Goal: Information Seeking & Learning: Learn about a topic

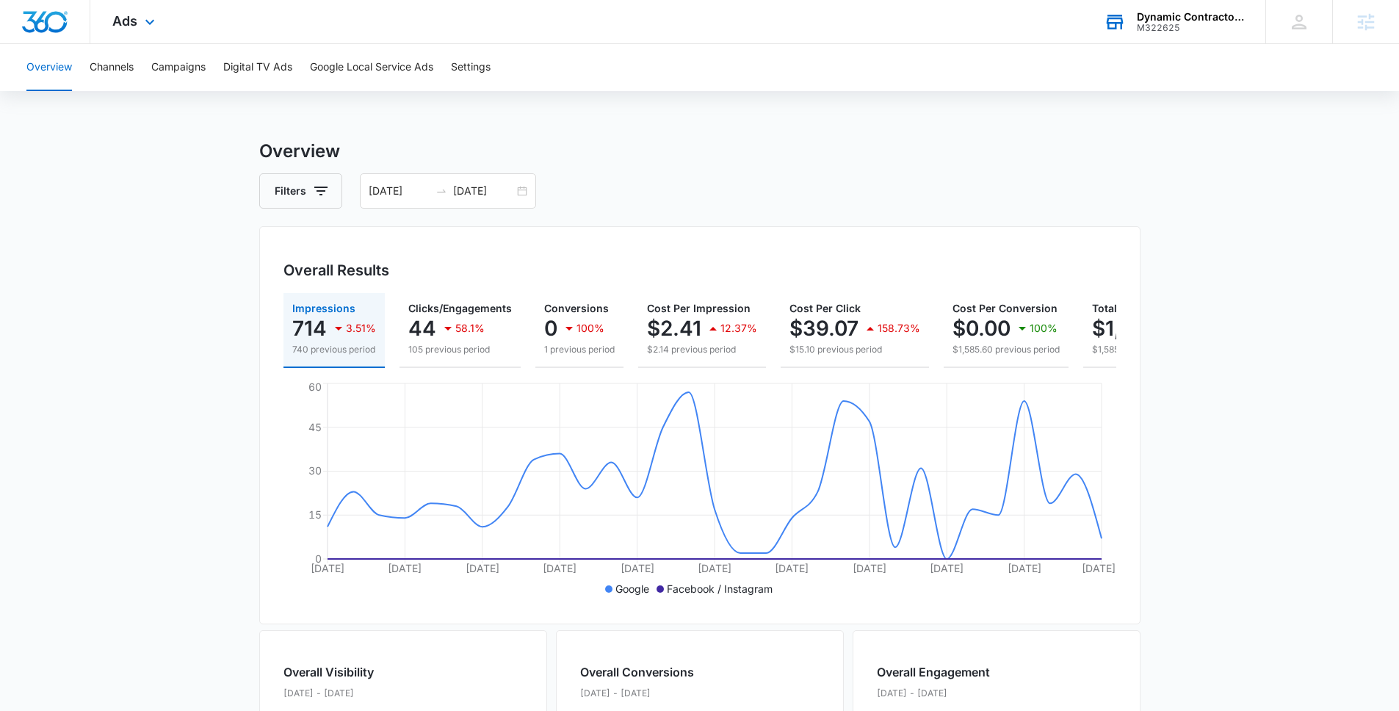
click at [1196, 33] on div "Dynamic Contractors & Electric M322625 Your Accounts View All" at bounding box center [1173, 21] width 184 height 43
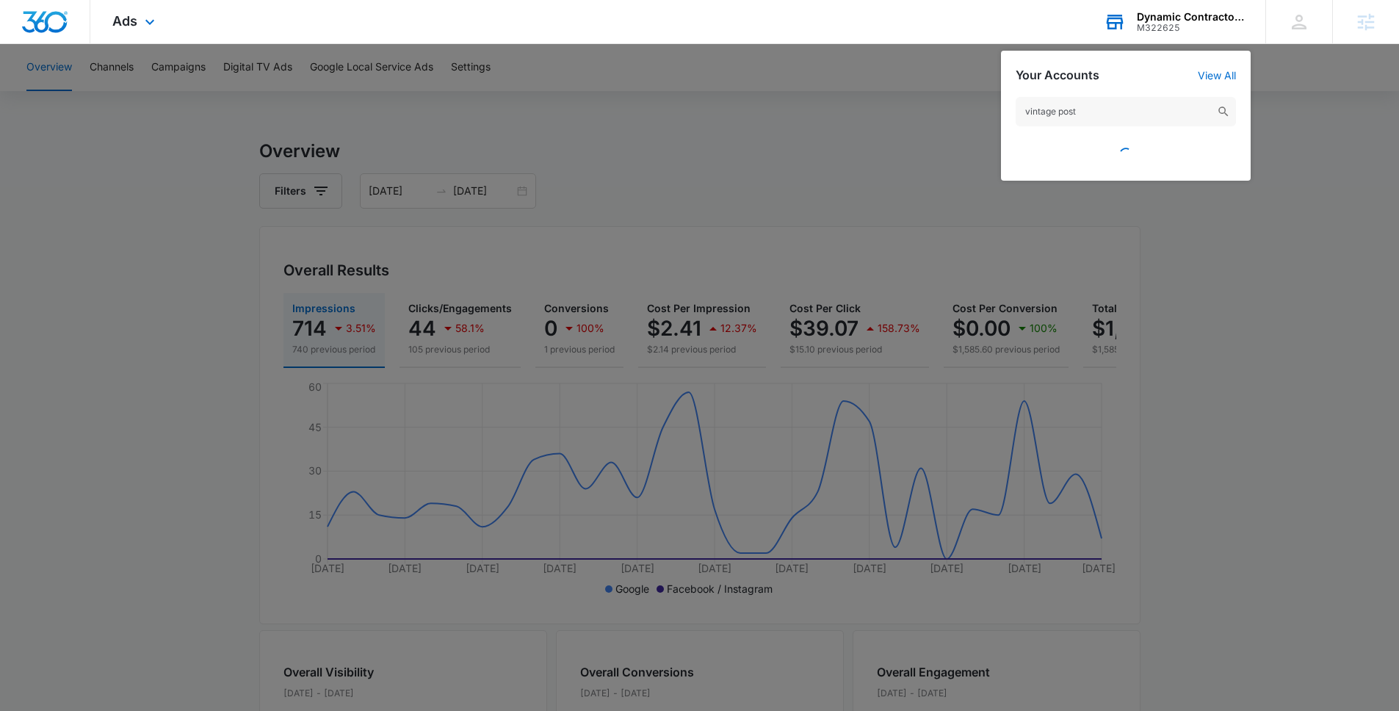
type input "vintage post"
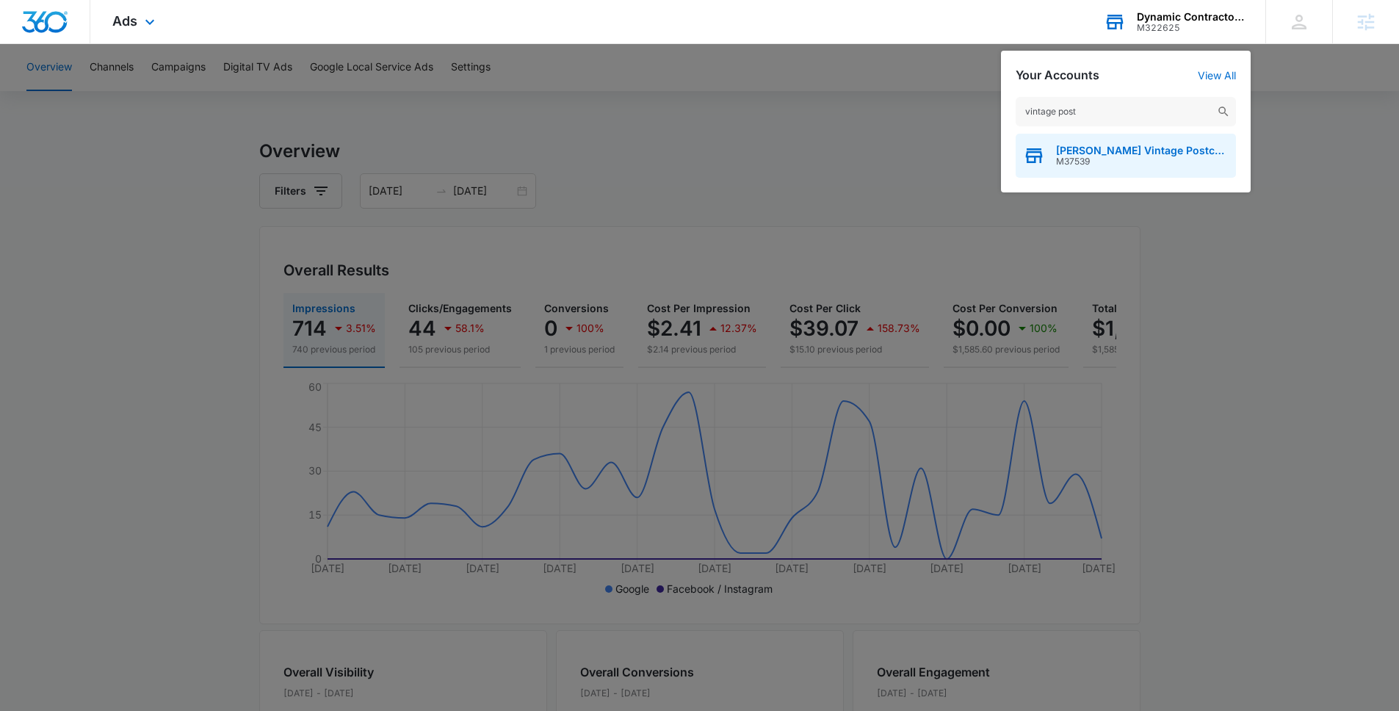
click at [1197, 153] on span "Mary L. Martin Vintage Postcards" at bounding box center [1142, 151] width 173 height 12
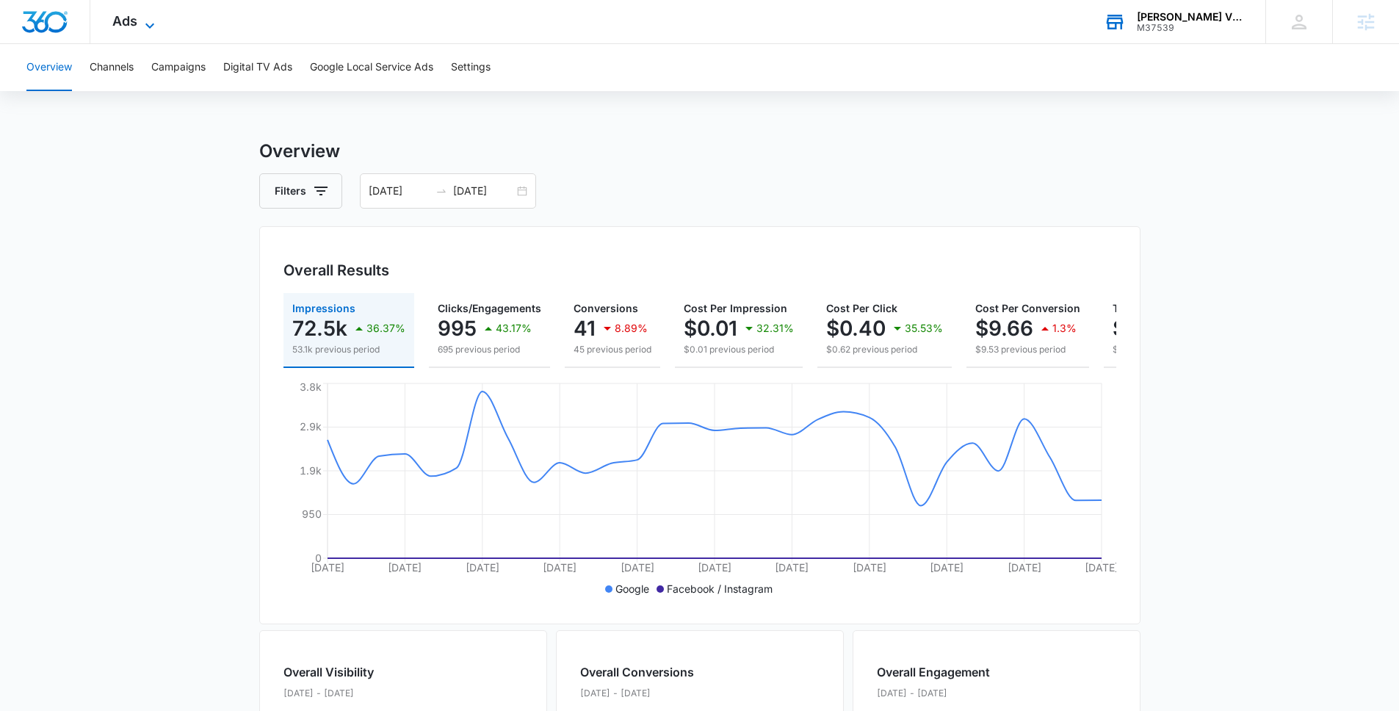
click at [144, 22] on icon at bounding box center [150, 26] width 18 height 18
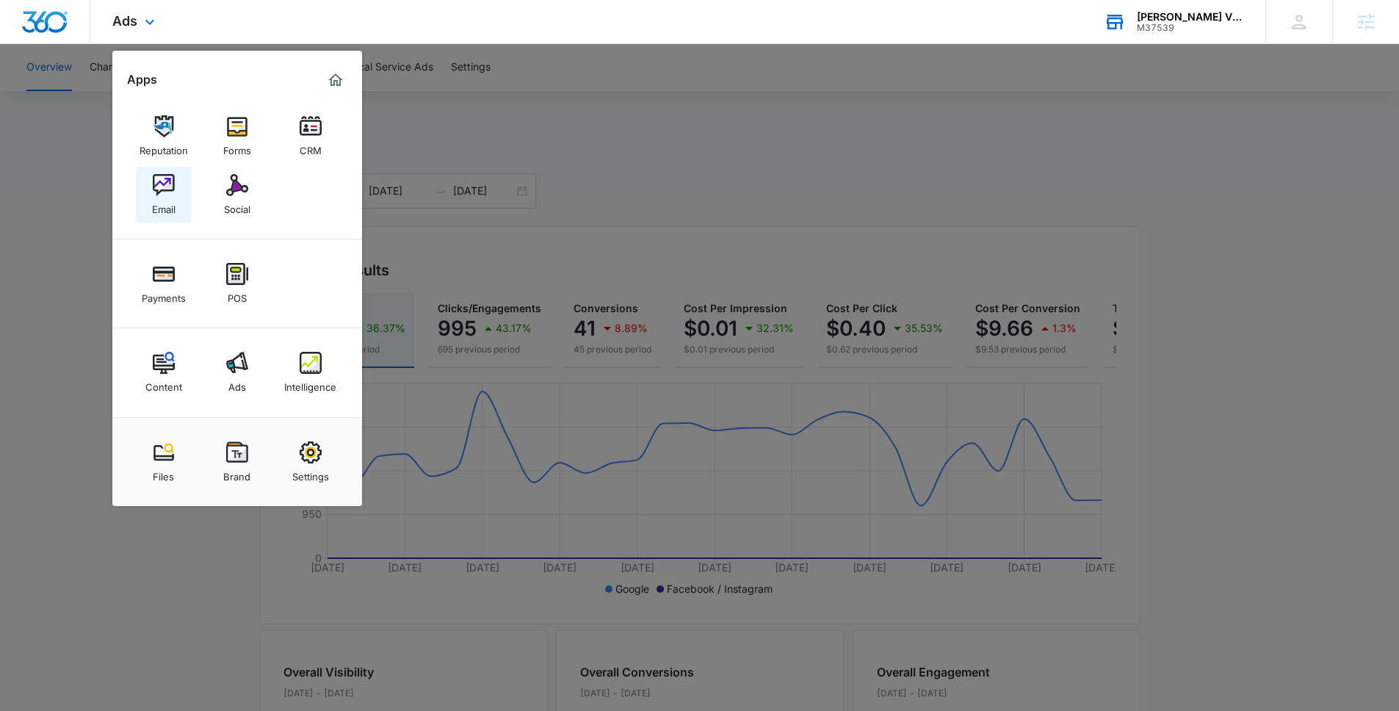
click at [167, 203] on div "Email" at bounding box center [163, 205] width 23 height 19
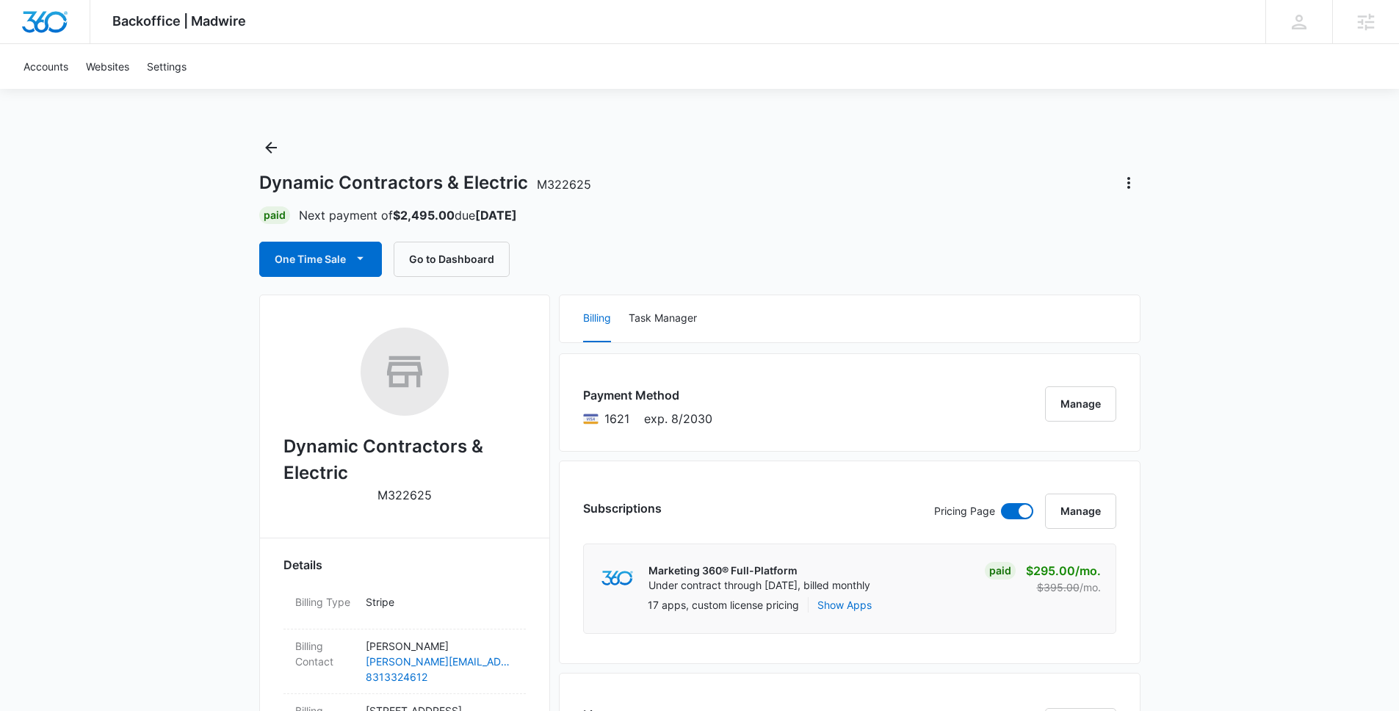
click at [560, 178] on span "M322625" at bounding box center [564, 184] width 54 height 15
drag, startPoint x: 708, startPoint y: 178, endPoint x: 624, endPoint y: 184, distance: 84.7
click at [707, 178] on div "Dynamic Contractors & Electric M322625" at bounding box center [699, 182] width 881 height 23
click at [576, 186] on span "M322625" at bounding box center [564, 184] width 54 height 15
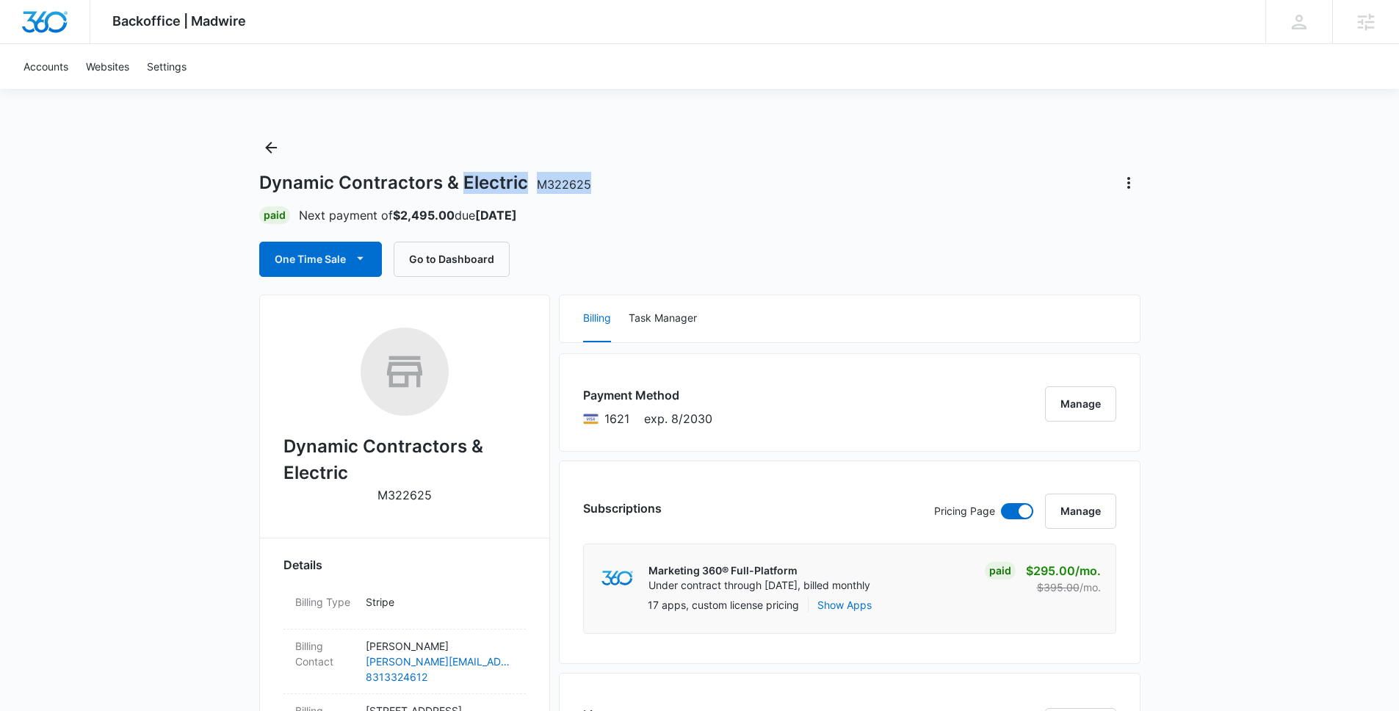
click at [576, 186] on span "M322625" at bounding box center [564, 184] width 54 height 15
click at [678, 206] on div "Paid Next payment of $2,495.00 due Sep 25" at bounding box center [699, 215] width 881 height 18
drag, startPoint x: 536, startPoint y: 183, endPoint x: 595, endPoint y: 187, distance: 59.6
click at [595, 187] on div "Dynamic Contractors & Electric M322625" at bounding box center [699, 182] width 881 height 23
copy span "M322625"
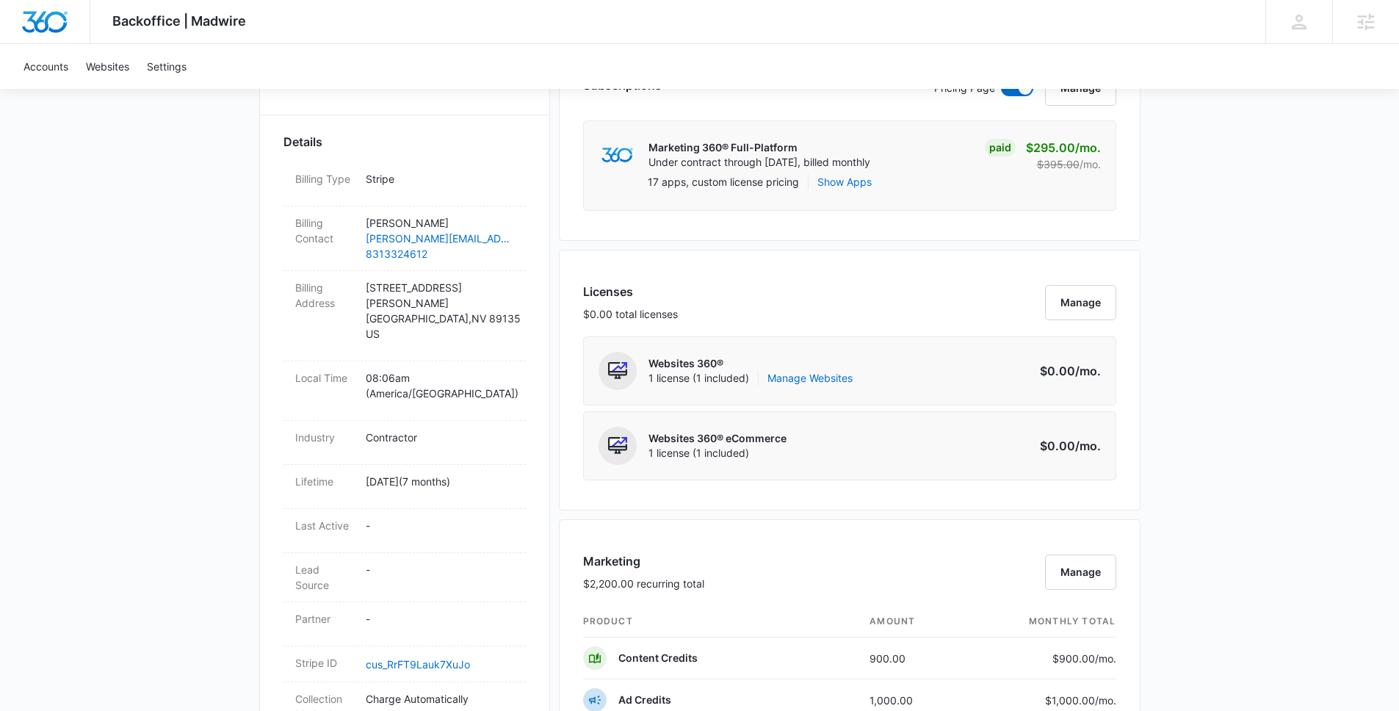
scroll to position [347, 0]
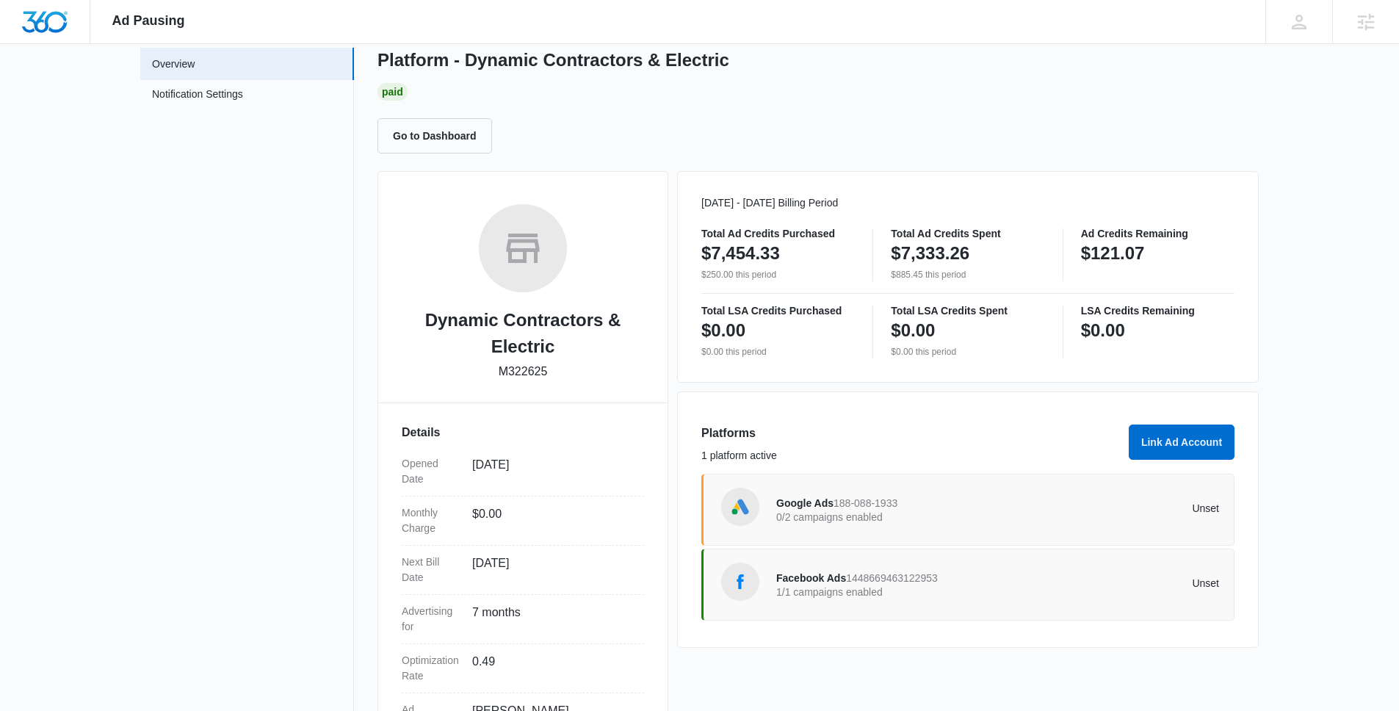
scroll to position [200, 0]
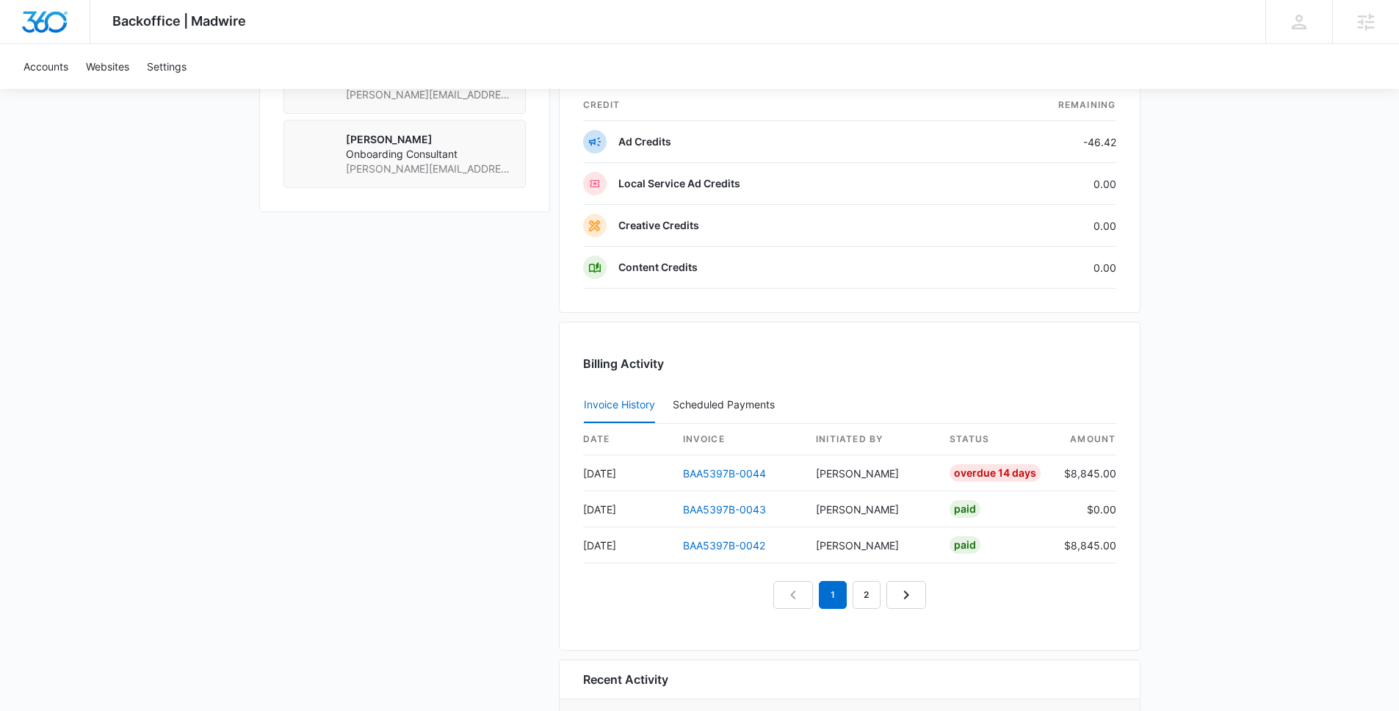
scroll to position [1283, 0]
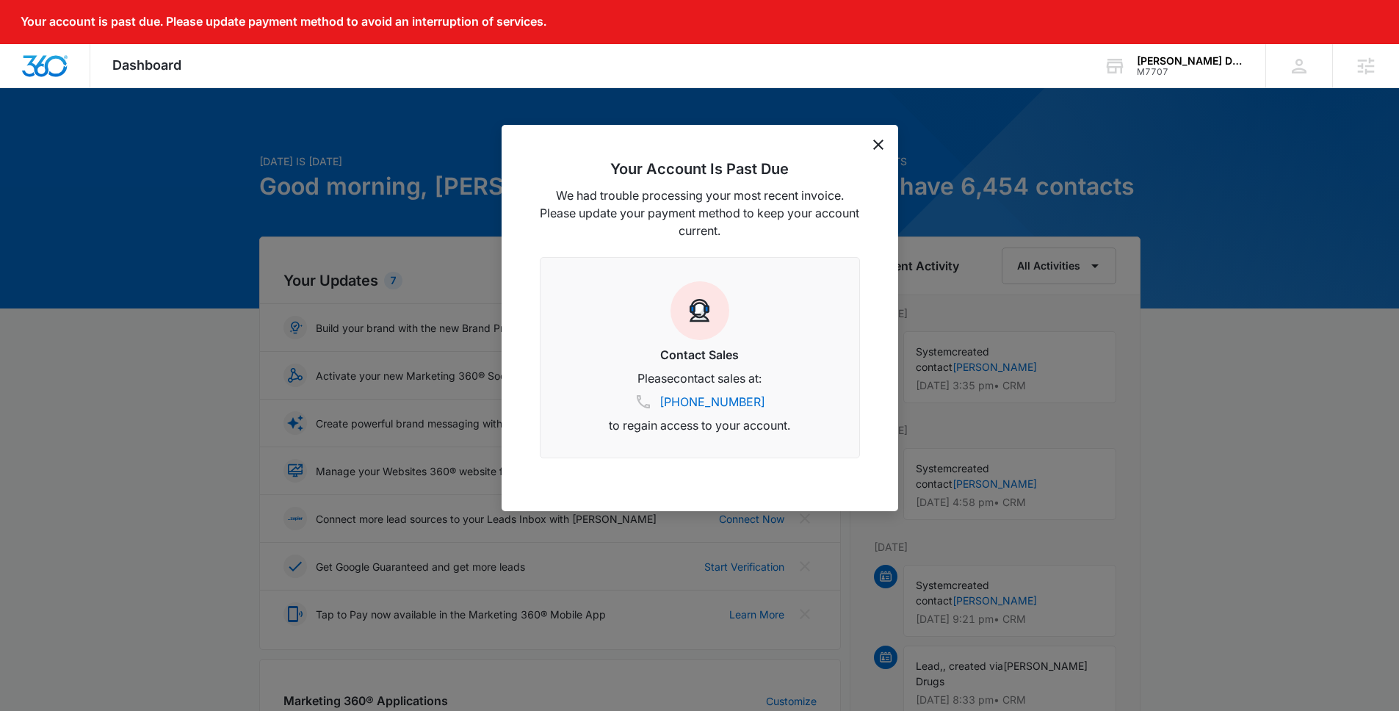
click at [880, 146] on icon "dismiss this dialog" at bounding box center [878, 144] width 10 height 10
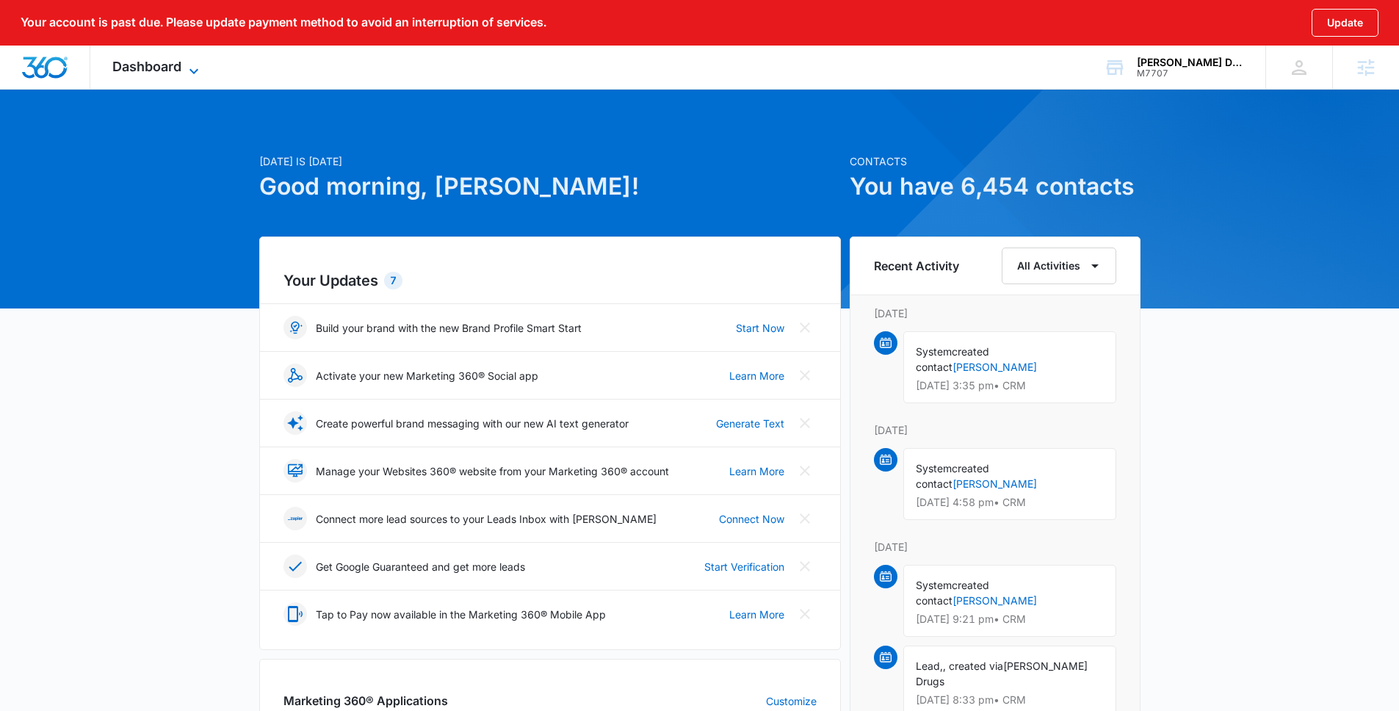
click at [138, 72] on span "Dashboard" at bounding box center [146, 66] width 69 height 15
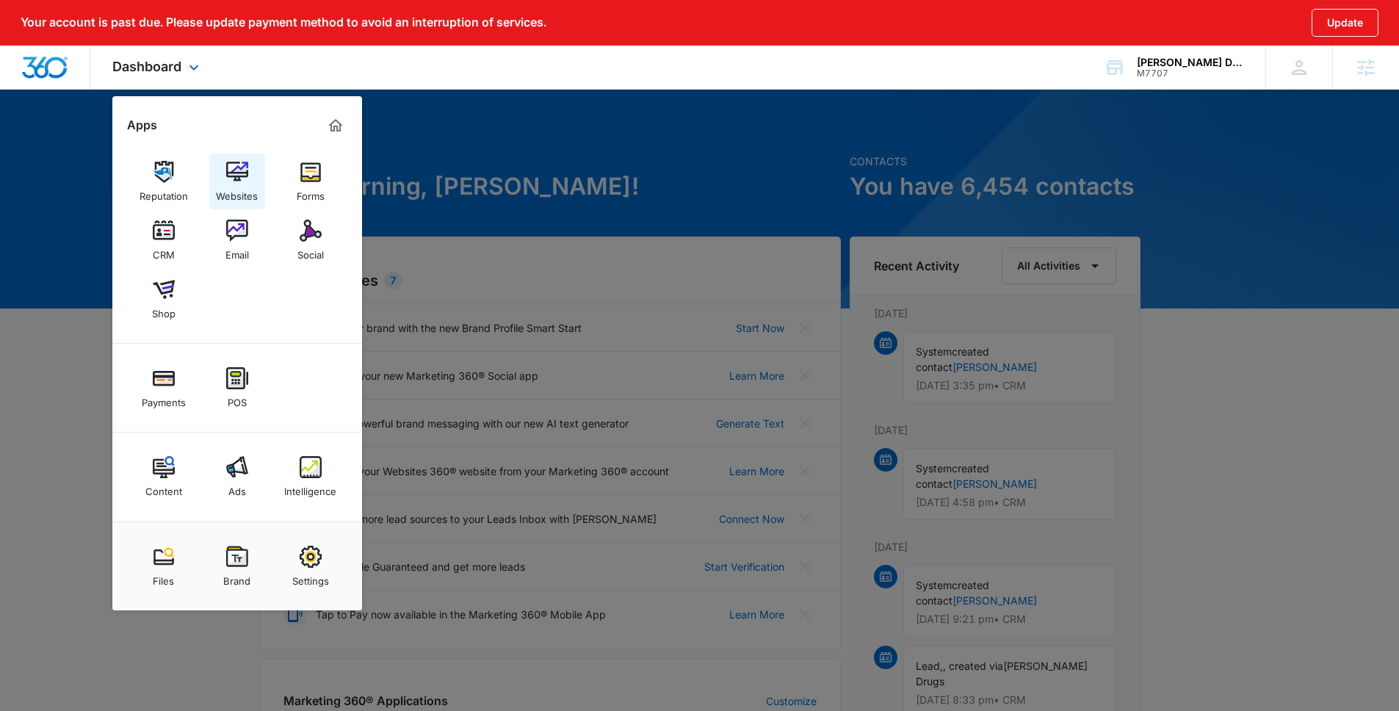
click at [247, 182] on img at bounding box center [237, 172] width 22 height 22
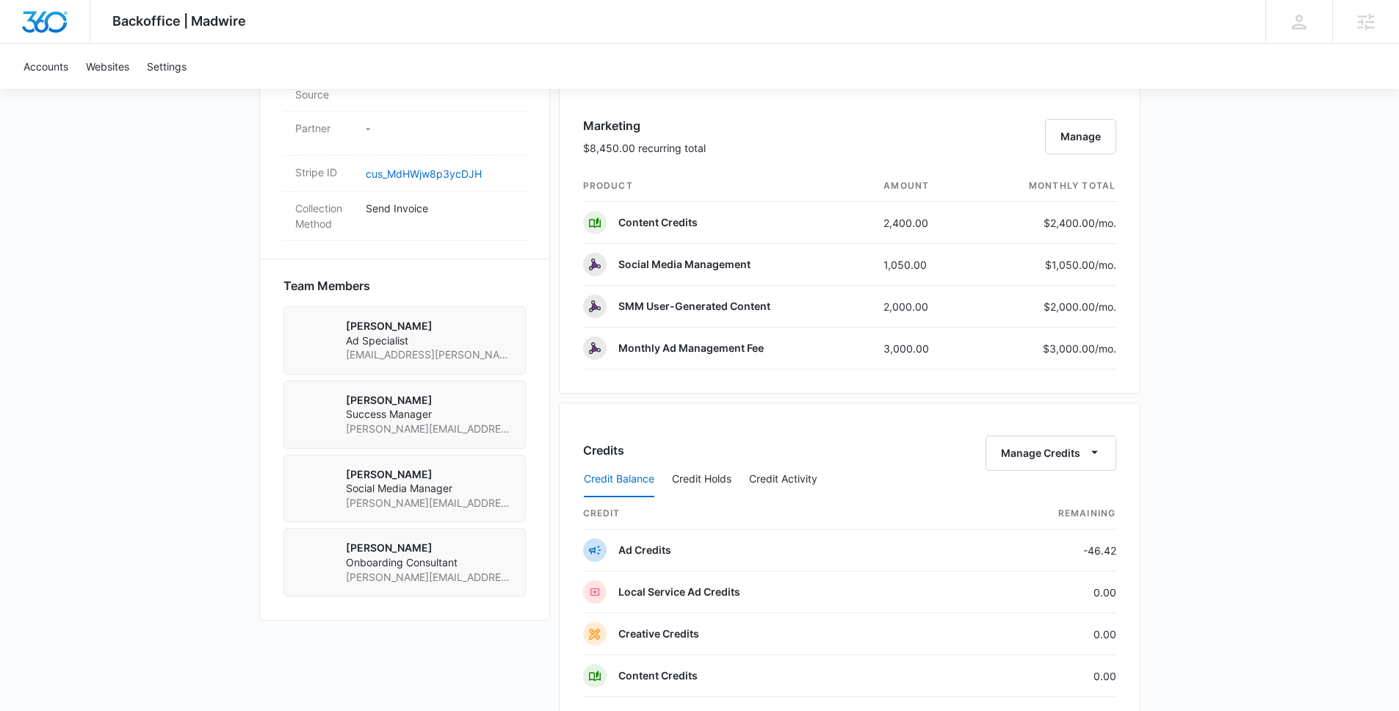
scroll to position [1196, 0]
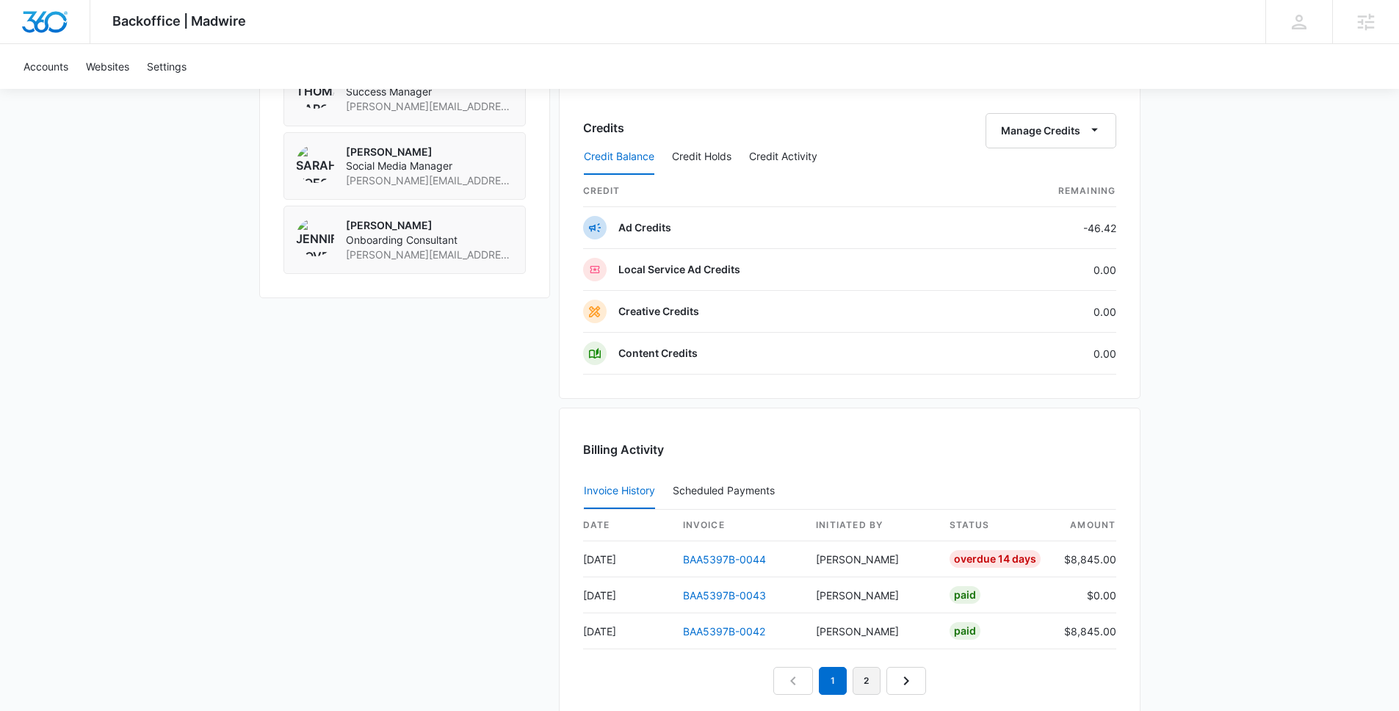
click at [866, 678] on link "2" at bounding box center [866, 681] width 28 height 28
click at [724, 551] on td "BAA5397B-0041" at bounding box center [743, 559] width 144 height 36
click at [724, 560] on link "BAA5397B-0041" at bounding box center [723, 559] width 81 height 12
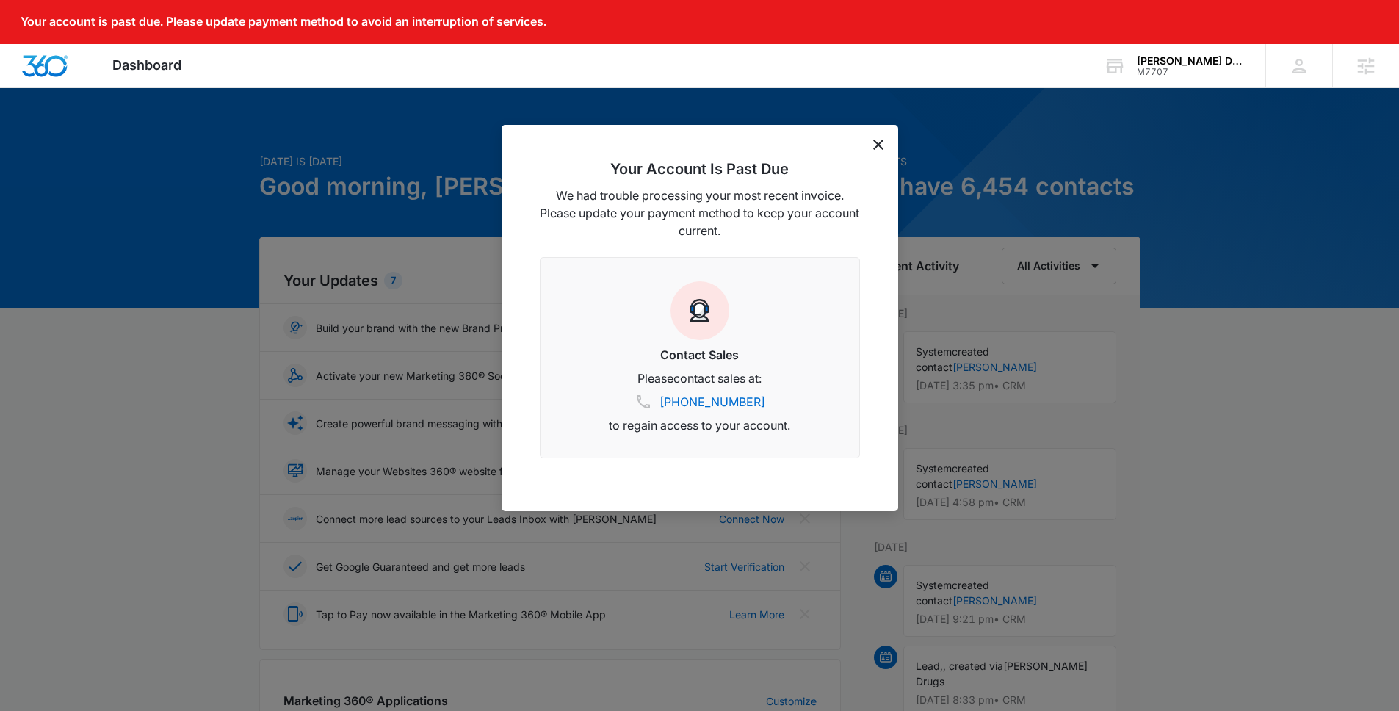
click at [214, 260] on div at bounding box center [699, 355] width 1399 height 711
click at [885, 139] on div "Your Account Is Past Due We had trouble processing your most recent invoice. Pl…" at bounding box center [699, 318] width 396 height 386
click at [884, 153] on div "Your Account Is Past Due We had trouble processing your most recent invoice. Pl…" at bounding box center [699, 318] width 396 height 386
click at [881, 153] on div "Your Account Is Past Due We had trouble processing your most recent invoice. Pl…" at bounding box center [699, 318] width 396 height 386
click at [875, 146] on icon "dismiss this dialog" at bounding box center [878, 144] width 10 height 10
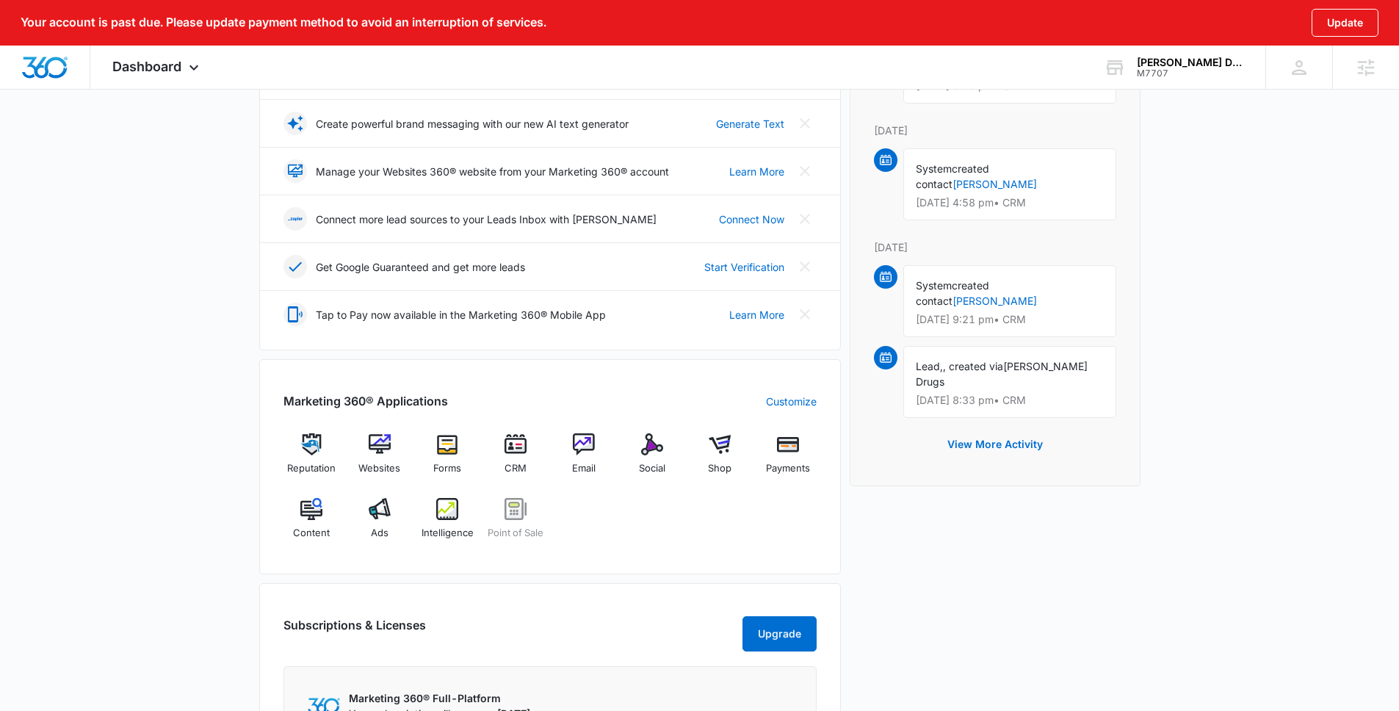
scroll to position [515, 0]
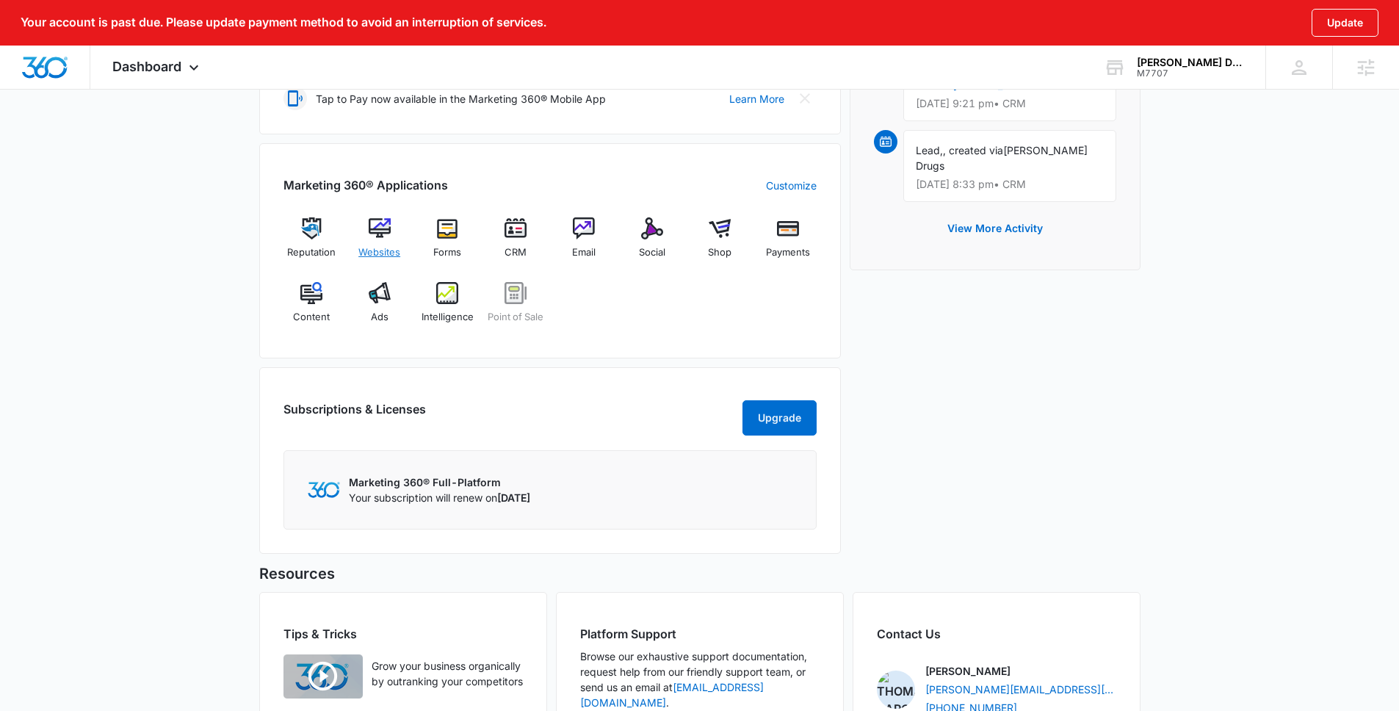
click at [381, 245] on span "Websites" at bounding box center [379, 252] width 42 height 15
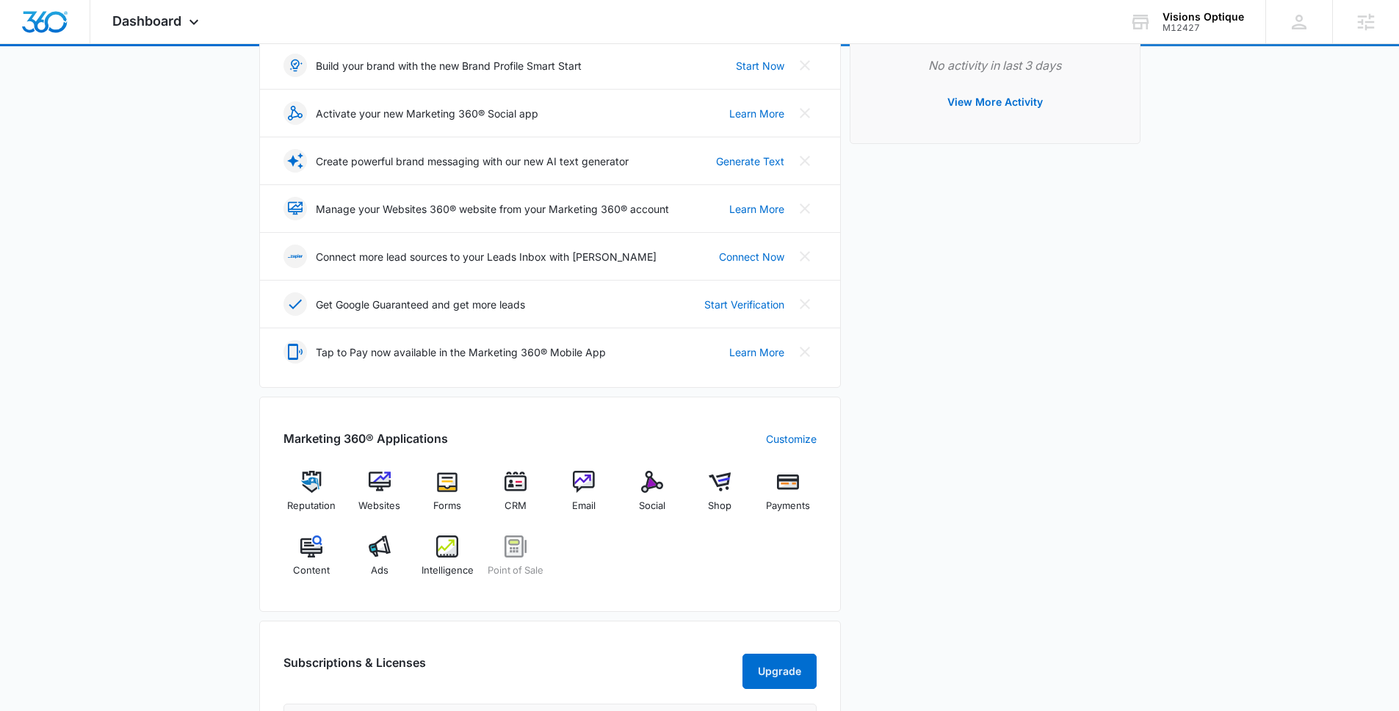
scroll to position [466, 0]
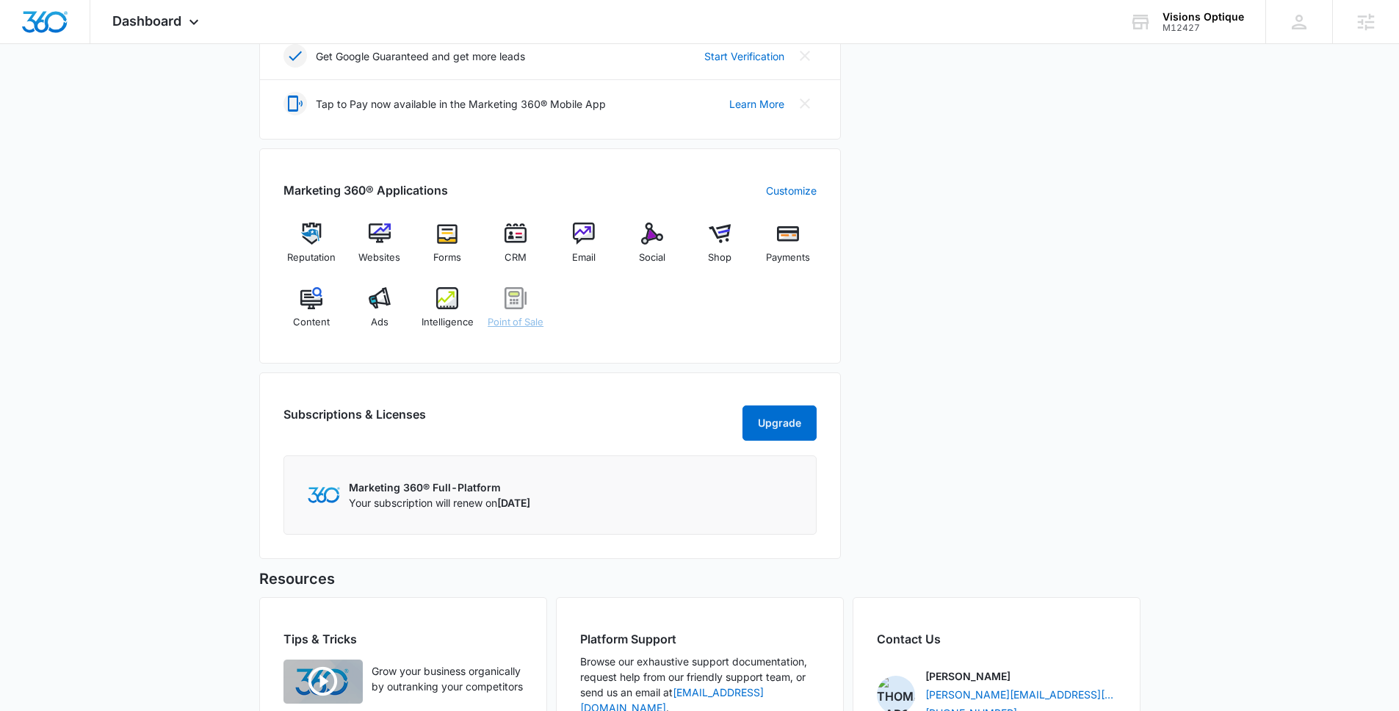
click at [503, 294] on div "Point of Sale" at bounding box center [515, 313] width 57 height 53
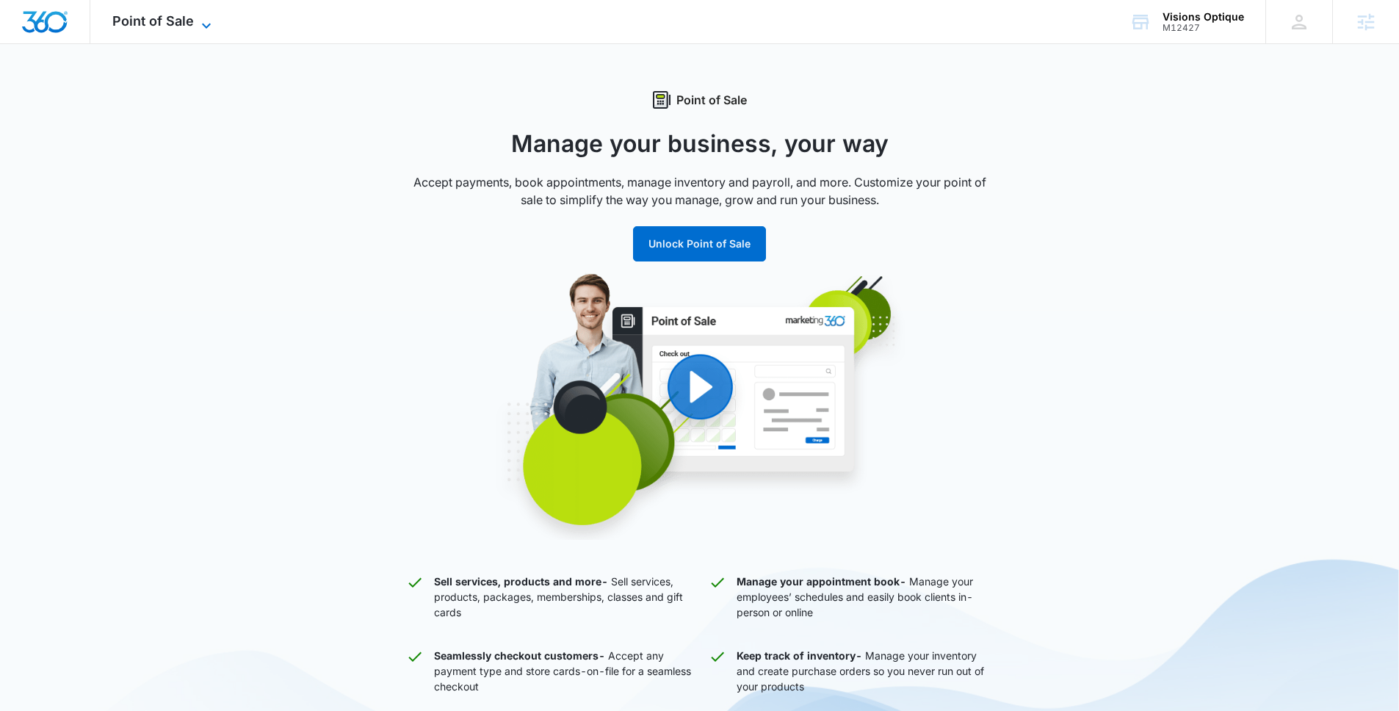
click at [173, 14] on span "Point of Sale" at bounding box center [152, 20] width 81 height 15
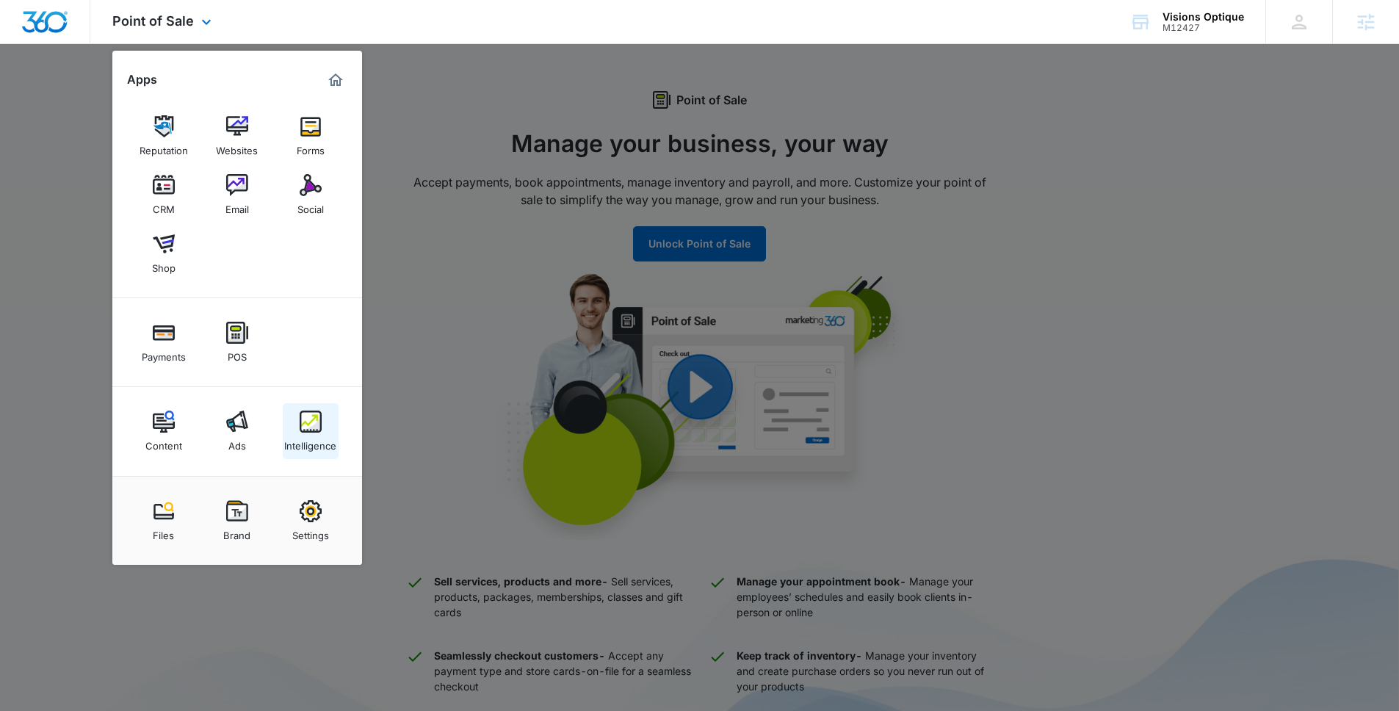
click at [297, 419] on link "Intelligence" at bounding box center [311, 431] width 56 height 56
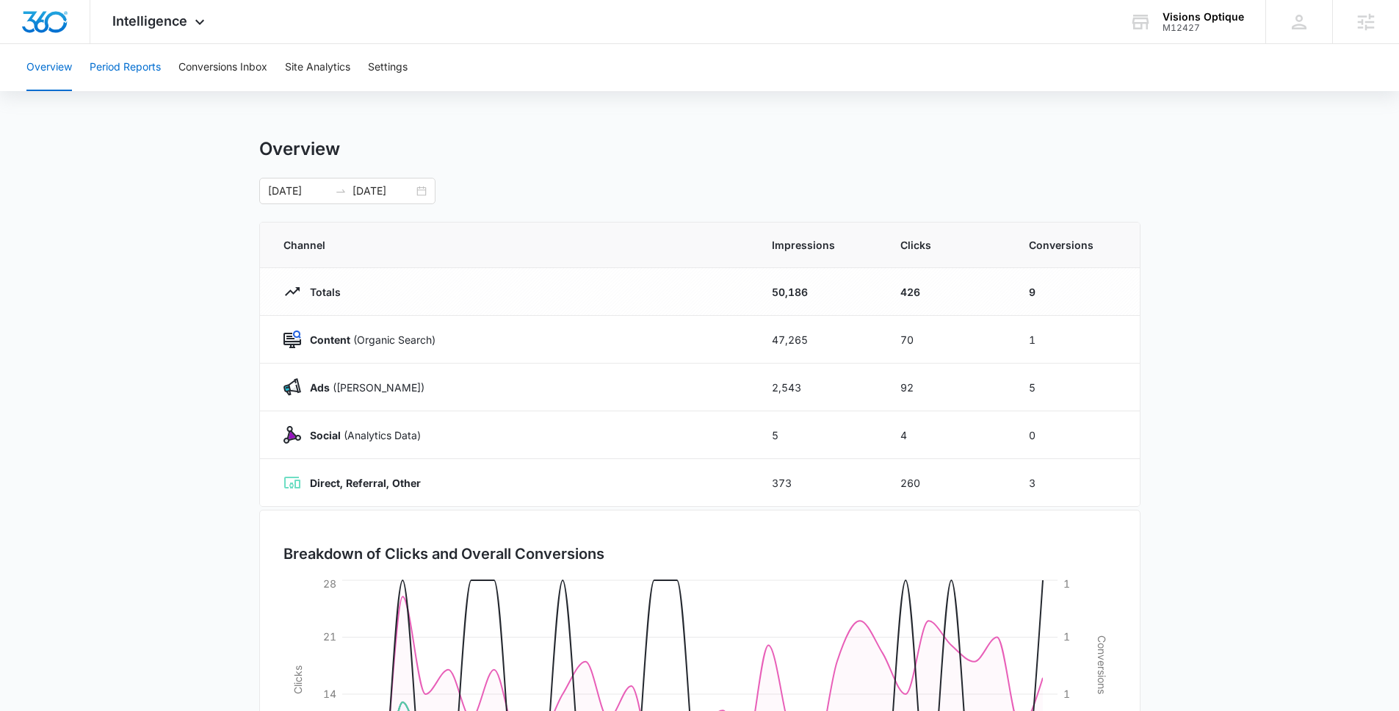
click at [147, 65] on button "Period Reports" at bounding box center [125, 67] width 71 height 47
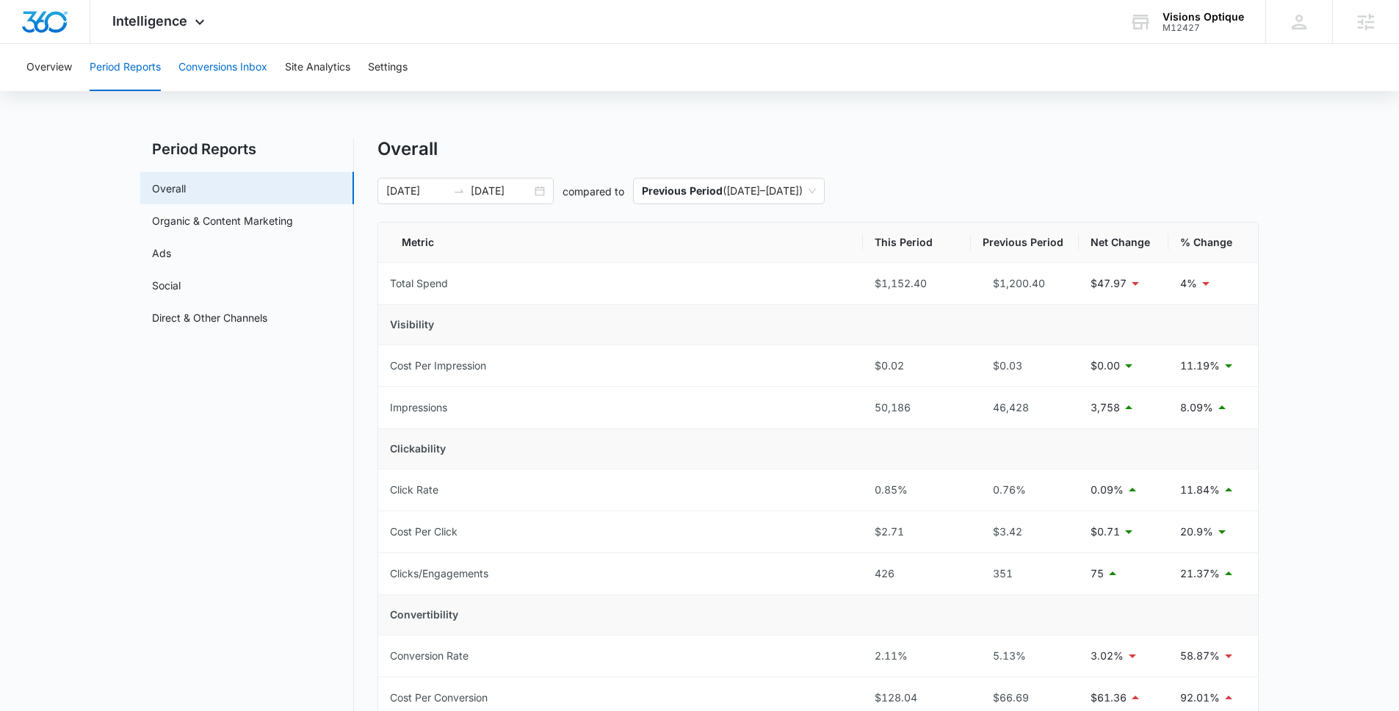
click at [261, 76] on button "Conversions Inbox" at bounding box center [222, 67] width 89 height 47
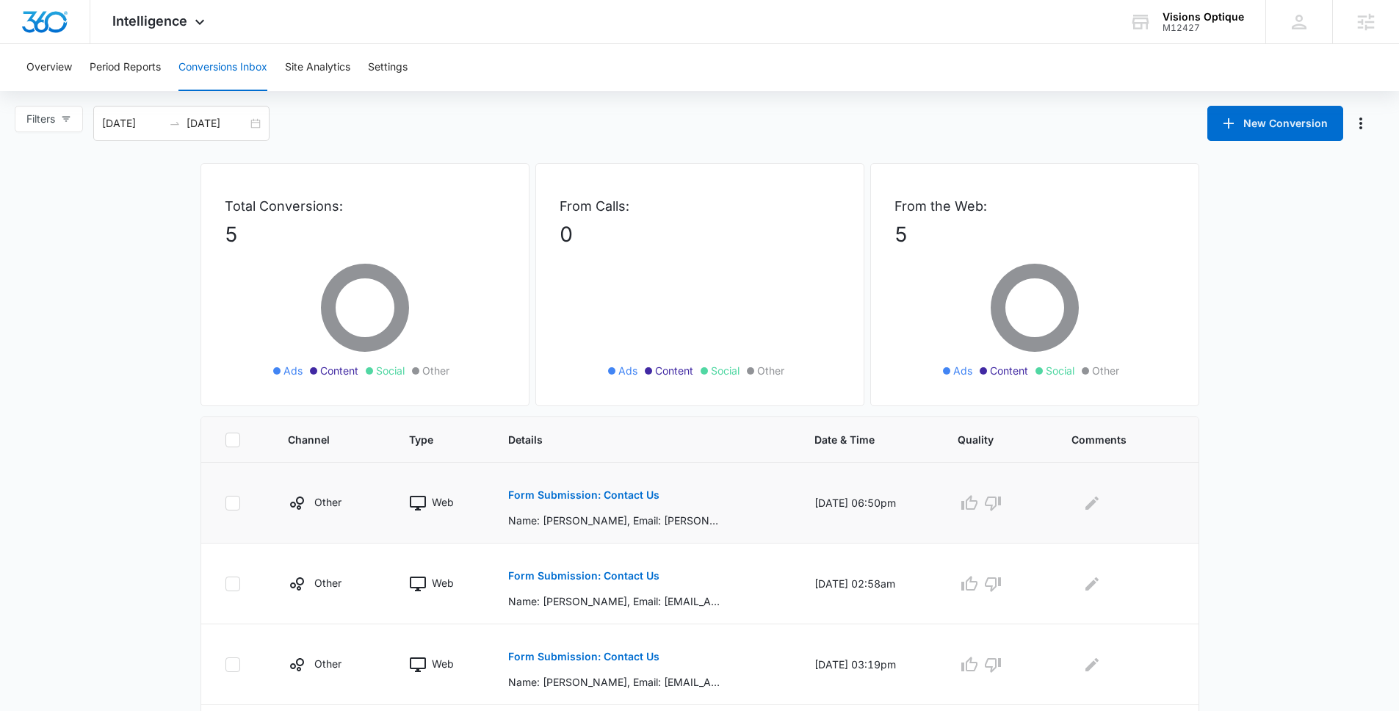
click at [554, 475] on td "Form Submission: Contact Us Name: Matisson Johnson, Email: matisson@givepad.com…" at bounding box center [643, 503] width 306 height 81
click at [557, 496] on p "Form Submission: Contact Us" at bounding box center [583, 495] width 151 height 10
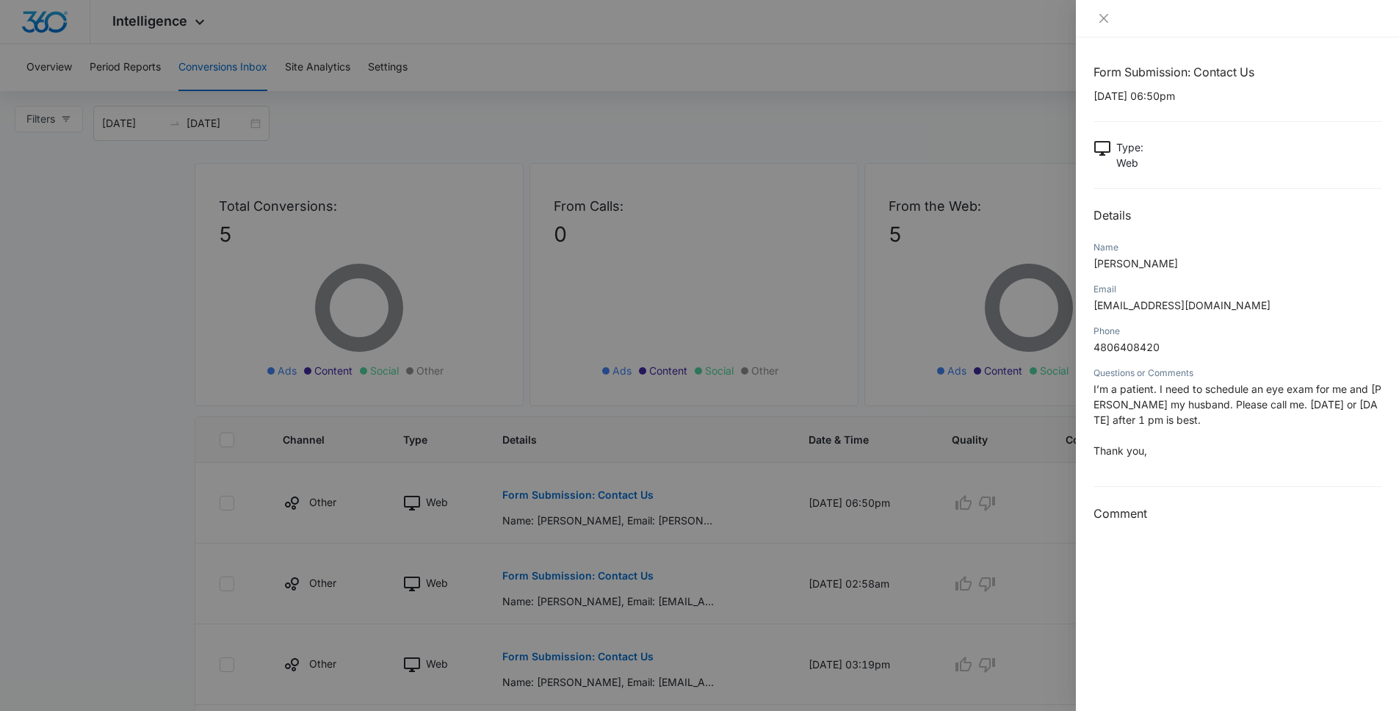
click at [7, 363] on div at bounding box center [699, 355] width 1399 height 711
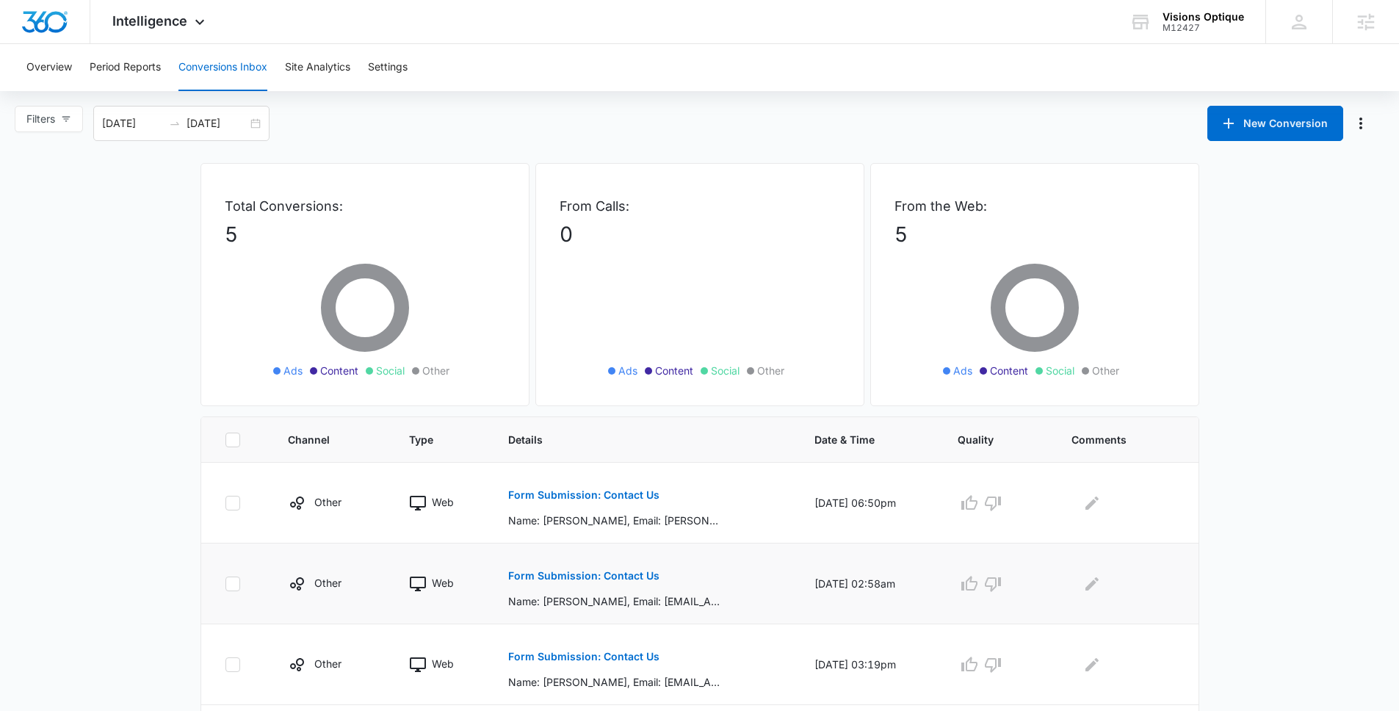
click at [561, 580] on p "Form Submission: Contact Us" at bounding box center [583, 575] width 151 height 10
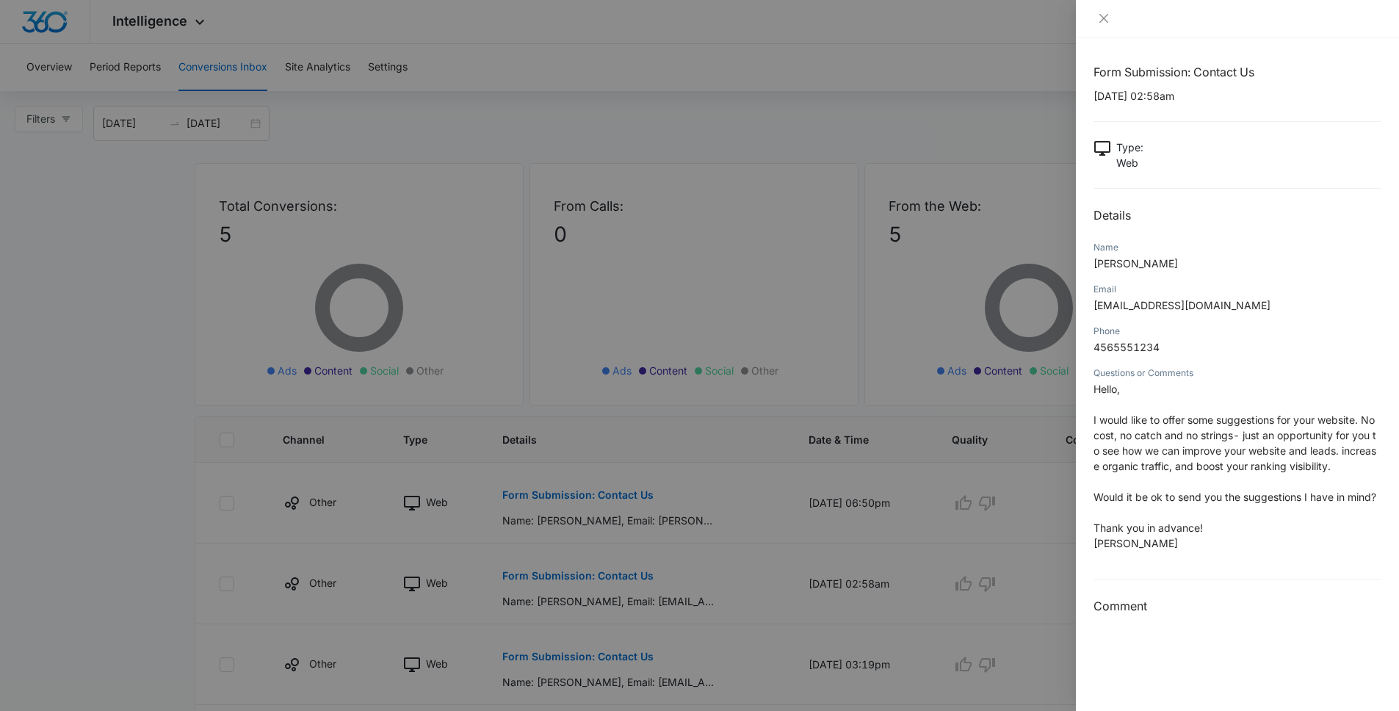
click at [175, 503] on div at bounding box center [699, 355] width 1399 height 711
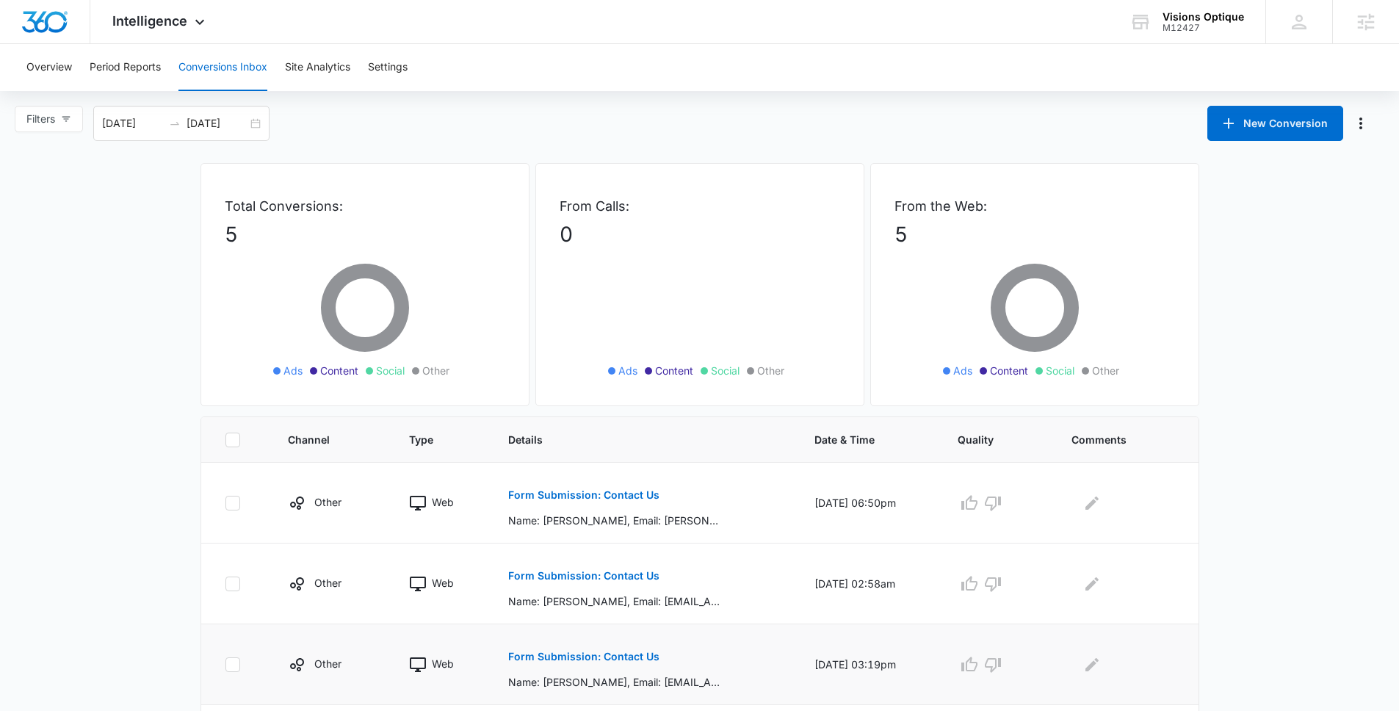
click at [564, 662] on button "Form Submission: Contact Us" at bounding box center [583, 656] width 151 height 35
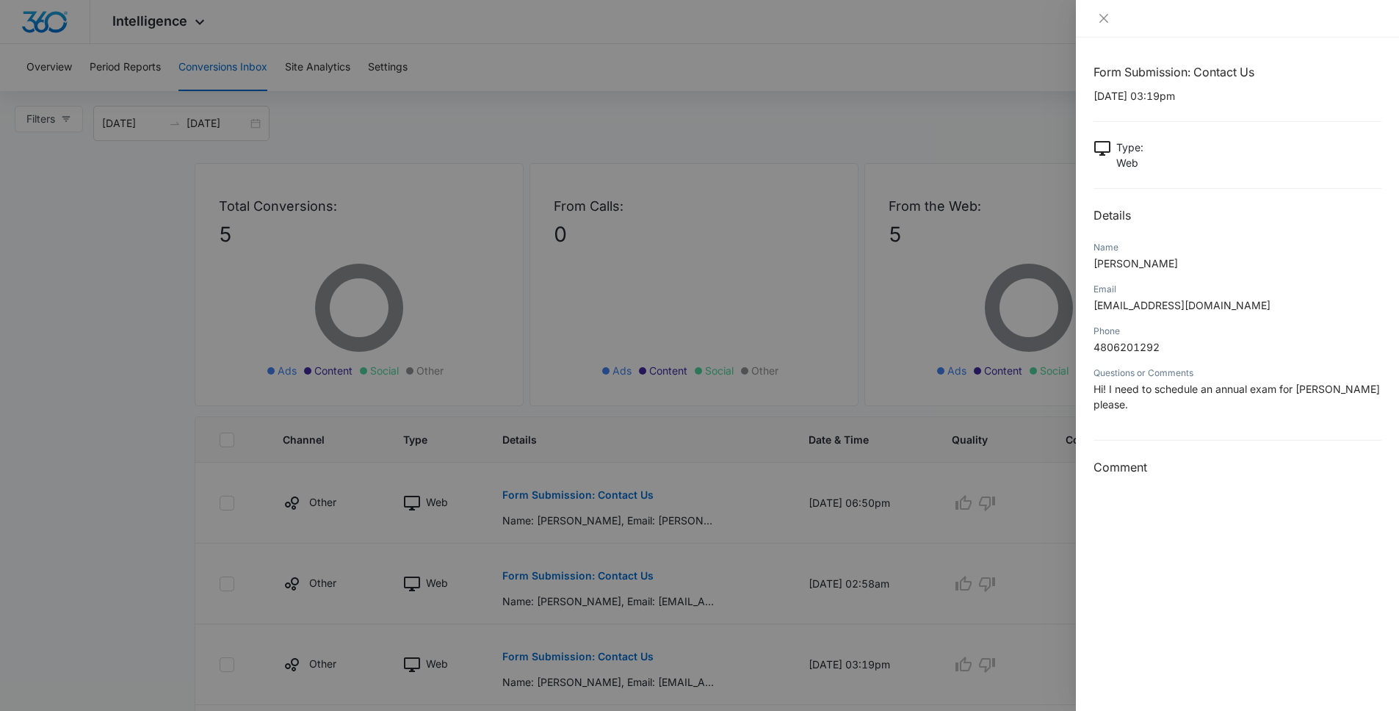
click at [112, 554] on div at bounding box center [699, 355] width 1399 height 711
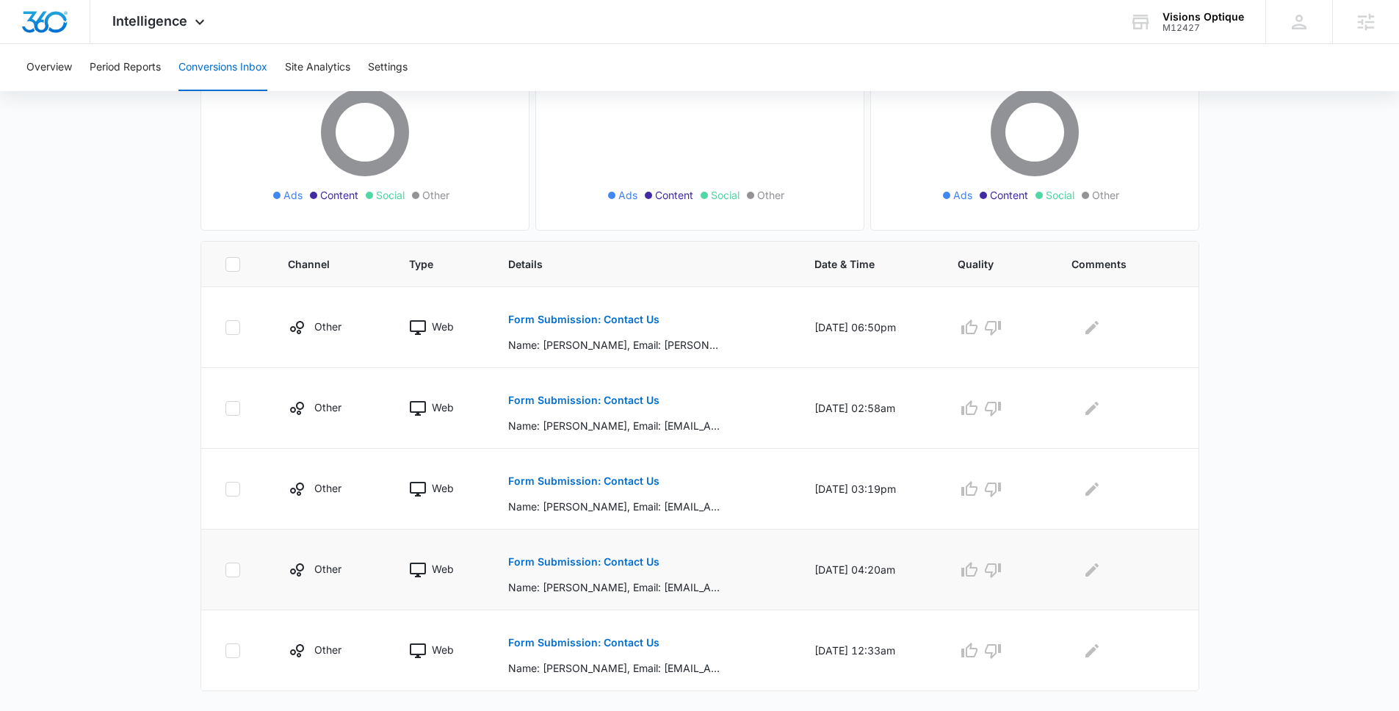
scroll to position [184, 0]
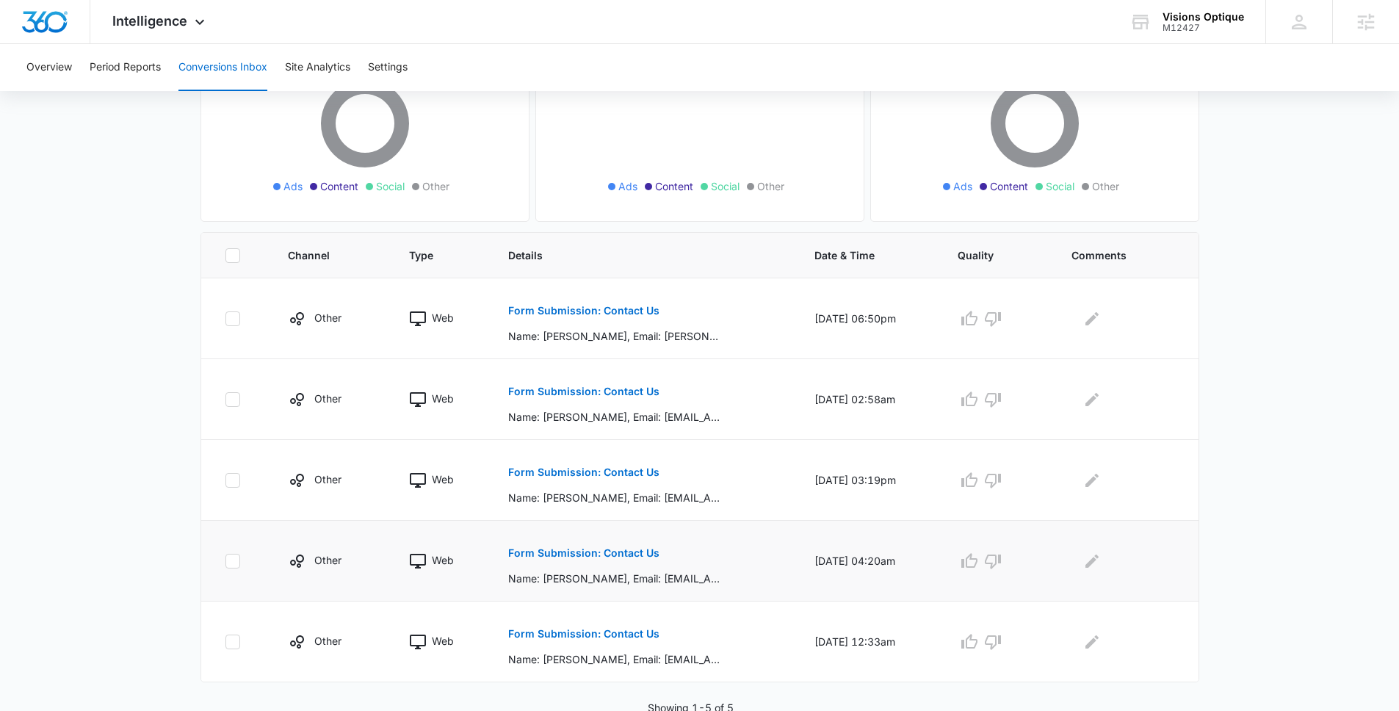
click at [641, 558] on button "Form Submission: Contact Us" at bounding box center [583, 552] width 151 height 35
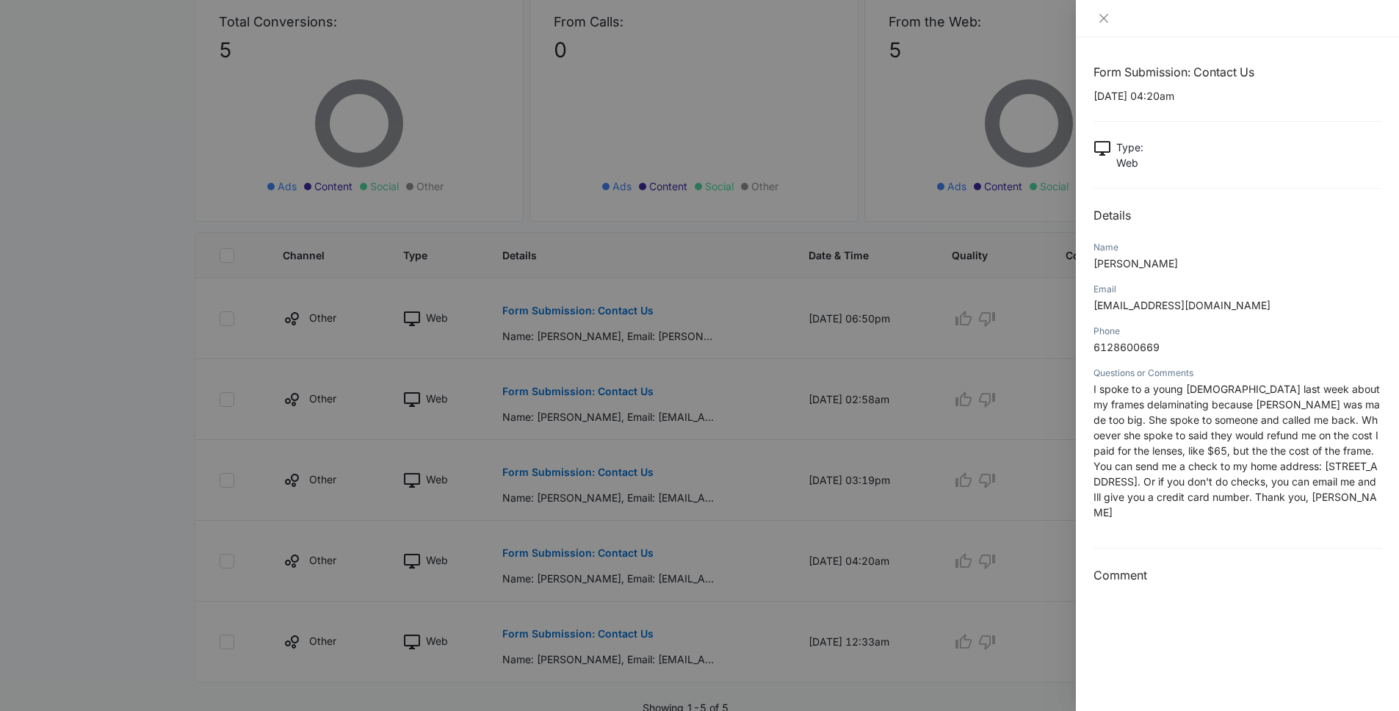
click at [182, 410] on div at bounding box center [699, 355] width 1399 height 711
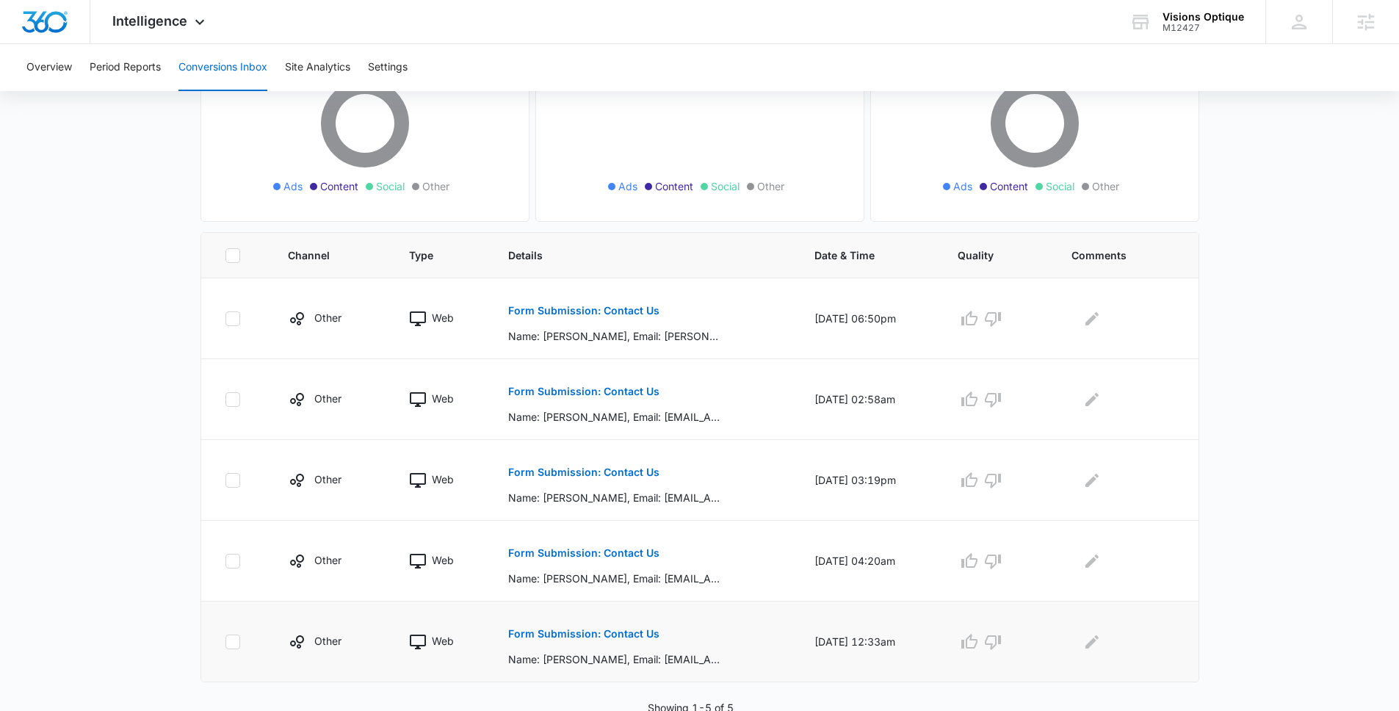
click at [575, 639] on button "Form Submission: Contact Us" at bounding box center [583, 633] width 151 height 35
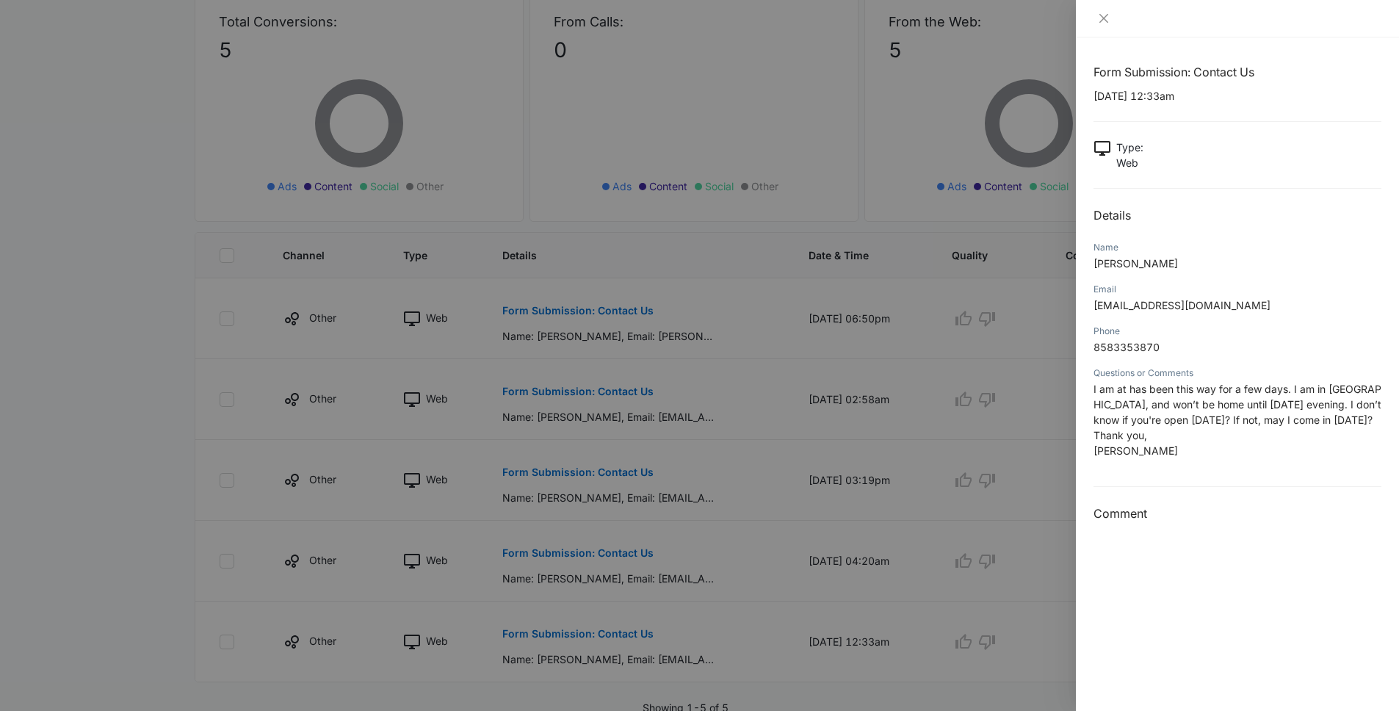
click at [127, 236] on div at bounding box center [699, 355] width 1399 height 711
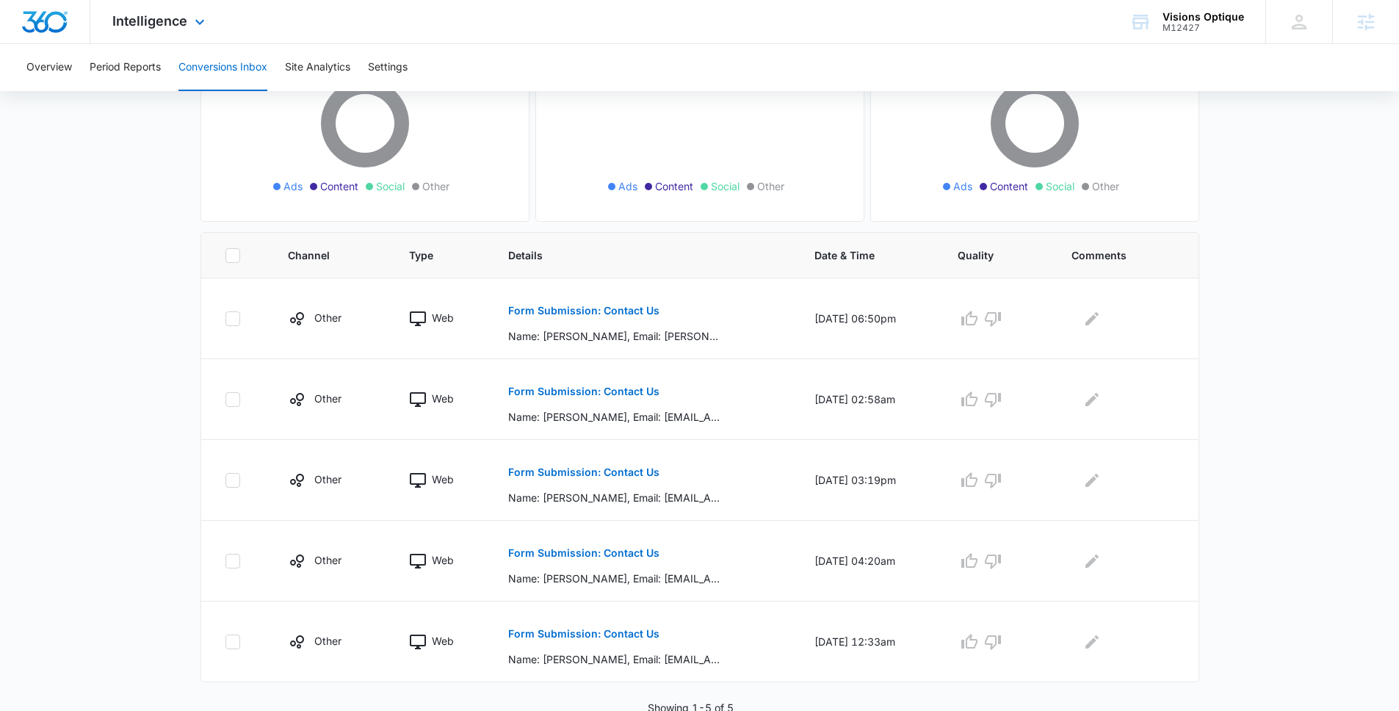
click at [200, 34] on div "Intelligence Apps Reputation Websites Forms CRM Email Social Shop Payments POS …" at bounding box center [160, 21] width 140 height 43
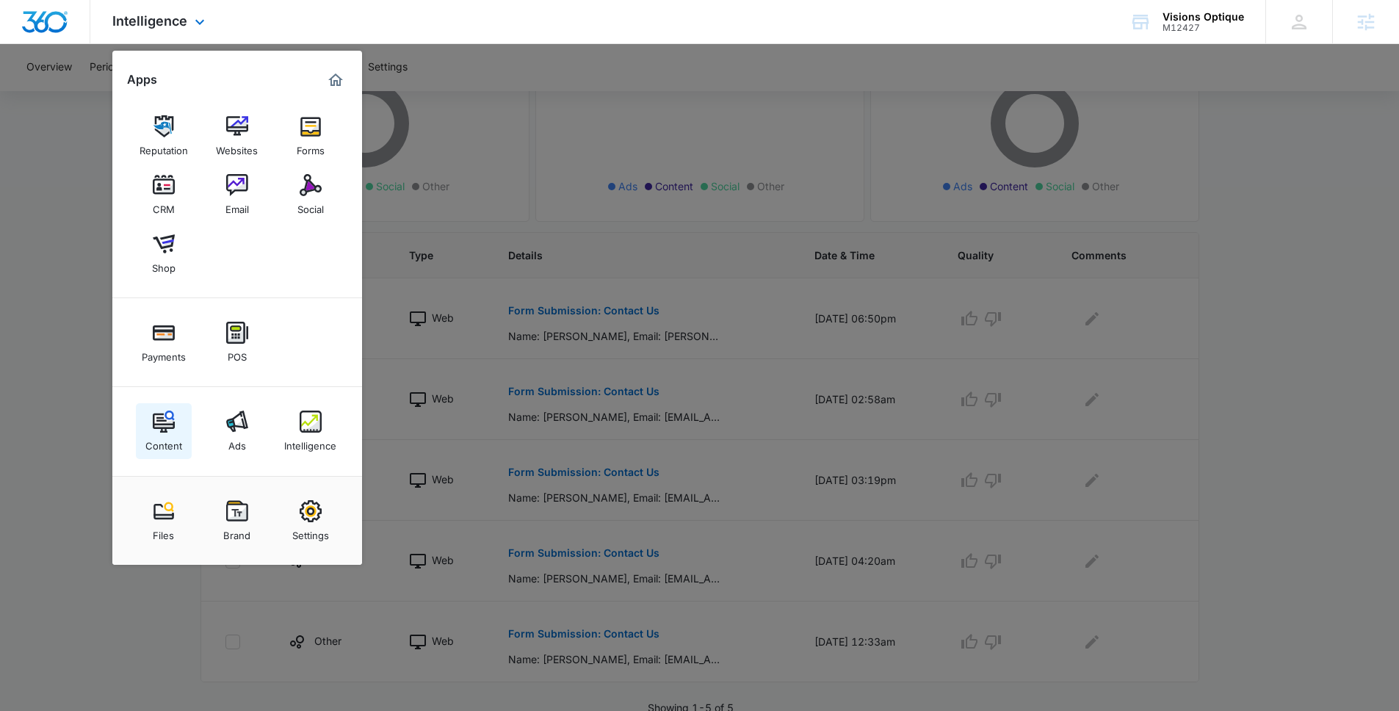
click at [166, 439] on div "Content" at bounding box center [163, 441] width 37 height 19
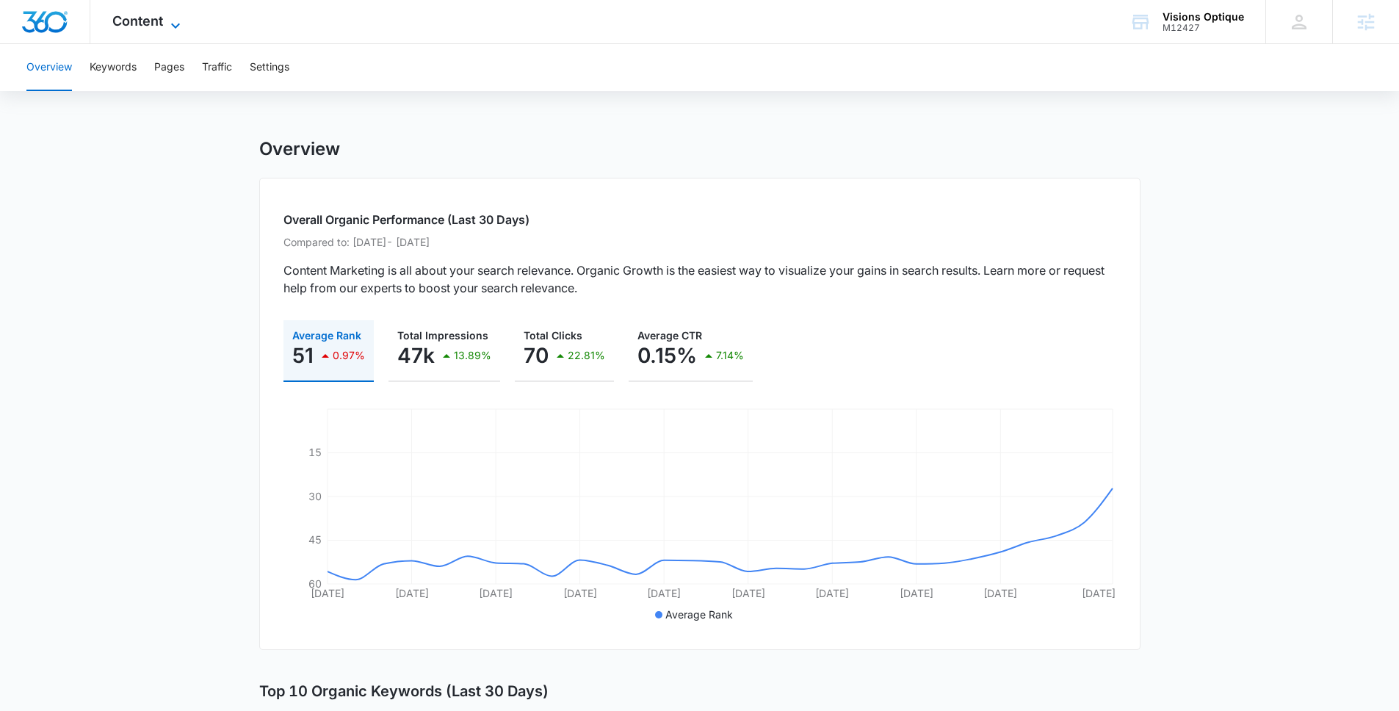
click at [139, 14] on span "Content" at bounding box center [137, 20] width 51 height 15
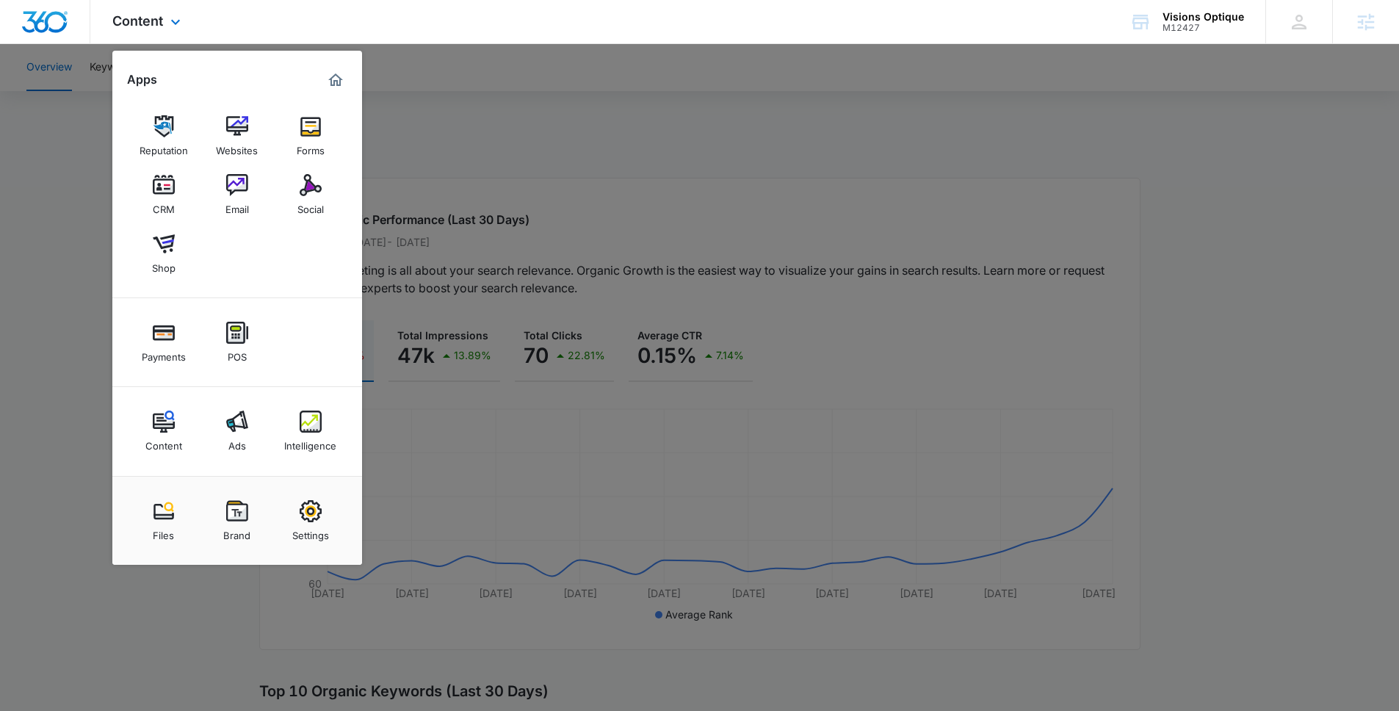
click at [312, 379] on div "Payments POS" at bounding box center [237, 342] width 250 height 89
click at [316, 422] on img at bounding box center [311, 421] width 22 height 22
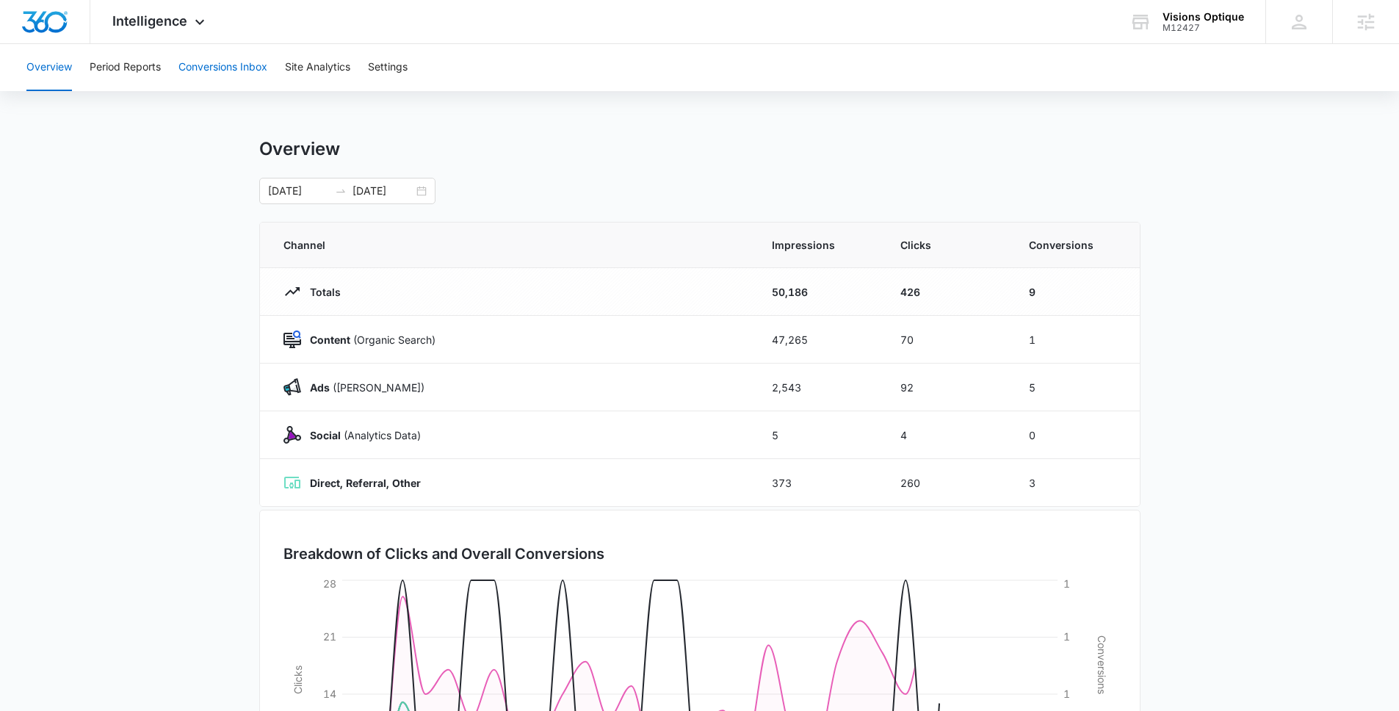
click at [228, 70] on button "Conversions Inbox" at bounding box center [222, 67] width 89 height 47
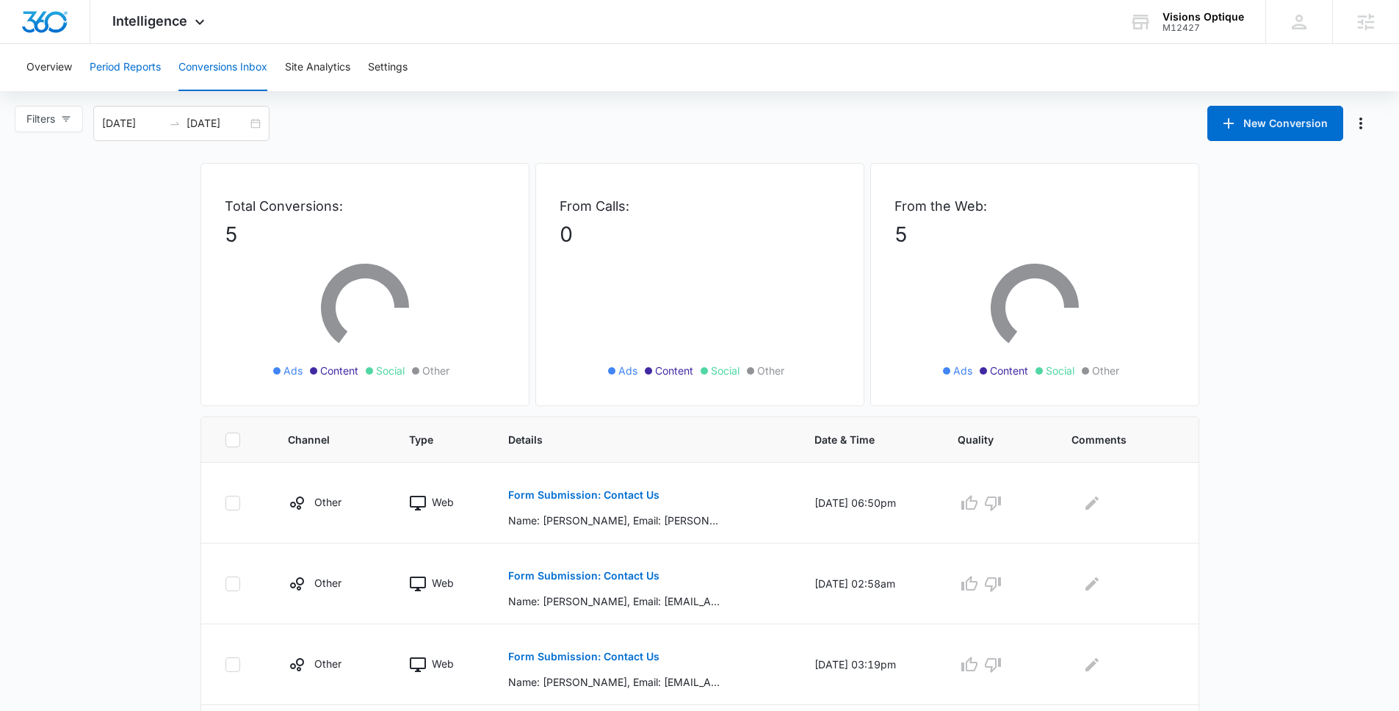
click at [110, 69] on button "Period Reports" at bounding box center [125, 67] width 71 height 47
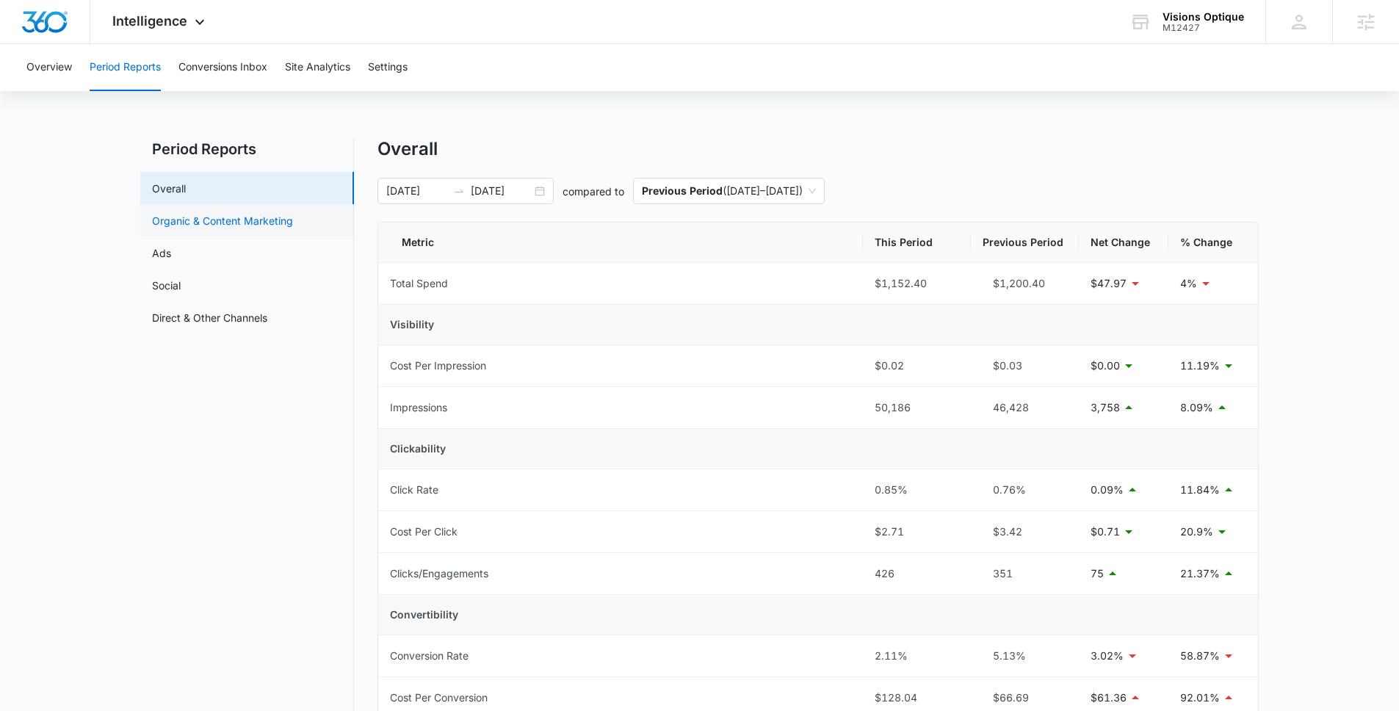
click at [280, 224] on link "Organic & Content Marketing" at bounding box center [222, 220] width 141 height 15
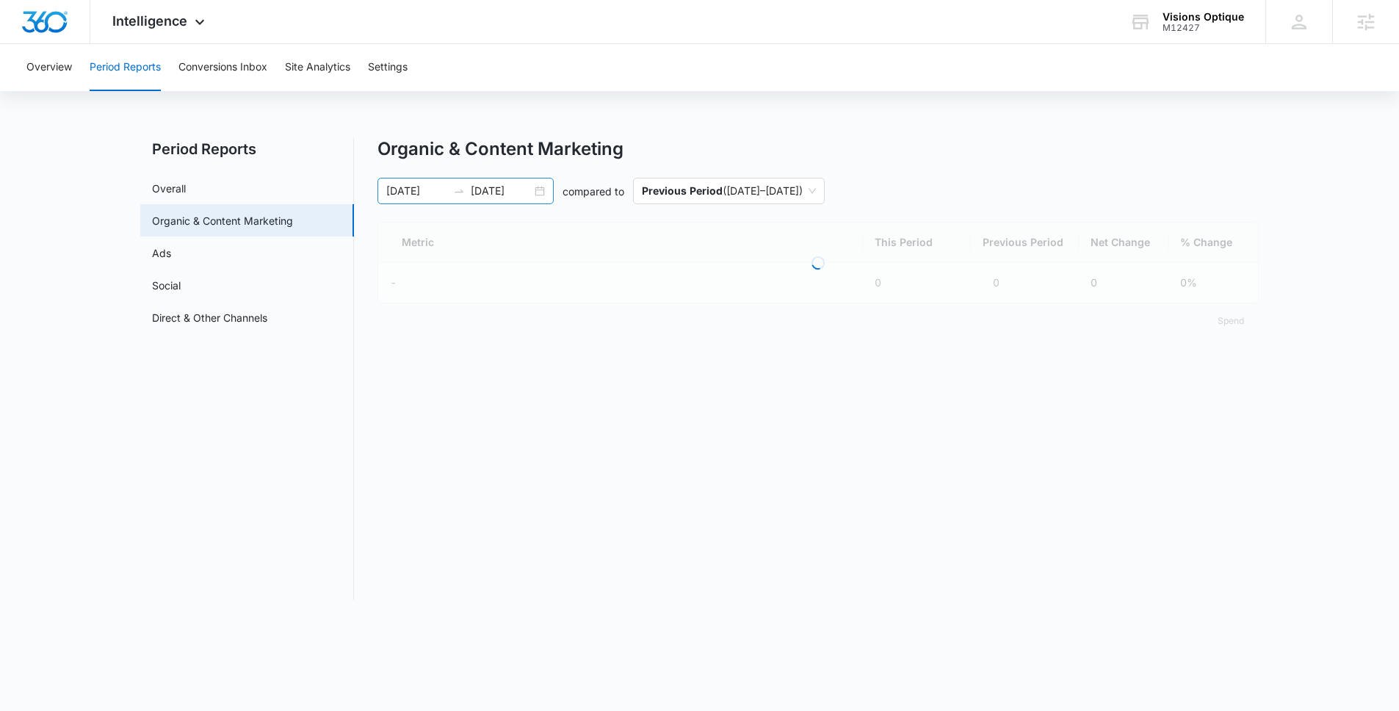
click at [505, 191] on input "09/15/2025" at bounding box center [501, 191] width 61 height 16
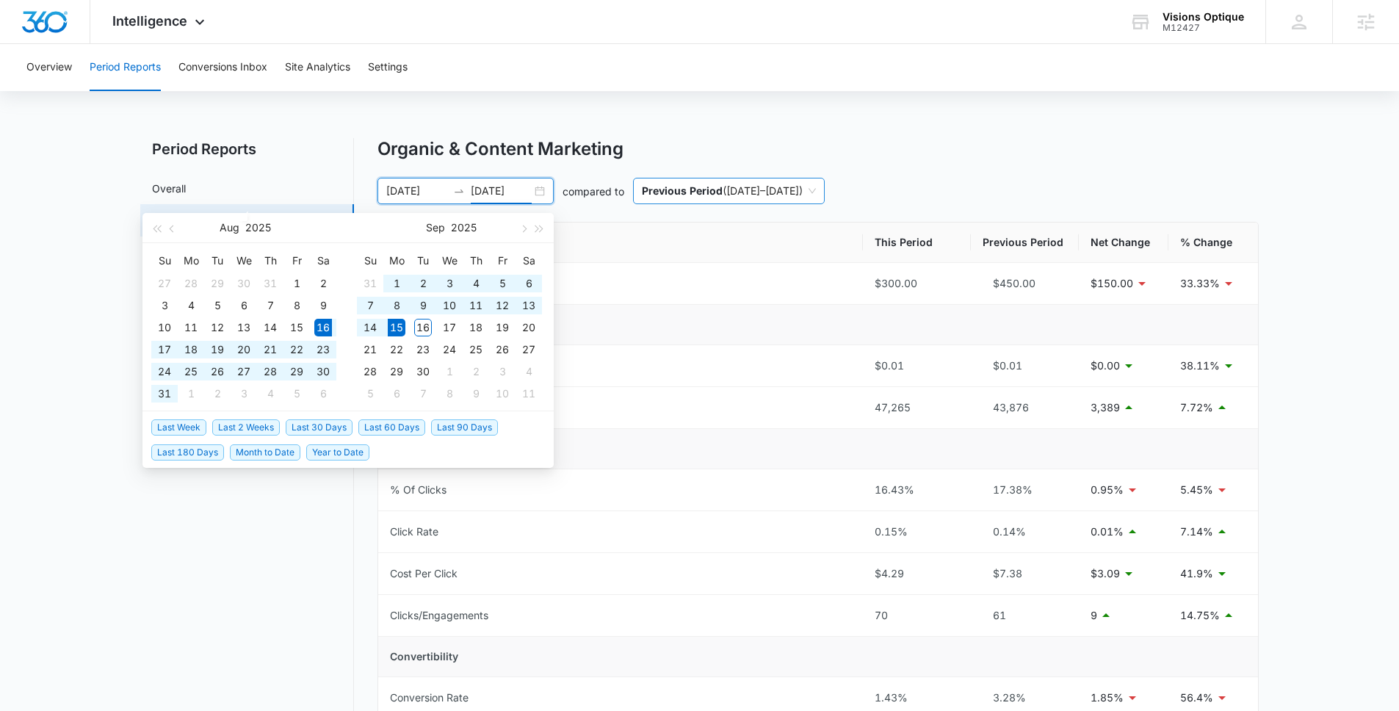
click at [802, 189] on span "Previous Period ( 07/16/2025 – 08/15/2025 )" at bounding box center [729, 190] width 174 height 25
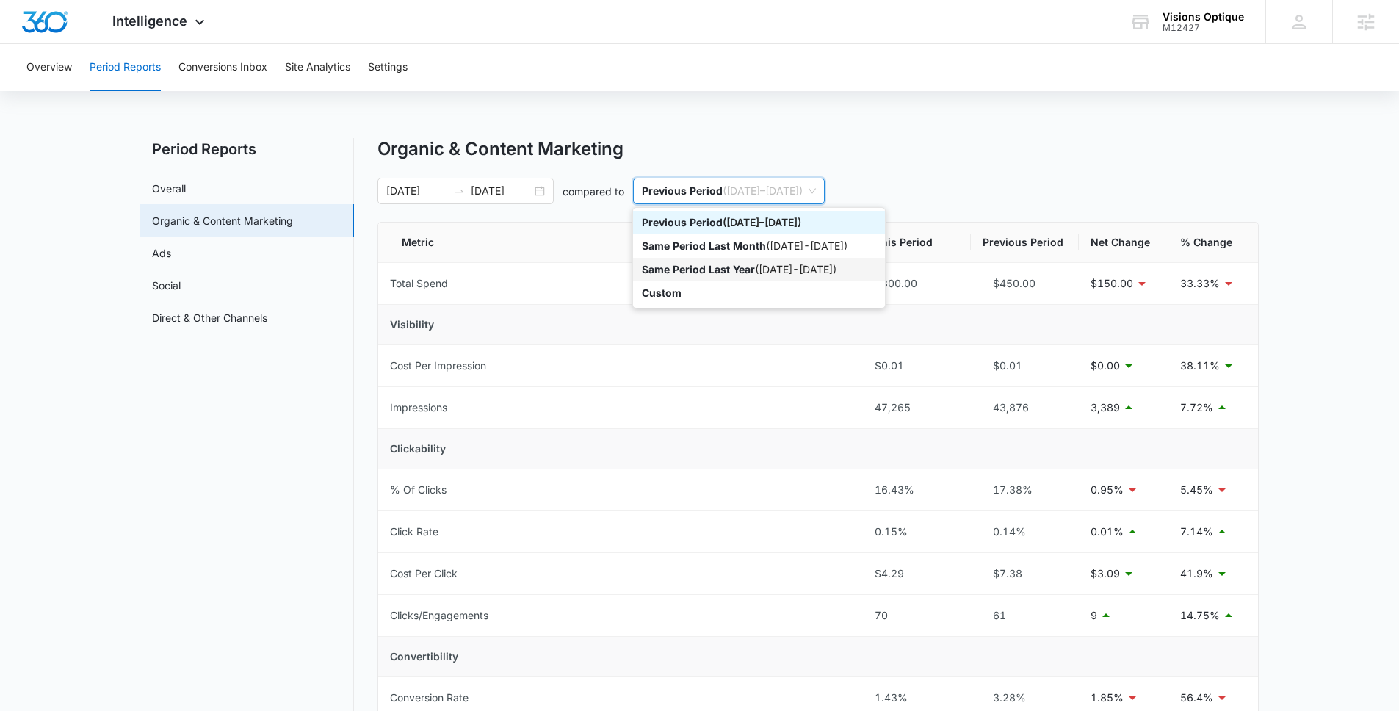
drag, startPoint x: 786, startPoint y: 269, endPoint x: 849, endPoint y: 270, distance: 63.9
click at [786, 269] on div "Same Period Last Year ( 08/16/2024 - 09/15/2024 )" at bounding box center [759, 269] width 234 height 16
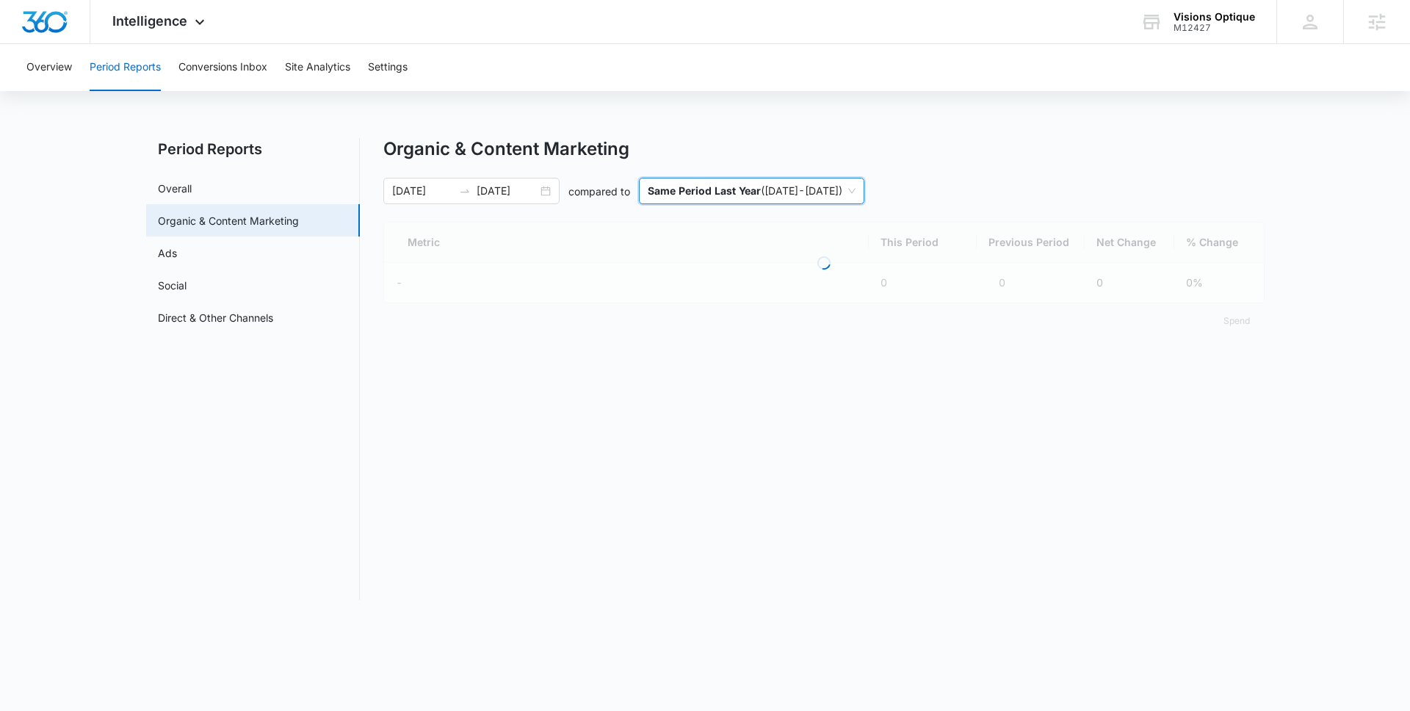
click at [1280, 225] on main "Period Reports Overall Organic & Content Marketing Ads Social Direct & Other Ch…" at bounding box center [705, 377] width 1410 height 479
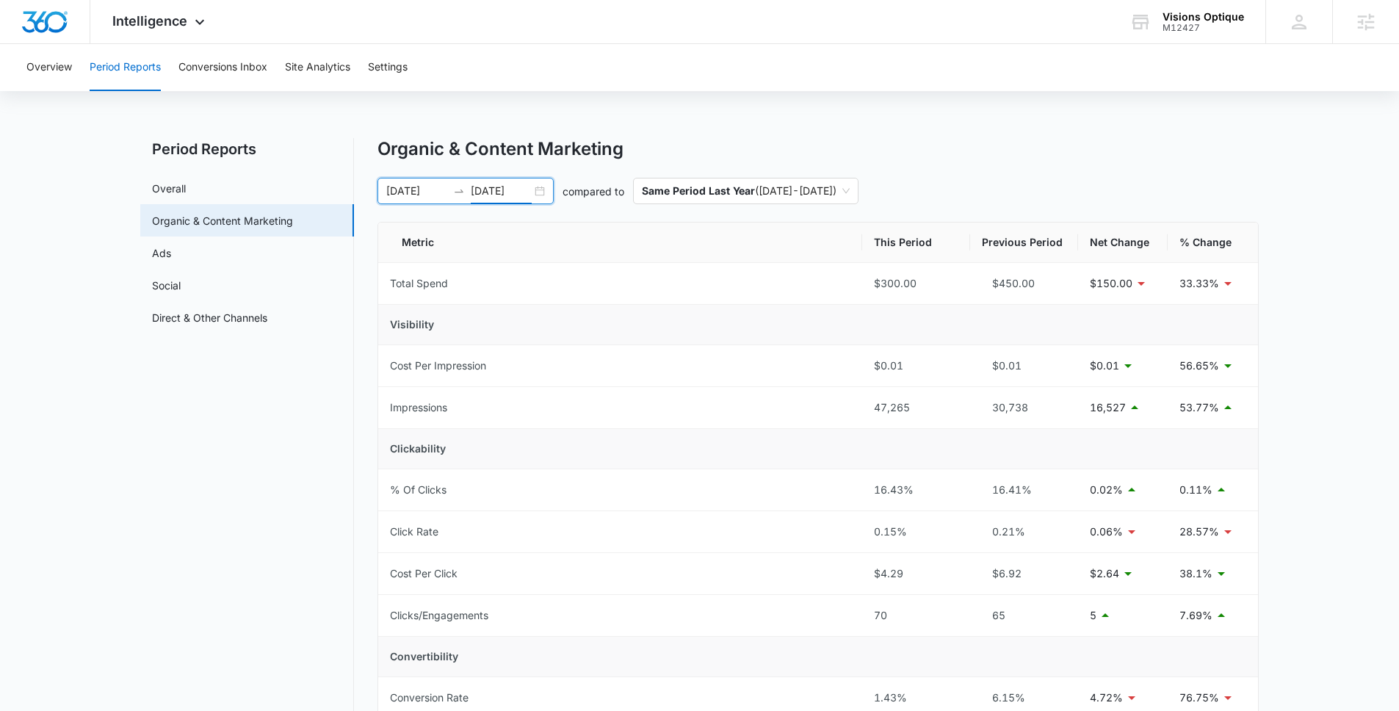
click at [513, 195] on input "09/15/2025" at bounding box center [501, 191] width 61 height 16
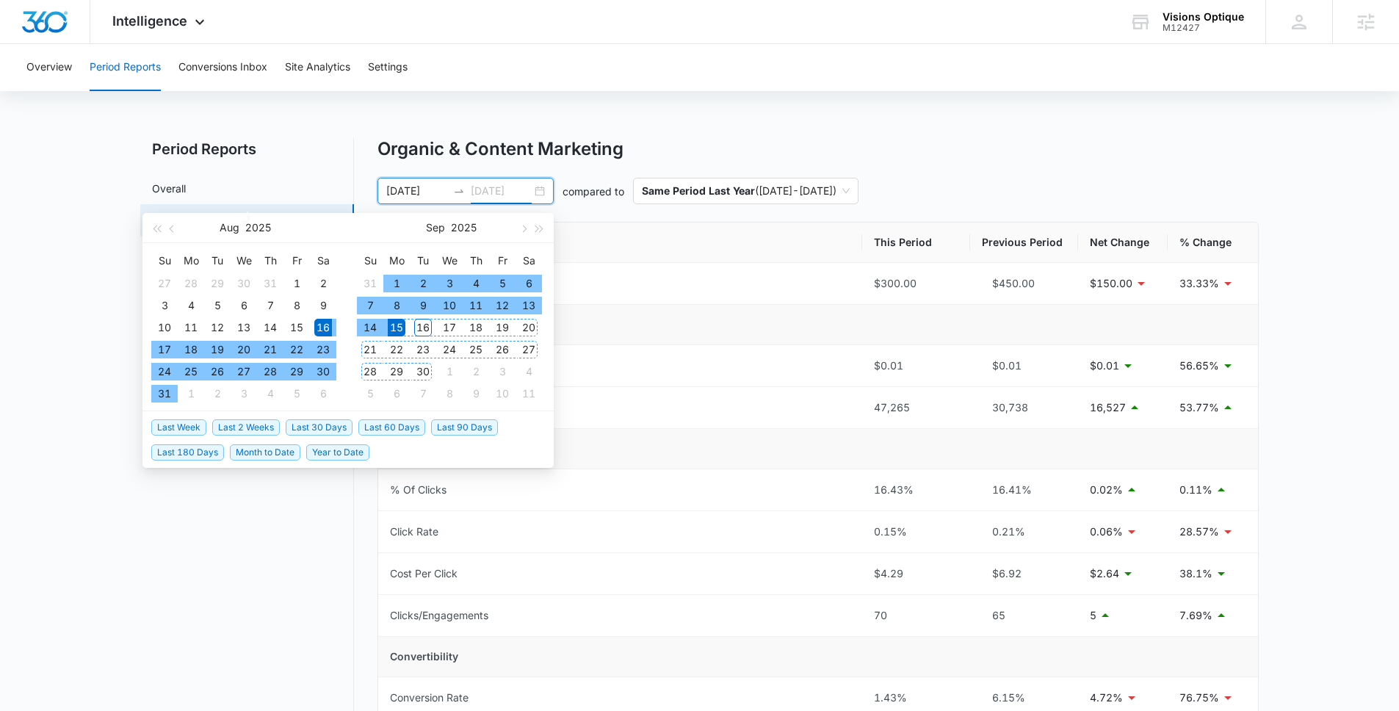
type input "09/15/2025"
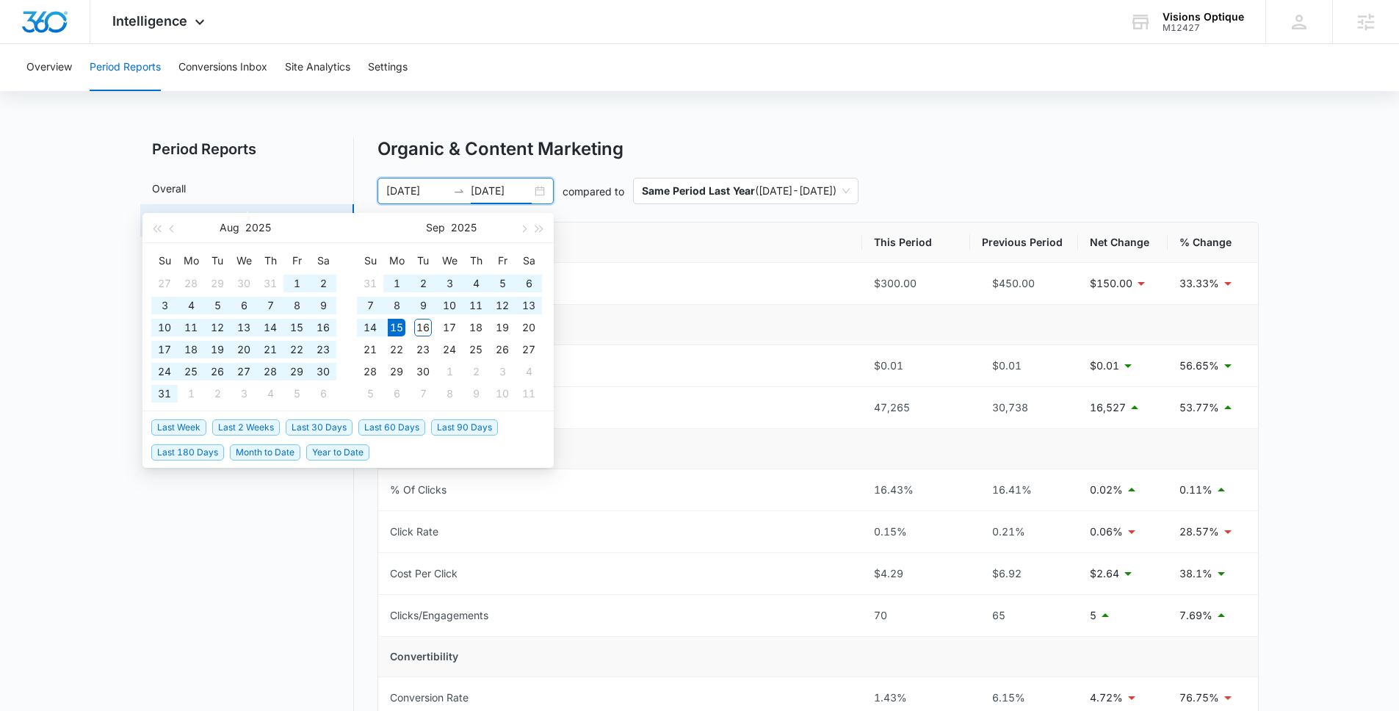
click at [492, 427] on span "Last 90 Days" at bounding box center [464, 427] width 67 height 16
type input "06/17/2025"
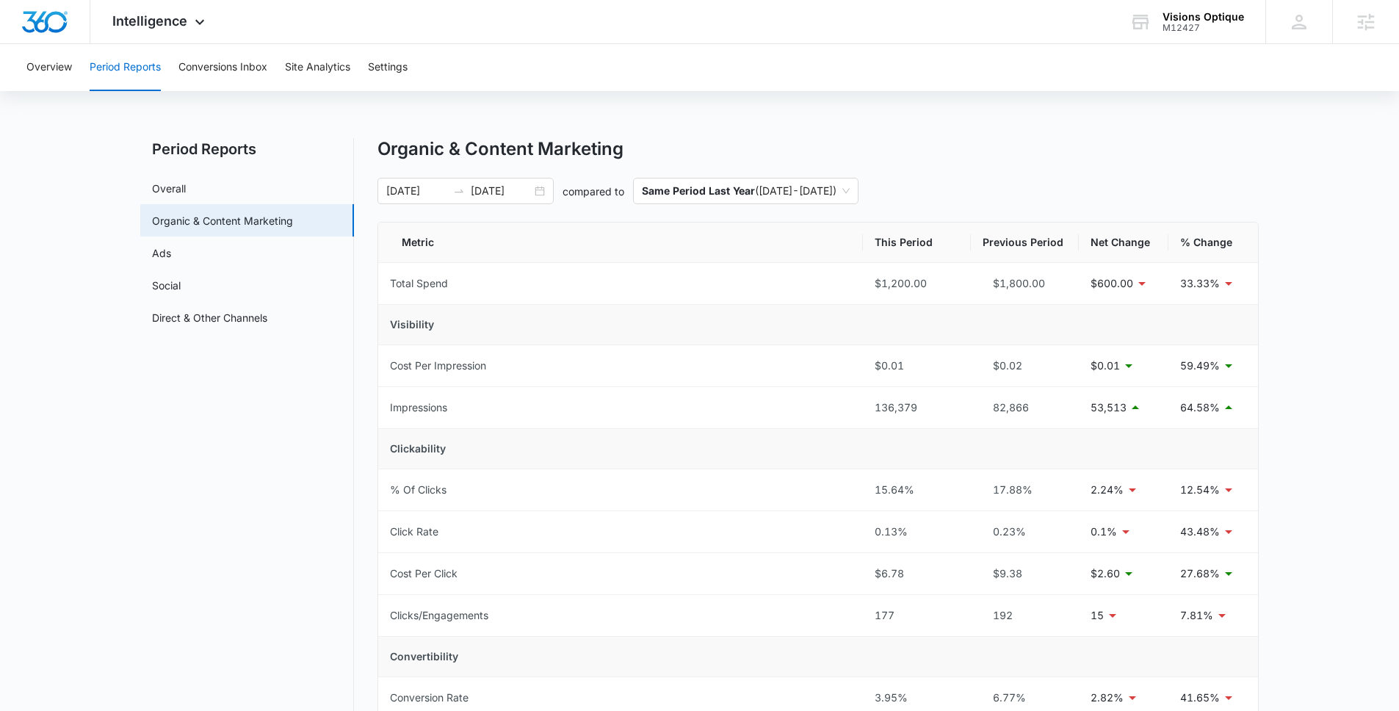
click at [1050, 155] on div "Organic & Content Marketing" at bounding box center [817, 149] width 881 height 22
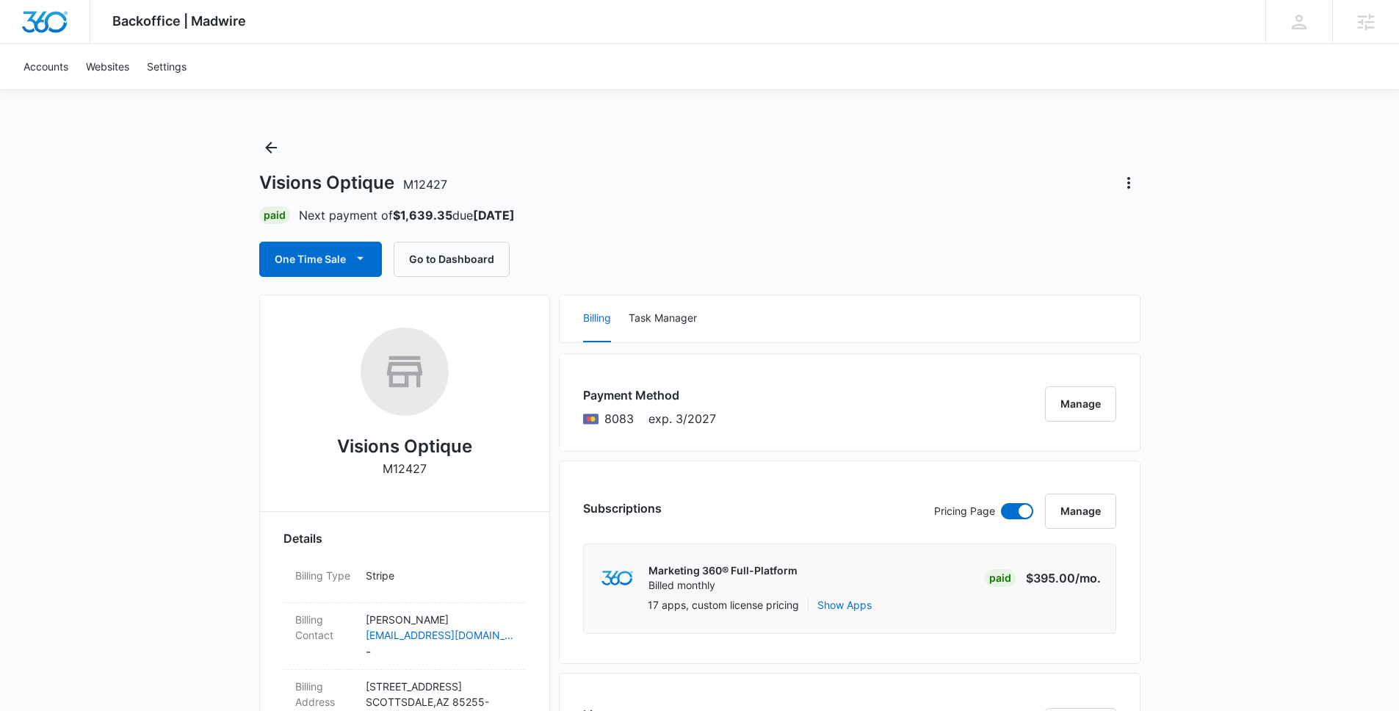
click at [434, 178] on span "M12427" at bounding box center [425, 184] width 44 height 15
click at [426, 178] on span "M12427" at bounding box center [425, 184] width 44 height 15
drag, startPoint x: 404, startPoint y: 182, endPoint x: 465, endPoint y: 186, distance: 61.8
click at [465, 186] on div "Visions Optique M12427" at bounding box center [699, 182] width 881 height 23
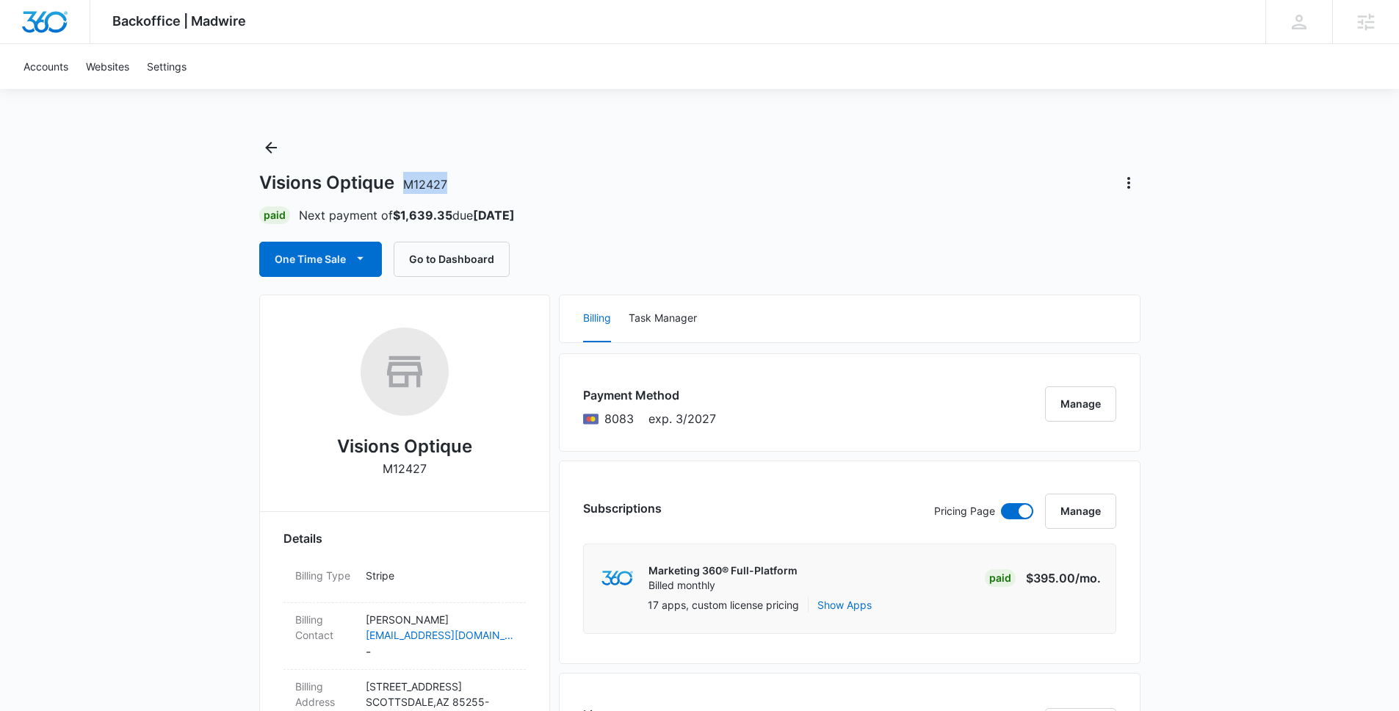
copy span "M12427"
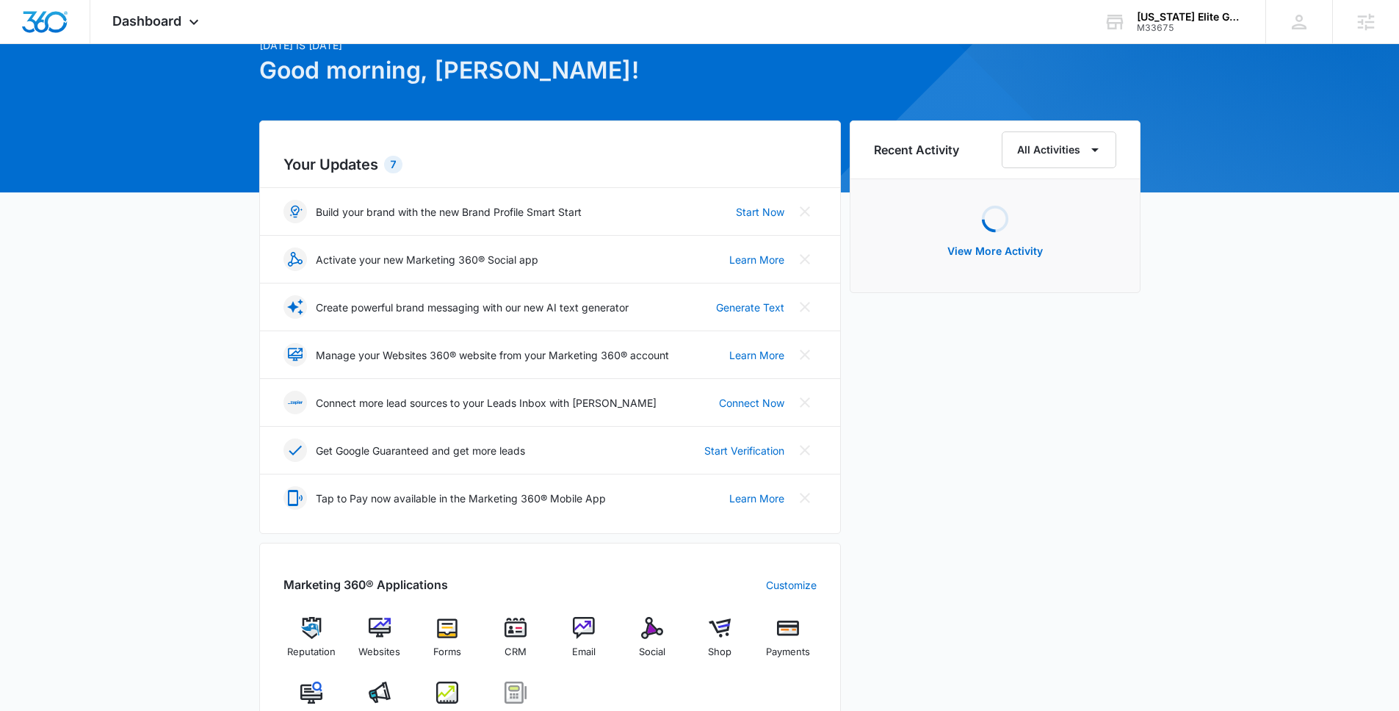
scroll to position [141, 0]
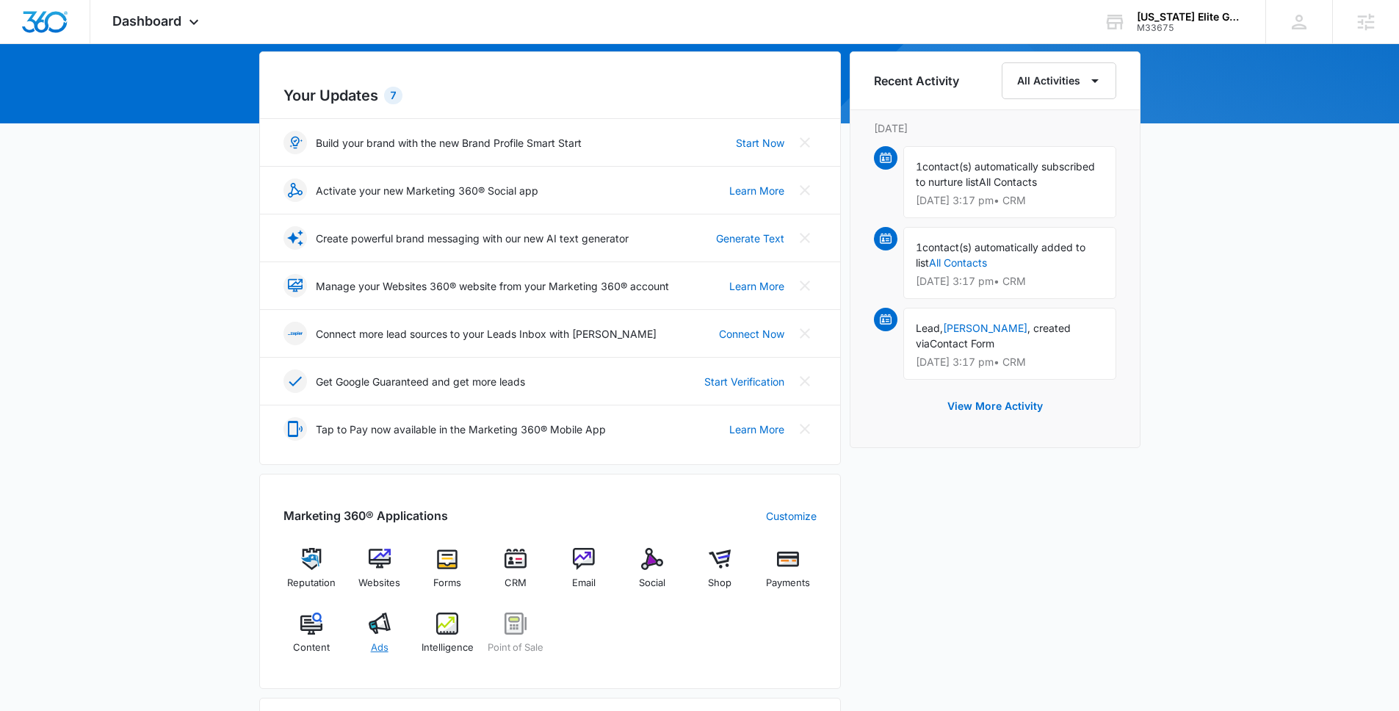
click at [379, 633] on img at bounding box center [380, 623] width 22 height 22
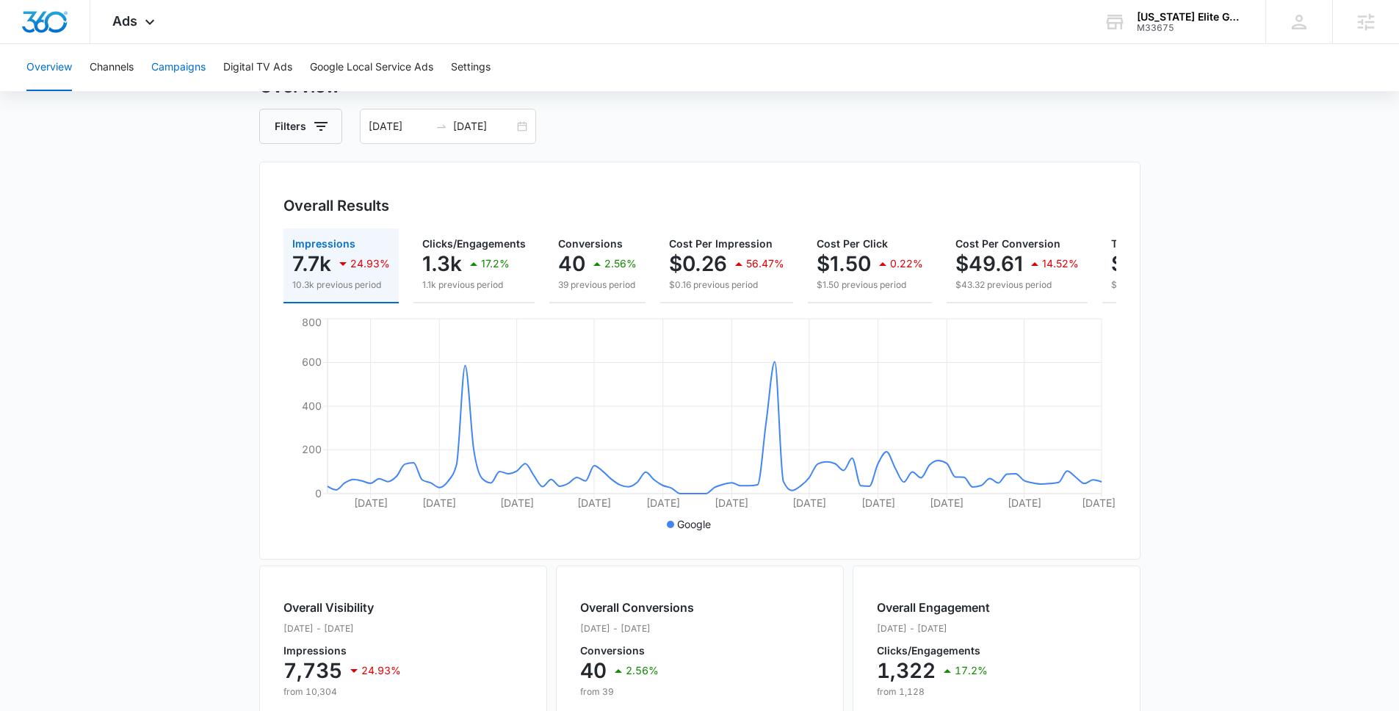
scroll to position [138, 0]
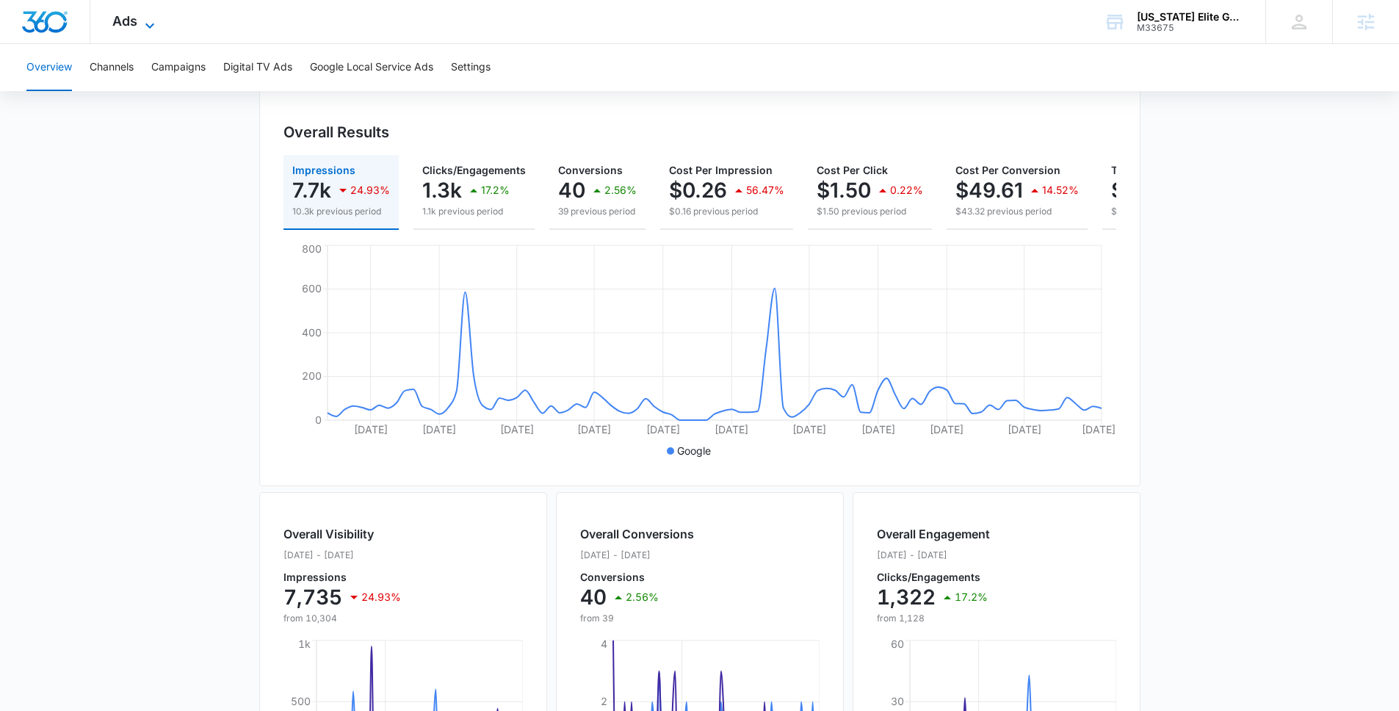
click at [146, 21] on icon at bounding box center [150, 26] width 18 height 18
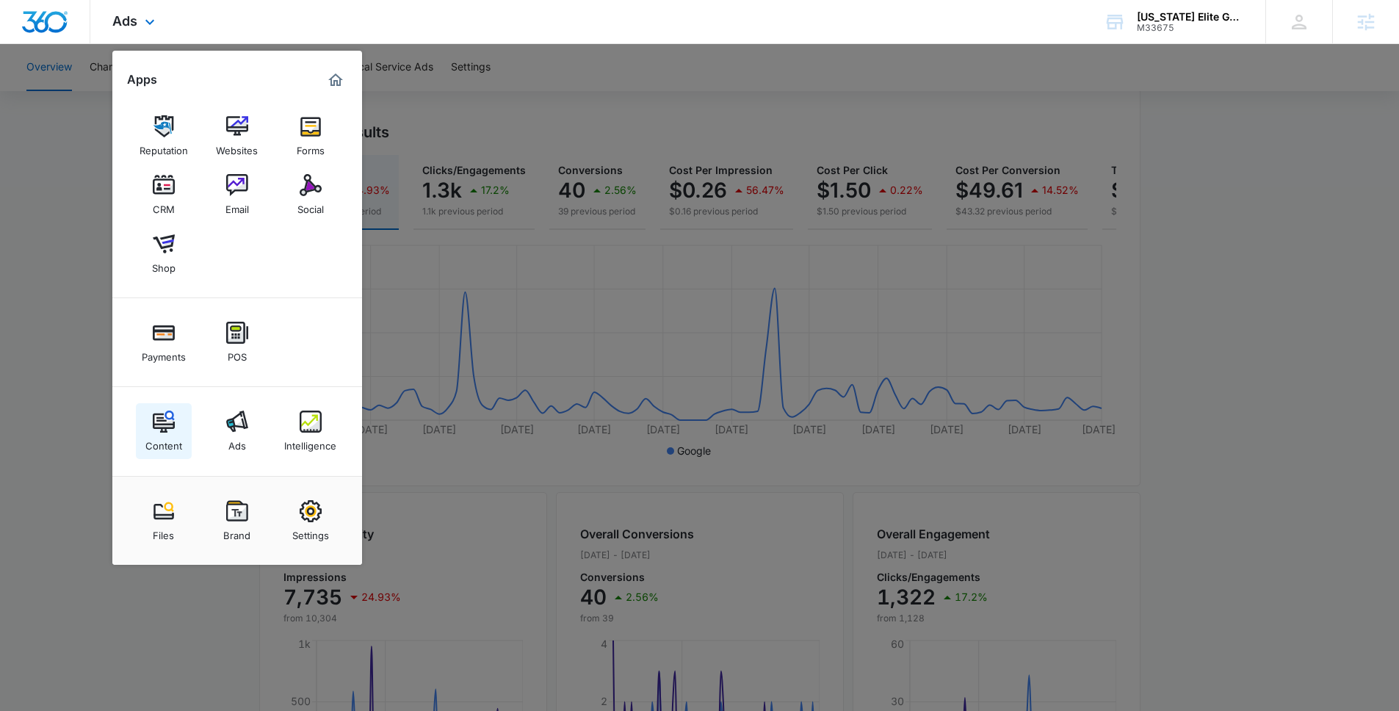
click at [181, 424] on link "Content" at bounding box center [164, 431] width 56 height 56
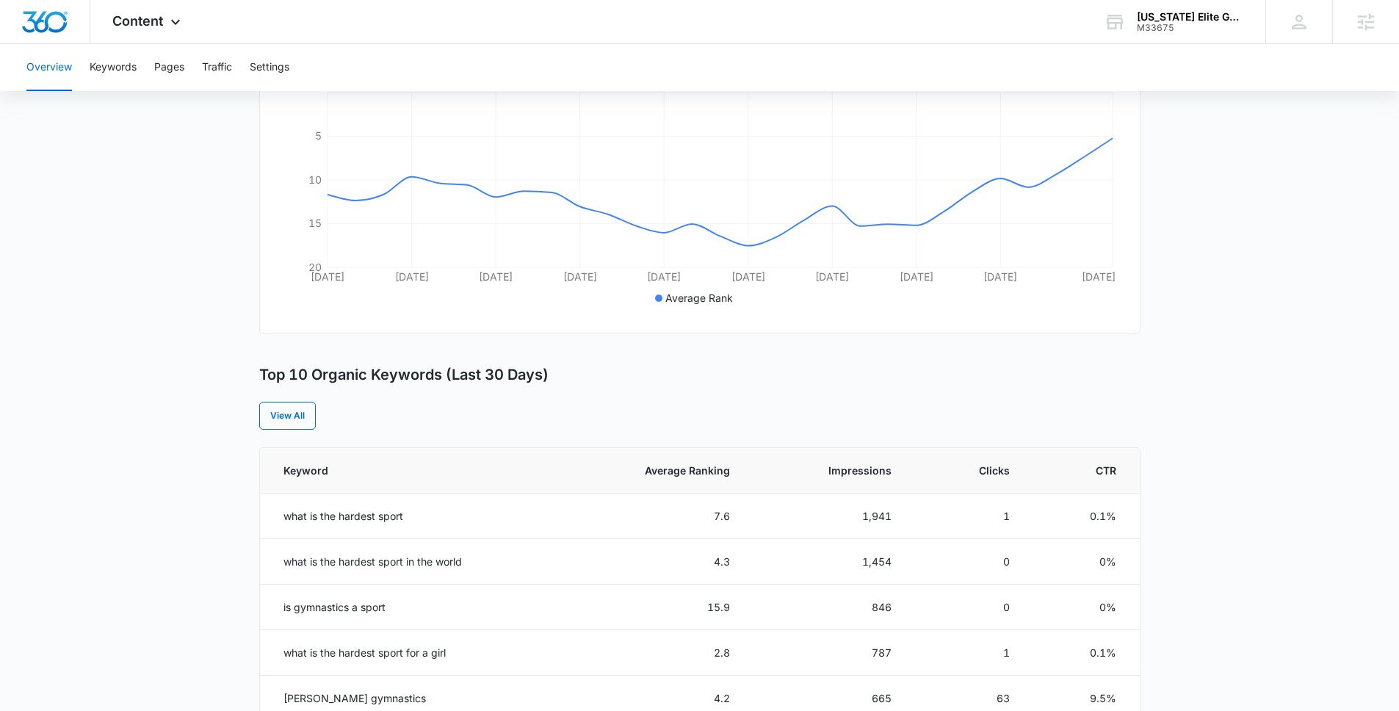
scroll to position [173, 0]
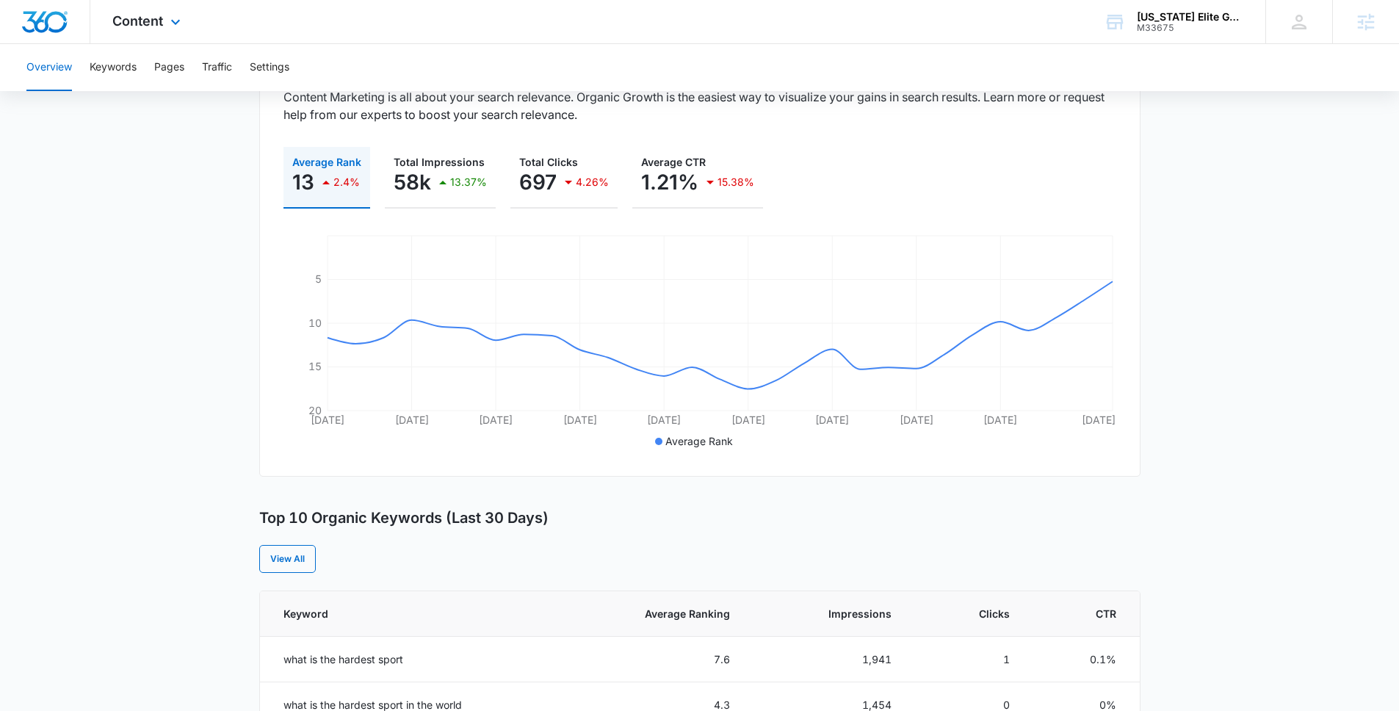
click at [165, 35] on div "Content Apps Reputation Websites Forms CRM Email Social Shop Payments POS Conte…" at bounding box center [148, 21] width 116 height 43
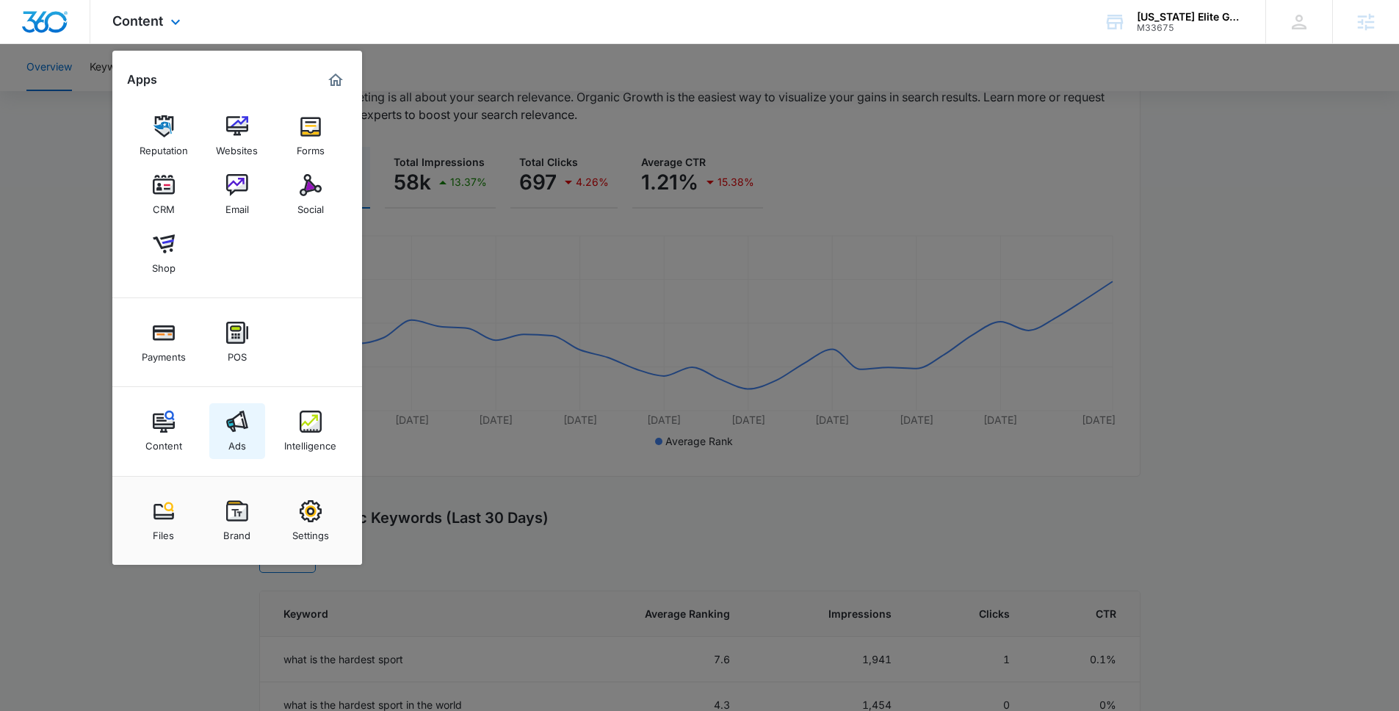
click at [233, 406] on link "Ads" at bounding box center [237, 431] width 56 height 56
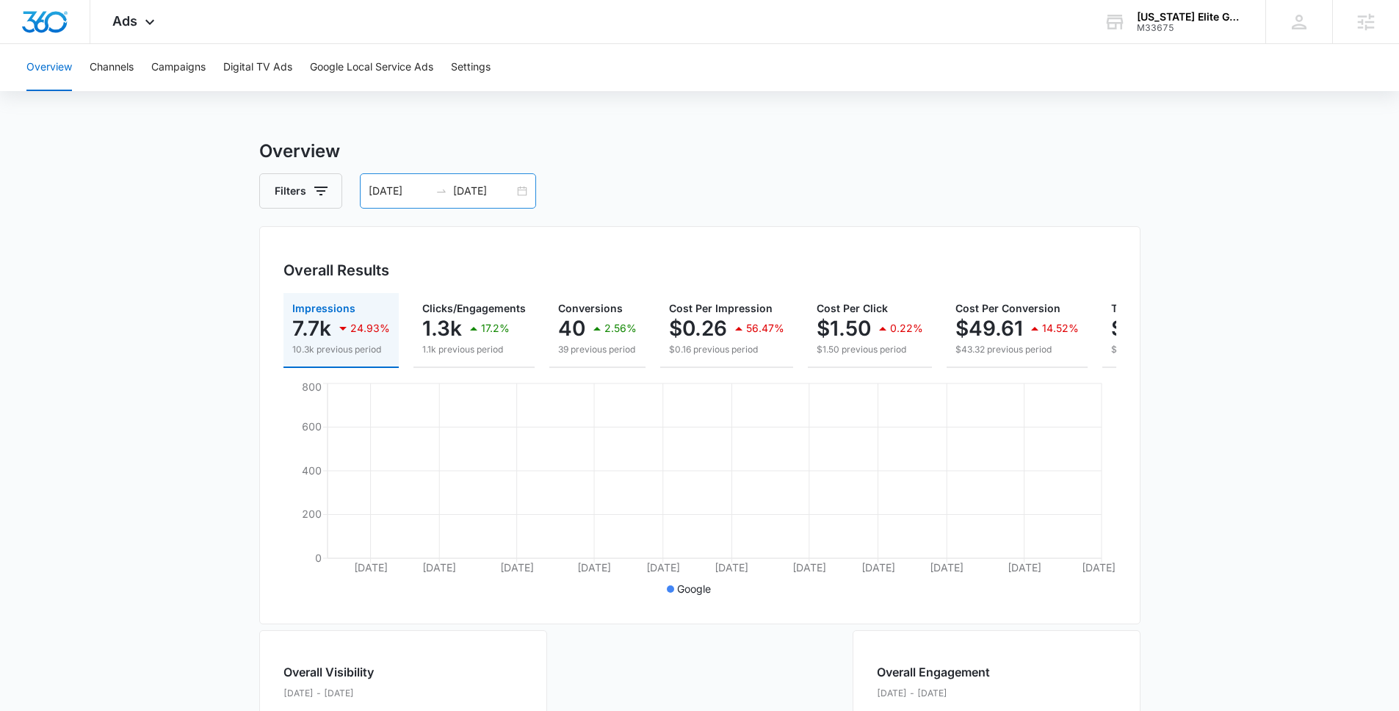
click at [499, 203] on div "12/27/2024 03/27/2025" at bounding box center [448, 190] width 176 height 35
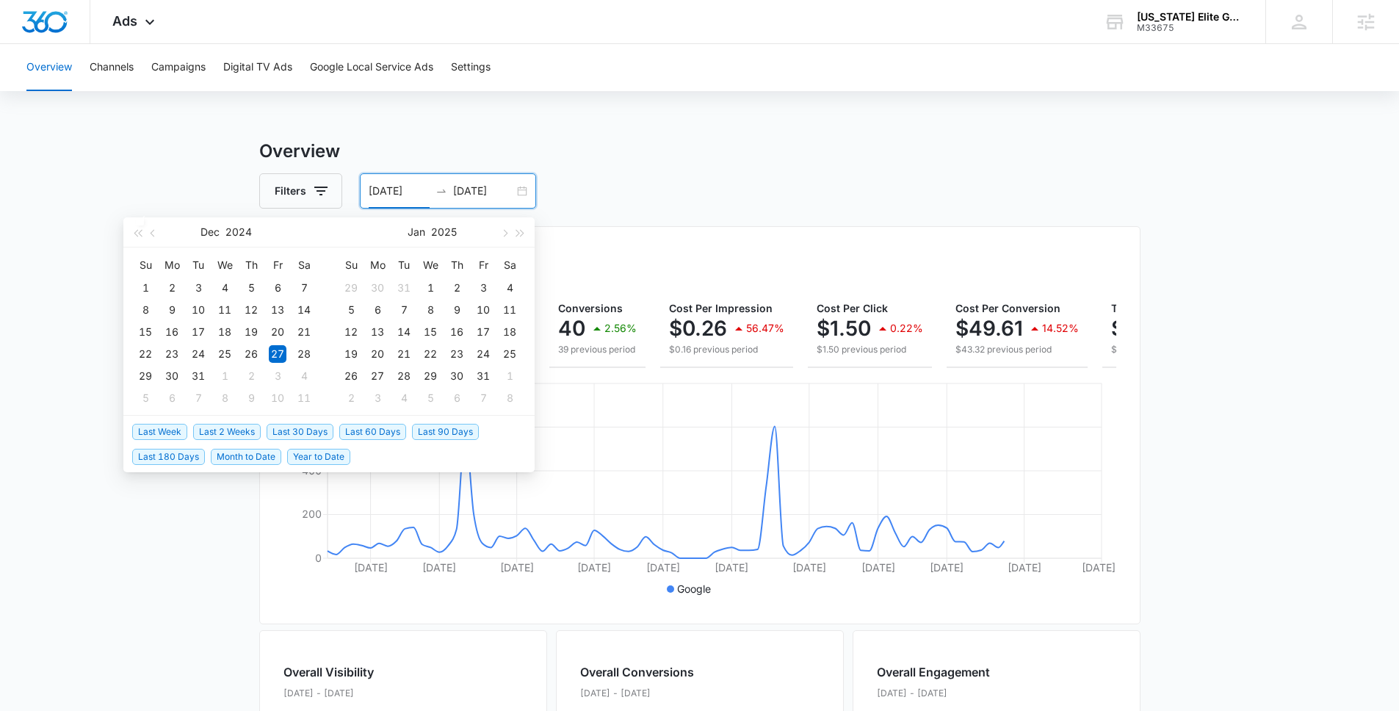
click at [302, 426] on span "Last 30 Days" at bounding box center [300, 432] width 67 height 16
type input "08/17/2025"
type input "09/16/2025"
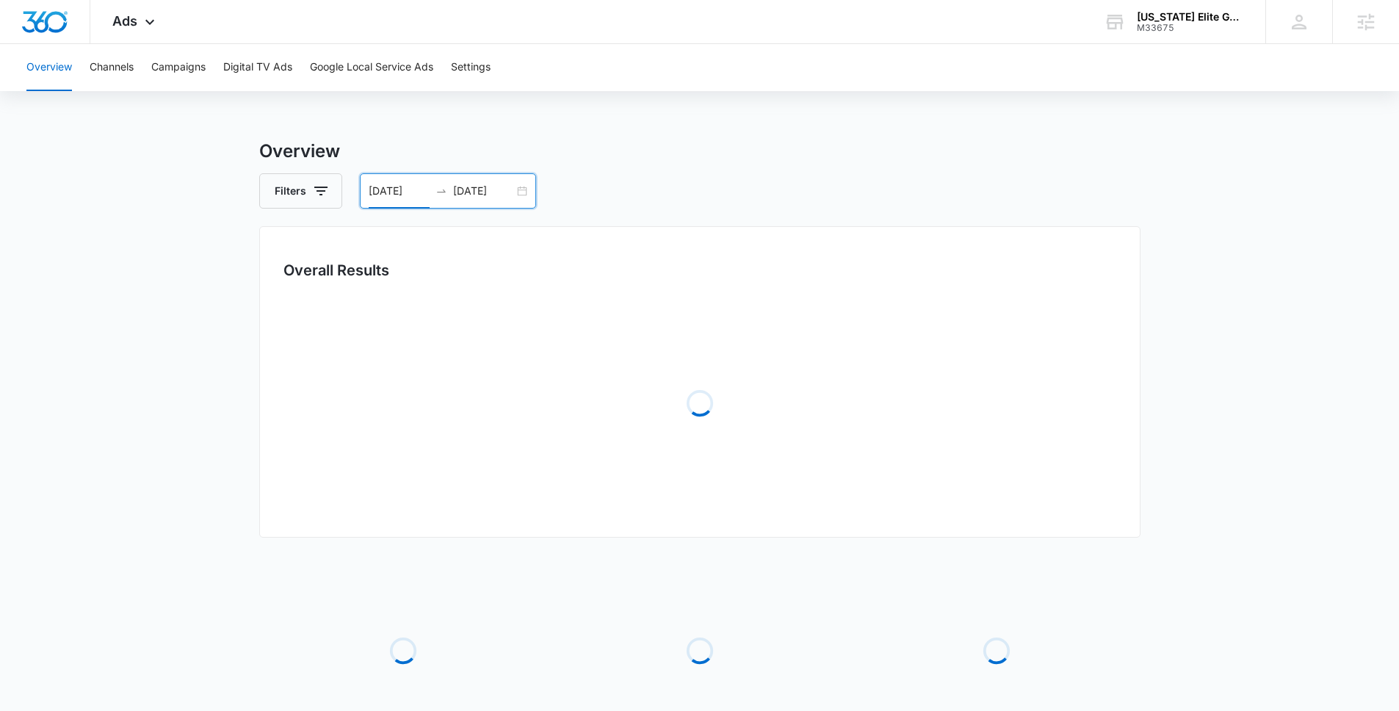
click at [152, 576] on main "Overview Filters 08/17/2025 09/16/2025 Overall Results Loading Loading Loading …" at bounding box center [699, 475] width 1399 height 675
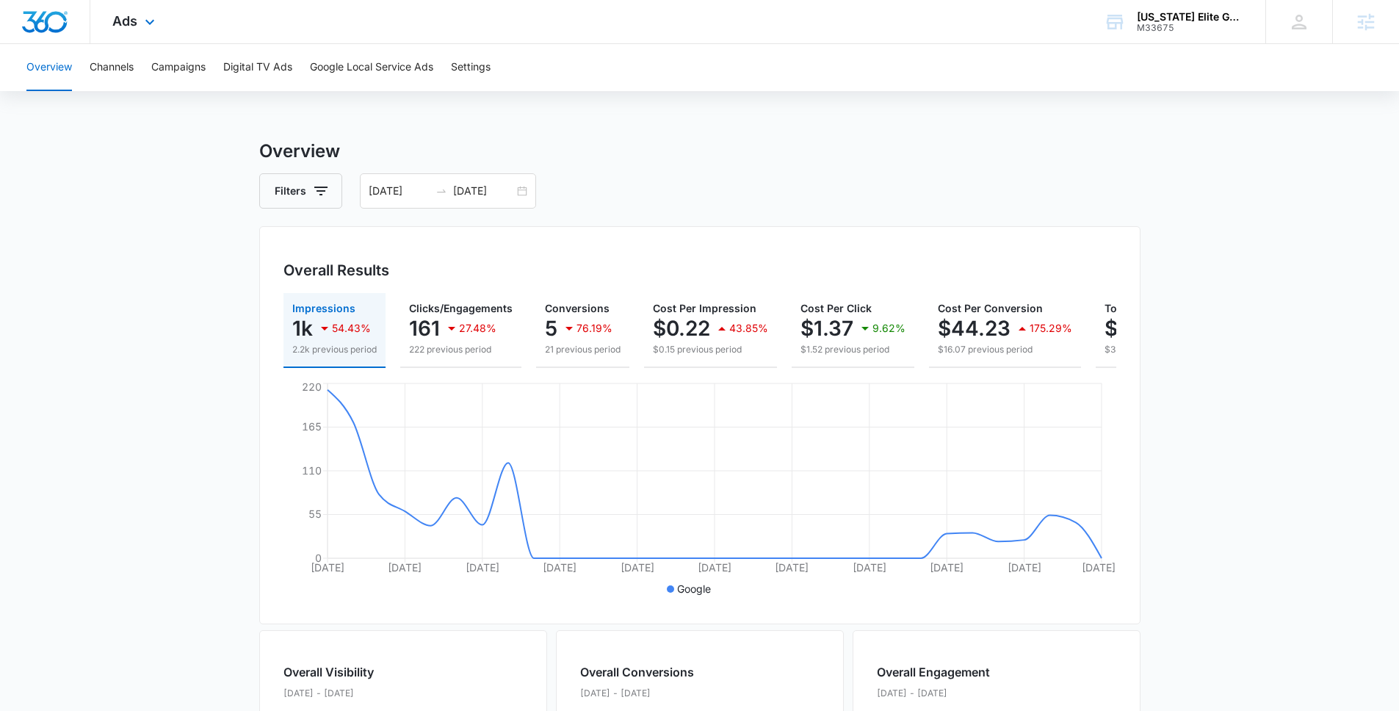
click at [130, 29] on div "Ads Apps Reputation Websites Forms CRM Email Social Shop Payments POS Content A…" at bounding box center [135, 21] width 90 height 43
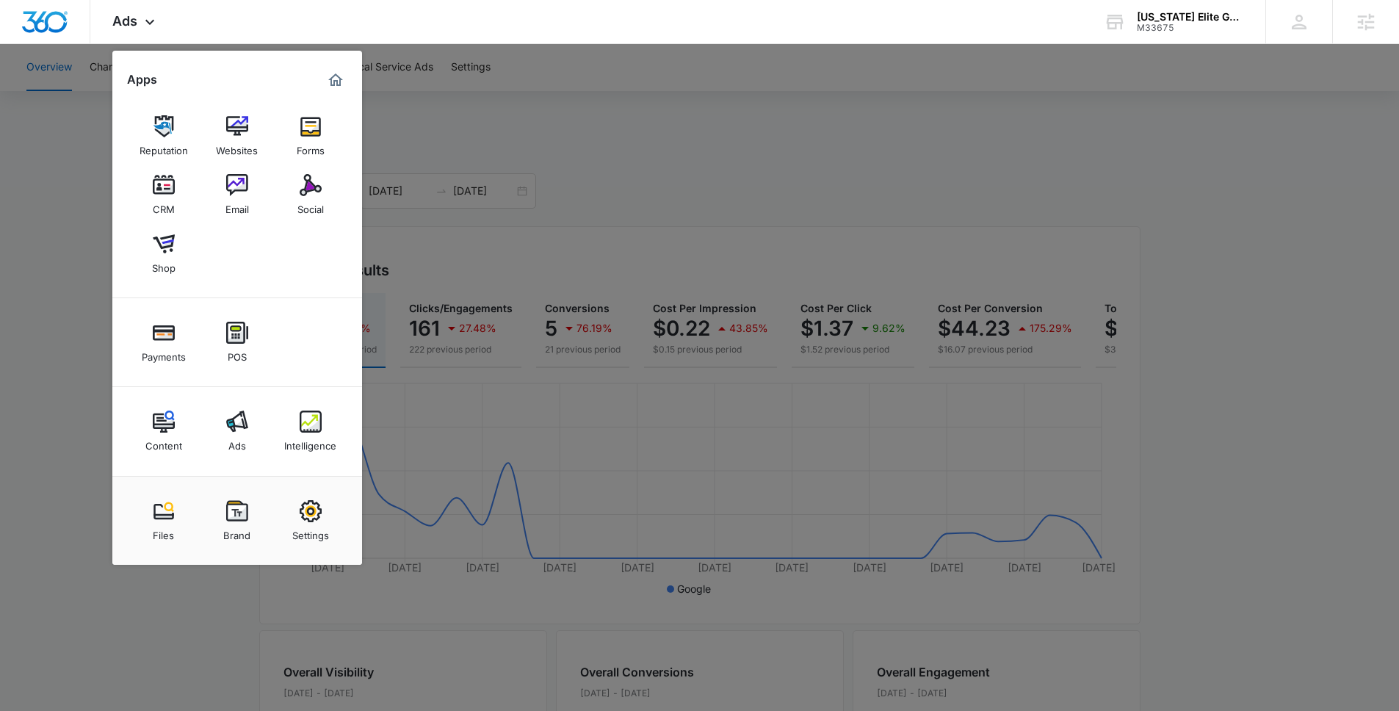
click at [326, 419] on link "Intelligence" at bounding box center [311, 431] width 56 height 56
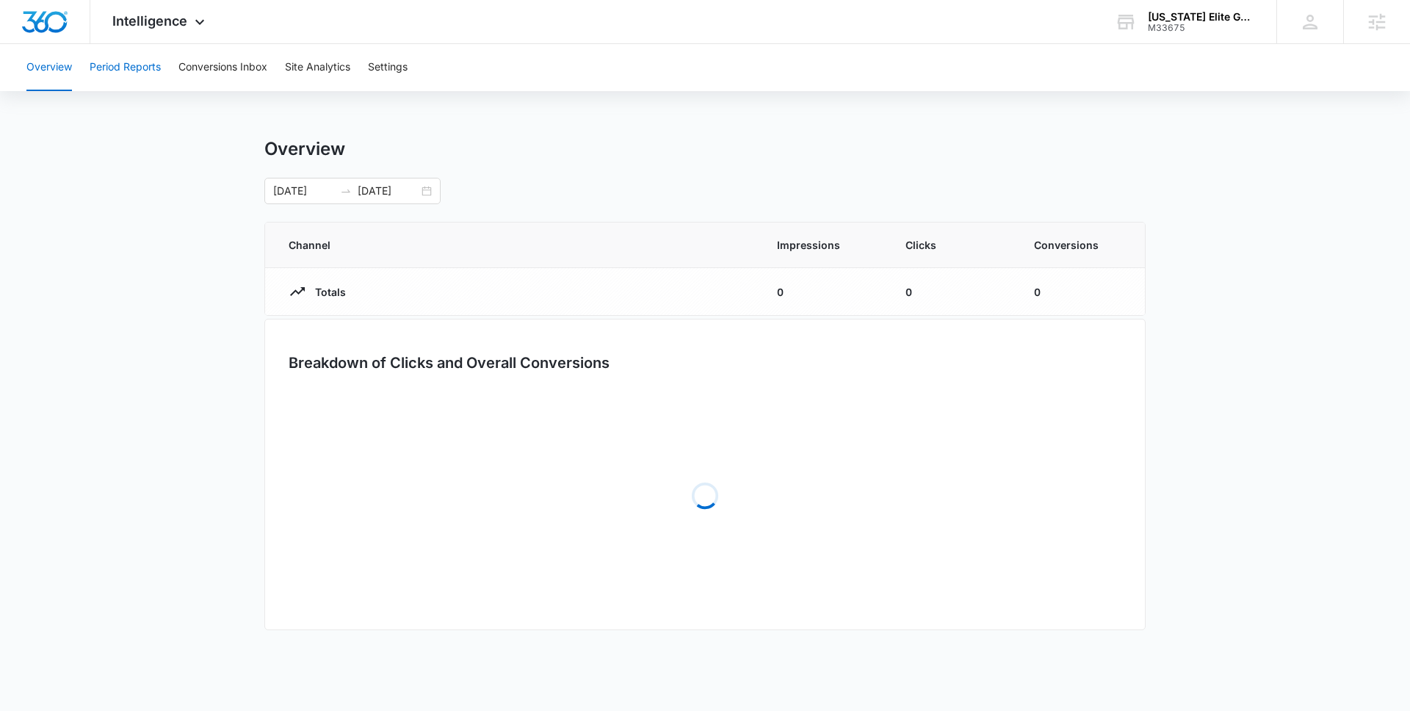
drag, startPoint x: 142, startPoint y: 65, endPoint x: 151, endPoint y: 74, distance: 12.0
click at [142, 65] on button "Period Reports" at bounding box center [125, 67] width 71 height 47
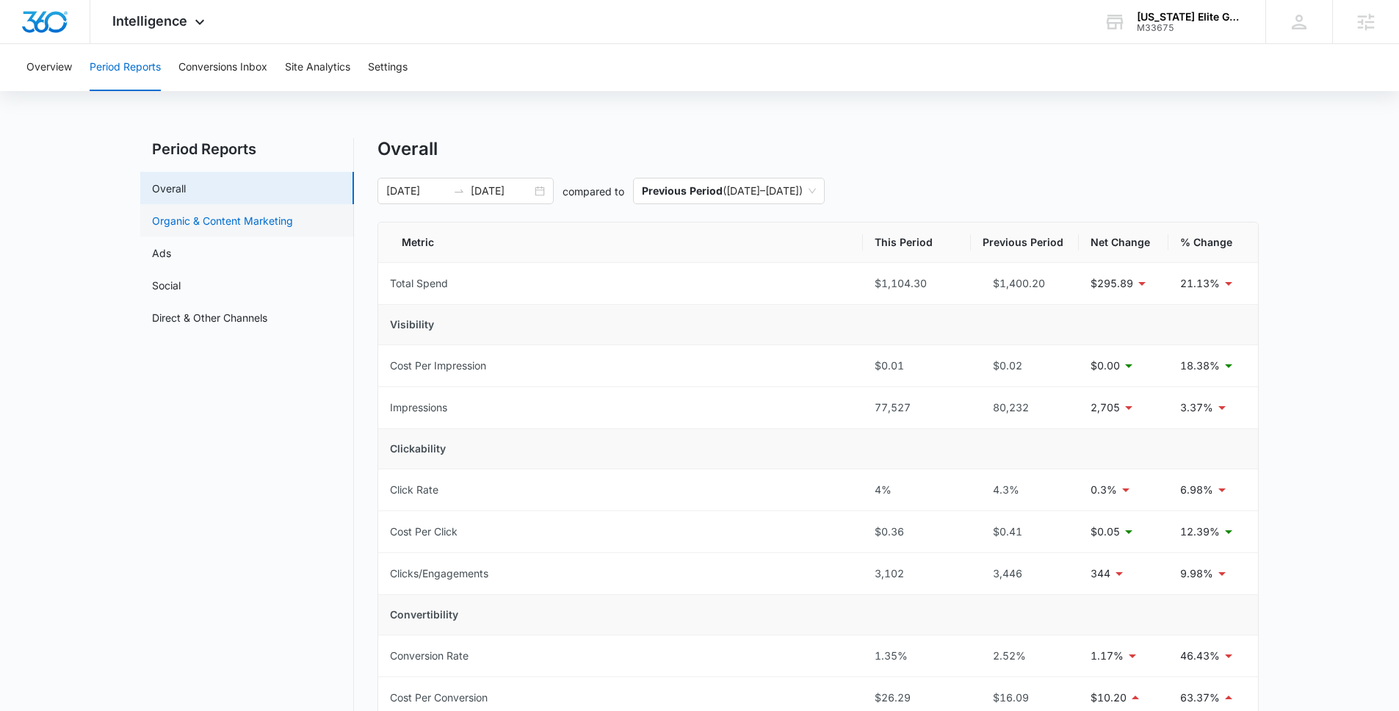
click at [237, 215] on link "Organic & Content Marketing" at bounding box center [222, 220] width 141 height 15
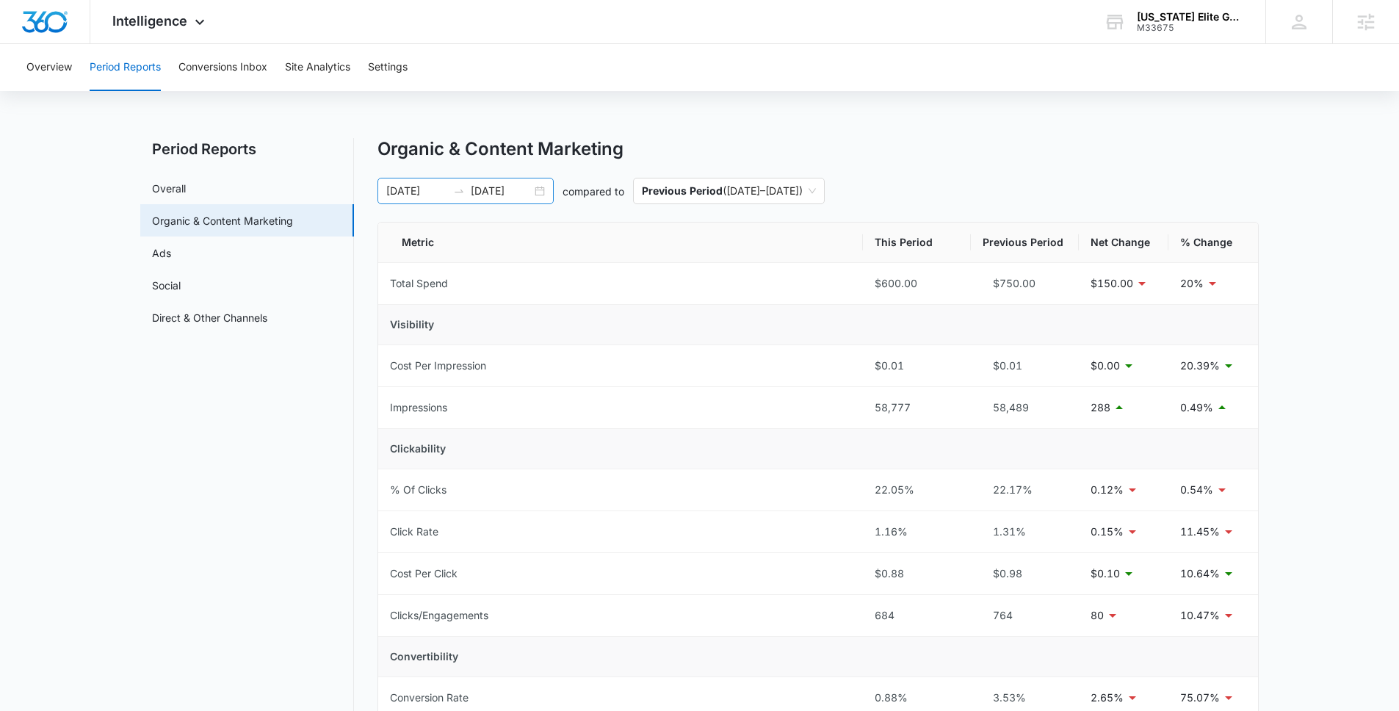
click at [514, 184] on input "09/16/2025" at bounding box center [501, 191] width 61 height 16
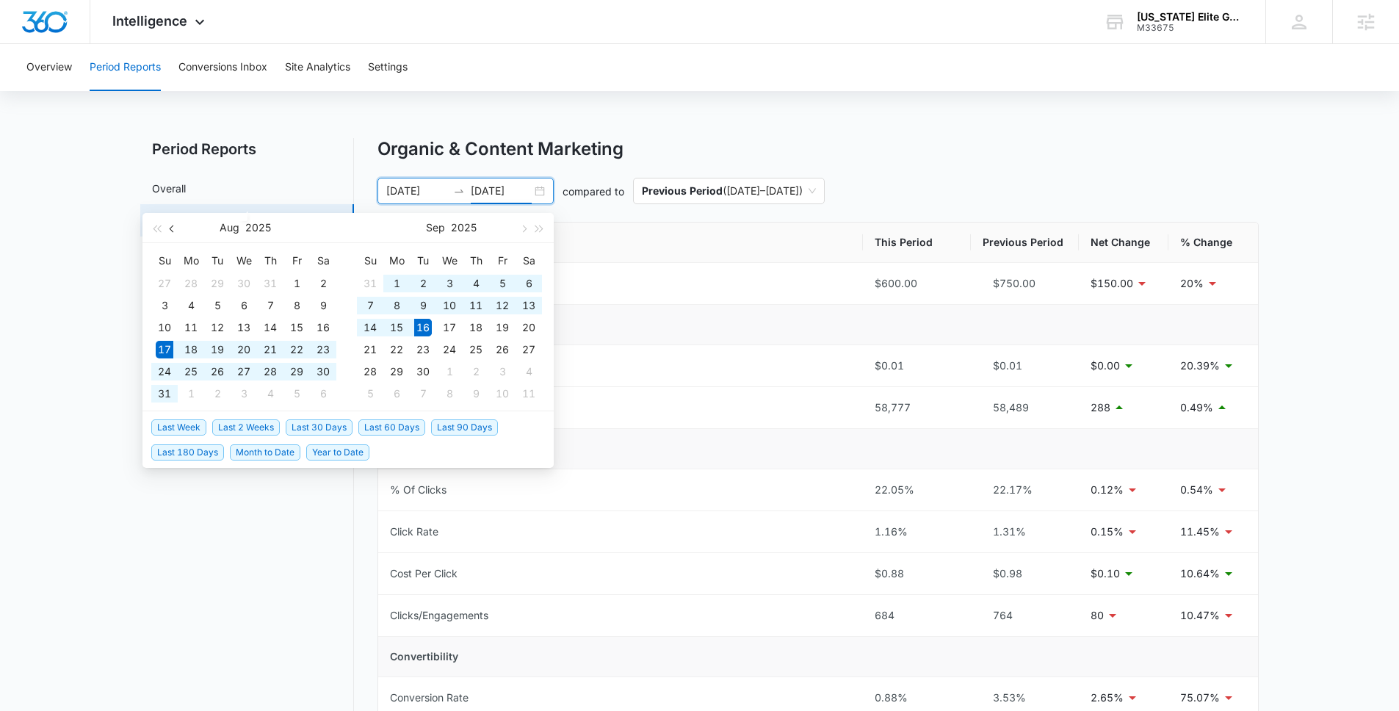
click at [178, 231] on button "button" at bounding box center [172, 227] width 16 height 29
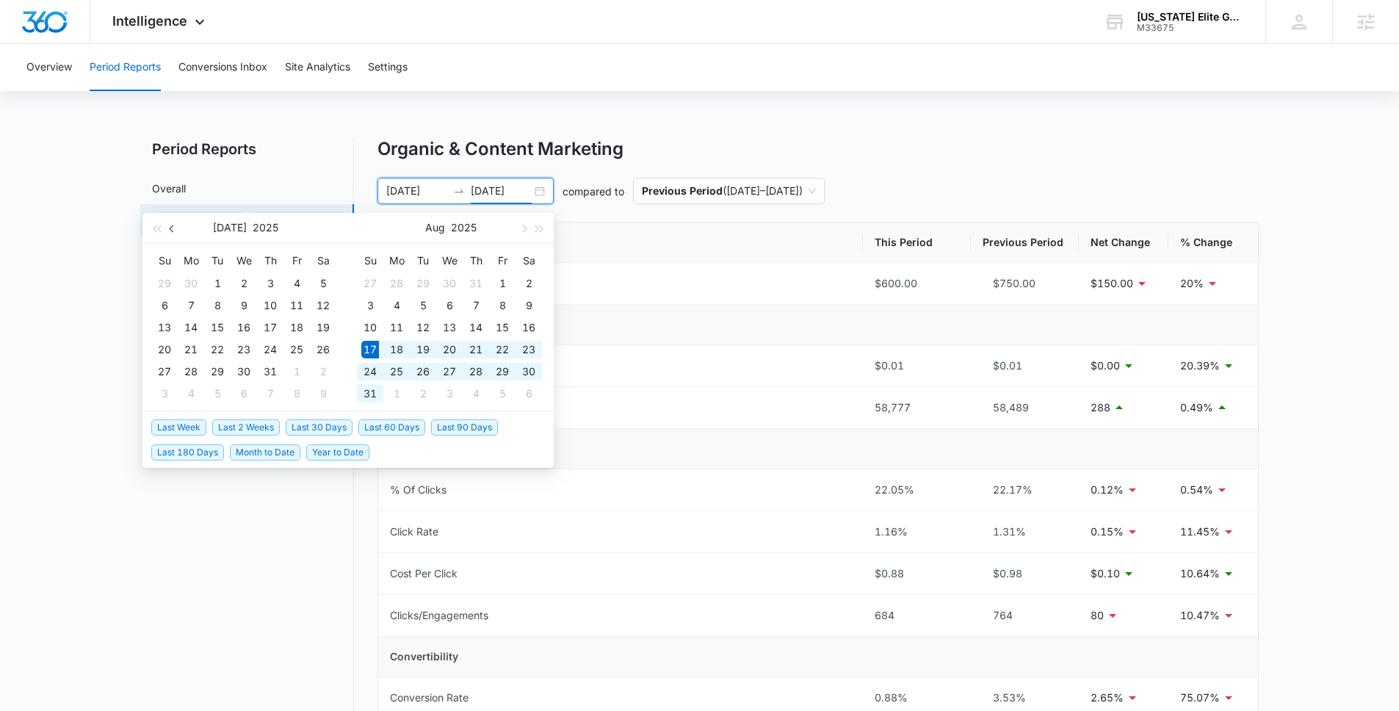
click at [178, 231] on button "button" at bounding box center [172, 227] width 16 height 29
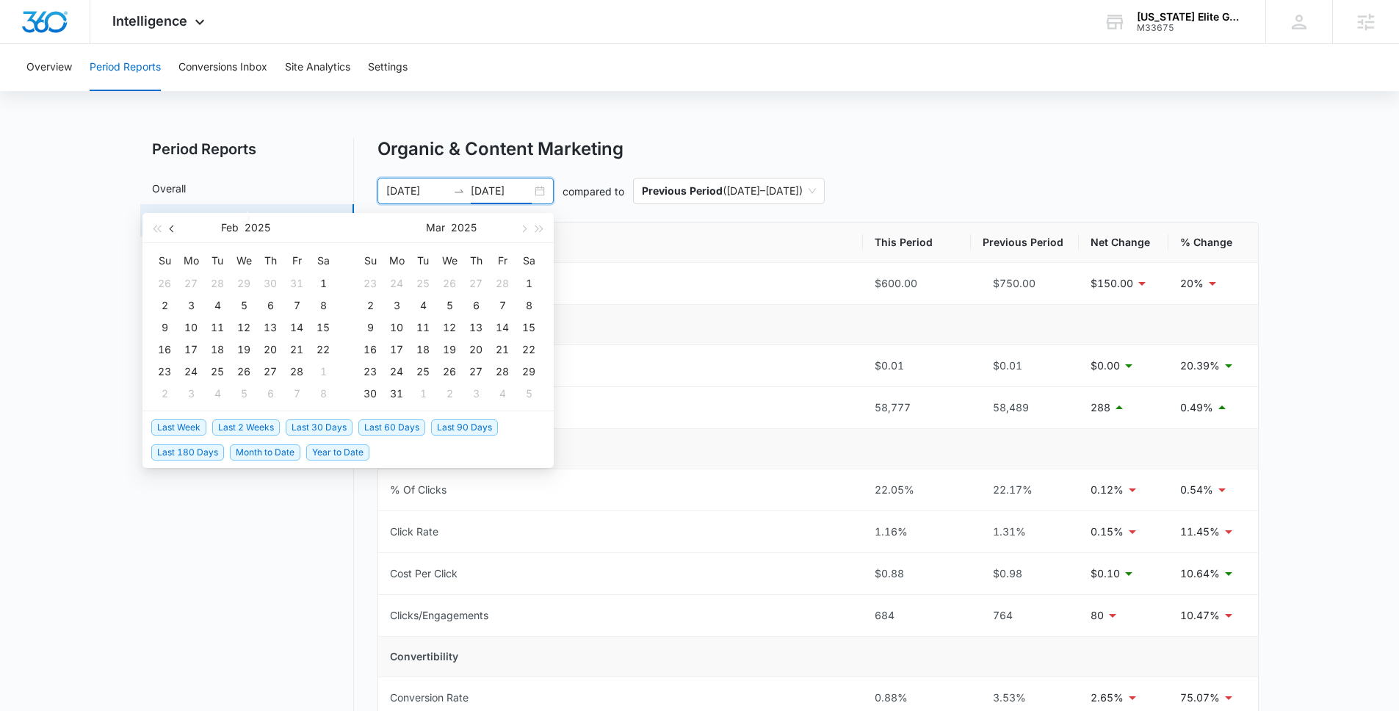
click at [178, 231] on button "button" at bounding box center [172, 227] width 16 height 29
type input "09/16/2025"
click at [429, 195] on input "08/17/2025" at bounding box center [416, 191] width 61 height 16
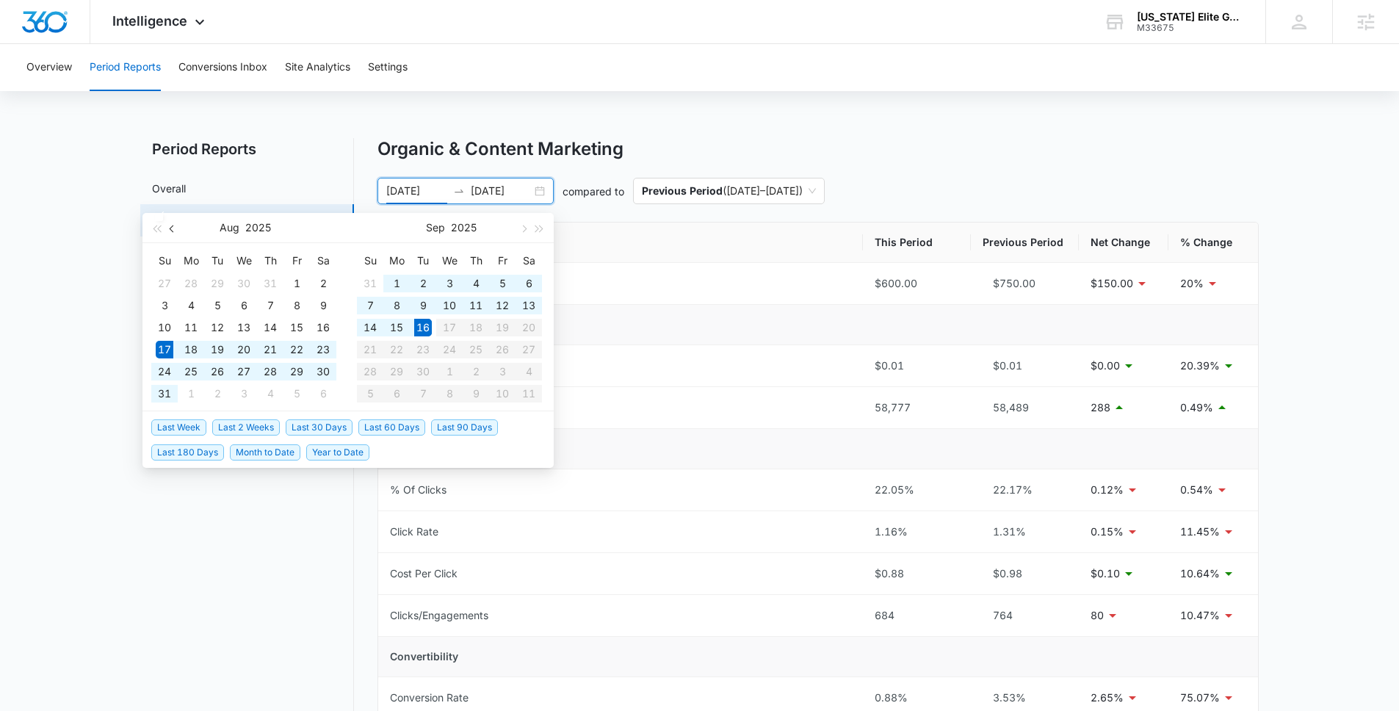
click at [167, 221] on button "button" at bounding box center [172, 227] width 16 height 29
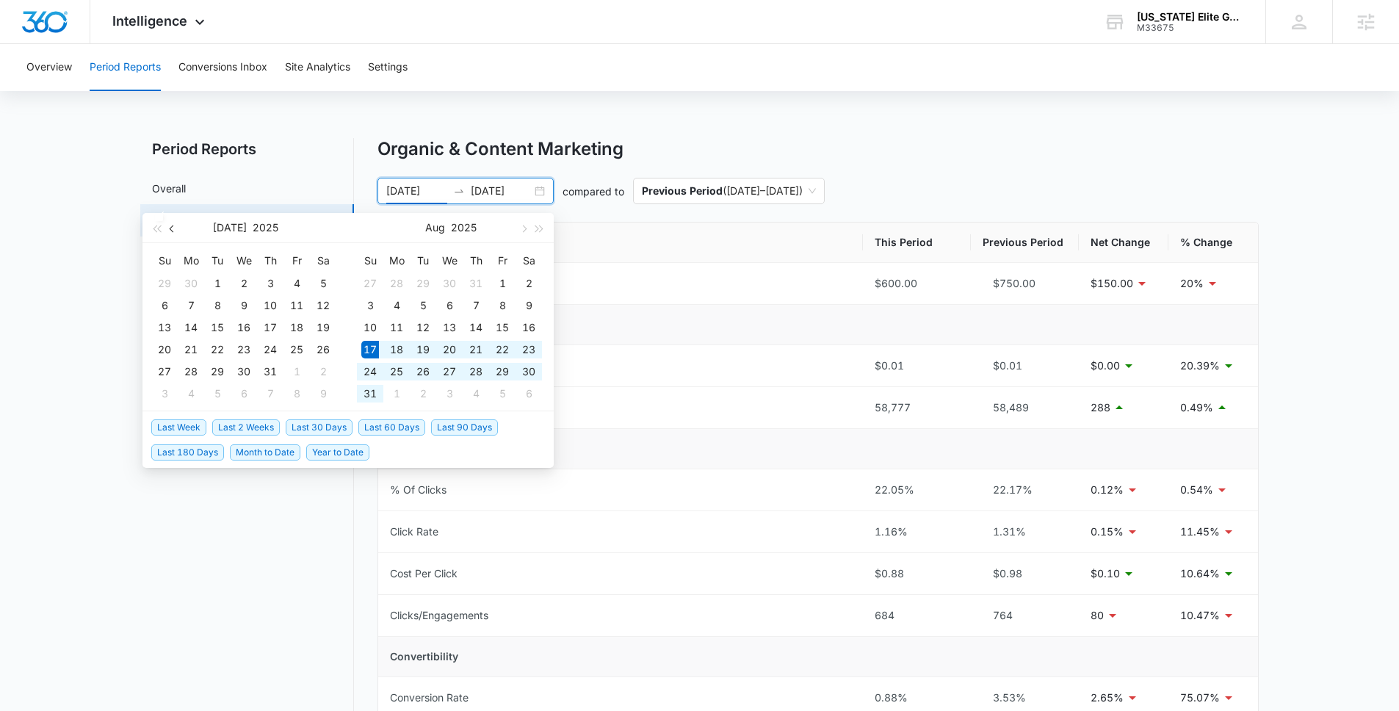
click at [167, 221] on button "button" at bounding box center [172, 227] width 16 height 29
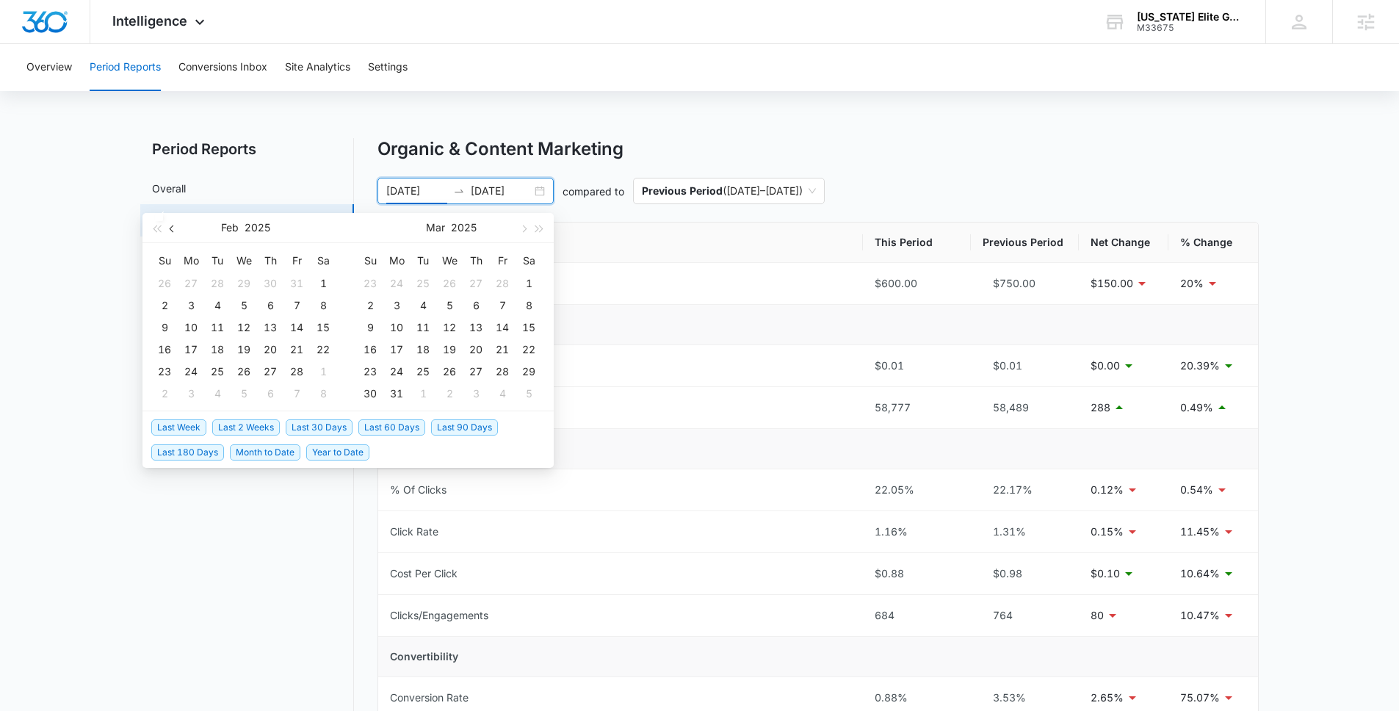
click at [167, 221] on button "button" at bounding box center [172, 227] width 16 height 29
click at [237, 280] on div "1" at bounding box center [244, 284] width 18 height 18
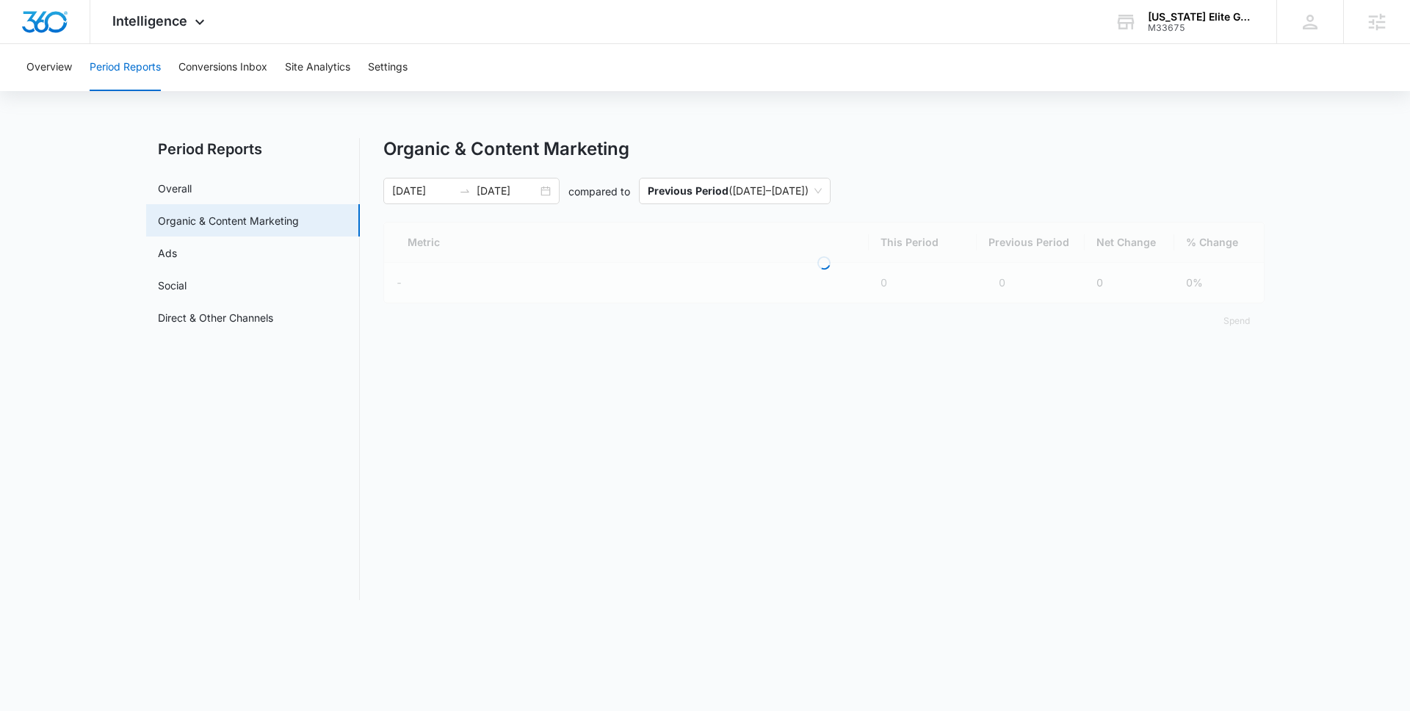
drag, startPoint x: 890, startPoint y: 101, endPoint x: 895, endPoint y: 137, distance: 36.3
click at [889, 101] on div "Overview Period Reports Conversions Inbox Site Analytics Settings Period Report…" at bounding box center [705, 330] width 1410 height 573
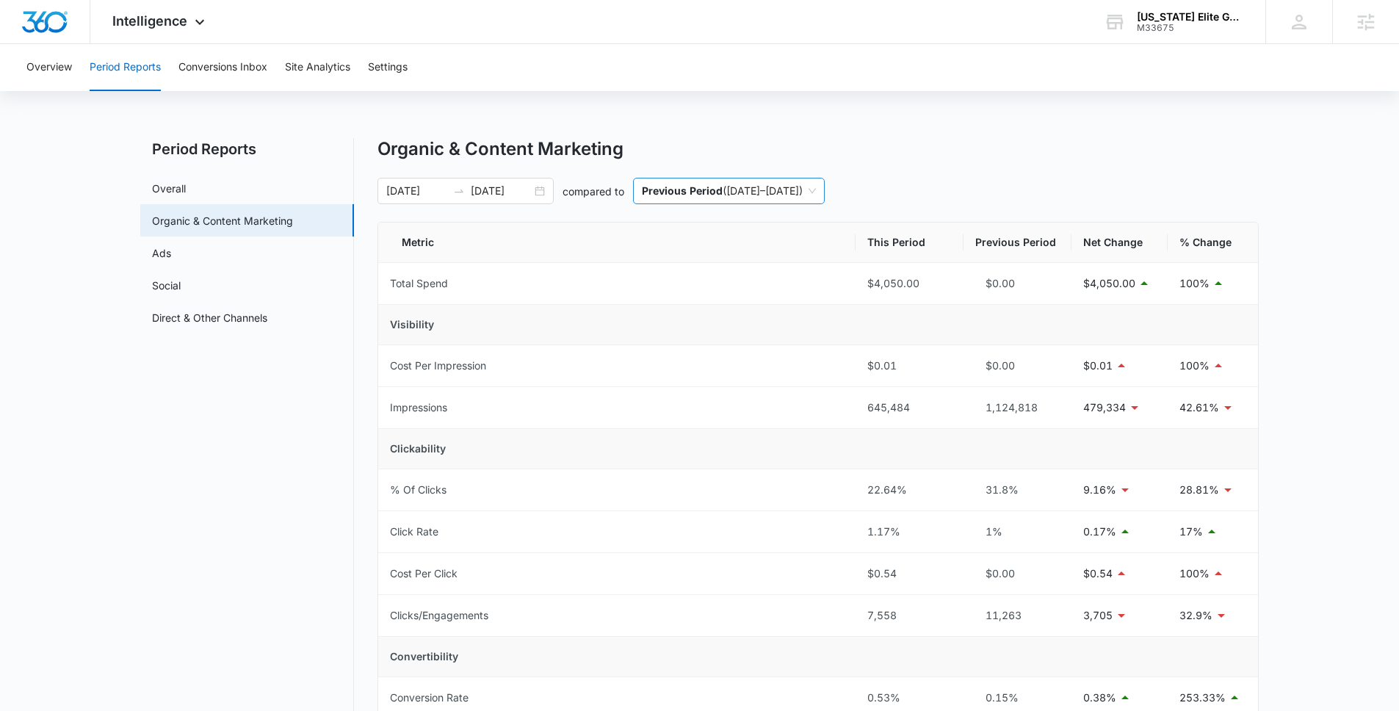
click at [824, 195] on div "Previous Period ( 04/17/2024 – 12/31/2024 )" at bounding box center [729, 191] width 192 height 26
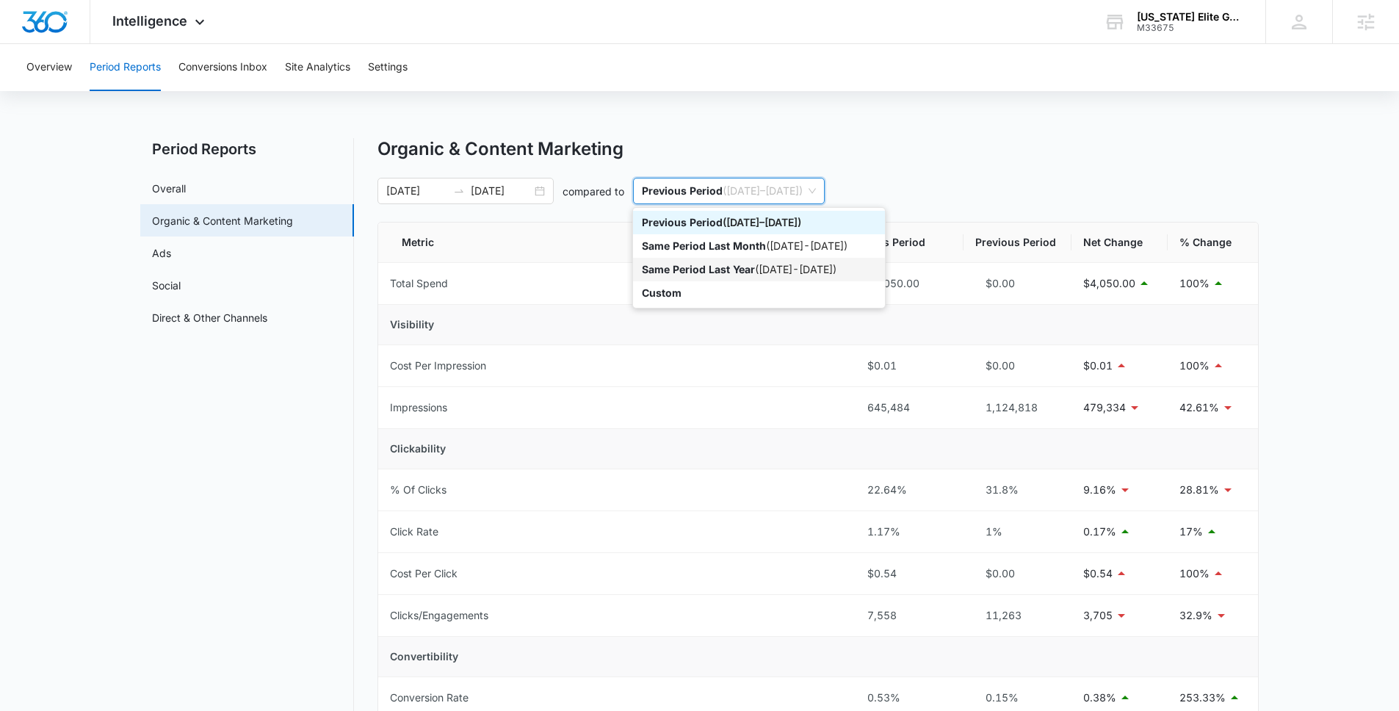
click at [741, 275] on p "Same Period Last Year" at bounding box center [698, 269] width 113 height 12
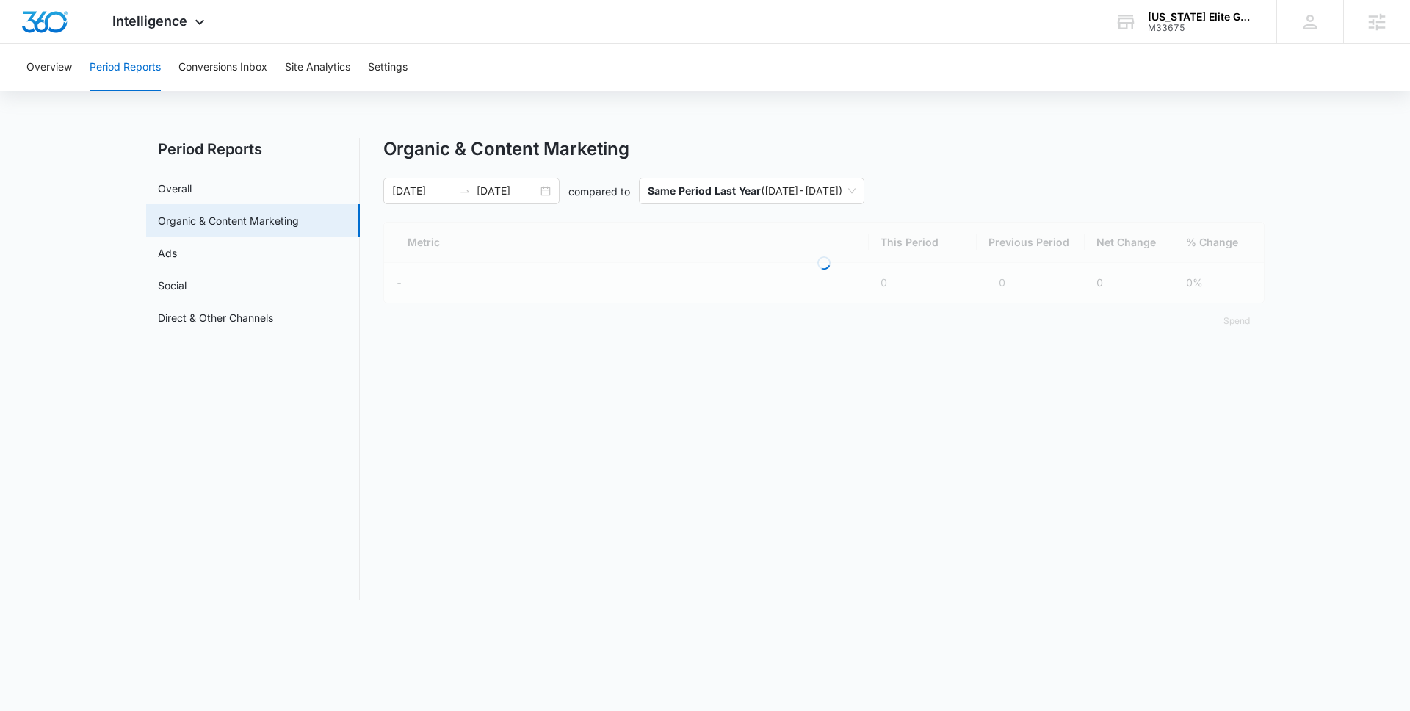
click at [1165, 205] on div "Organic & Content Marketing 01/01/2025 09/16/2025 compared to Same Period Last …" at bounding box center [823, 238] width 881 height 200
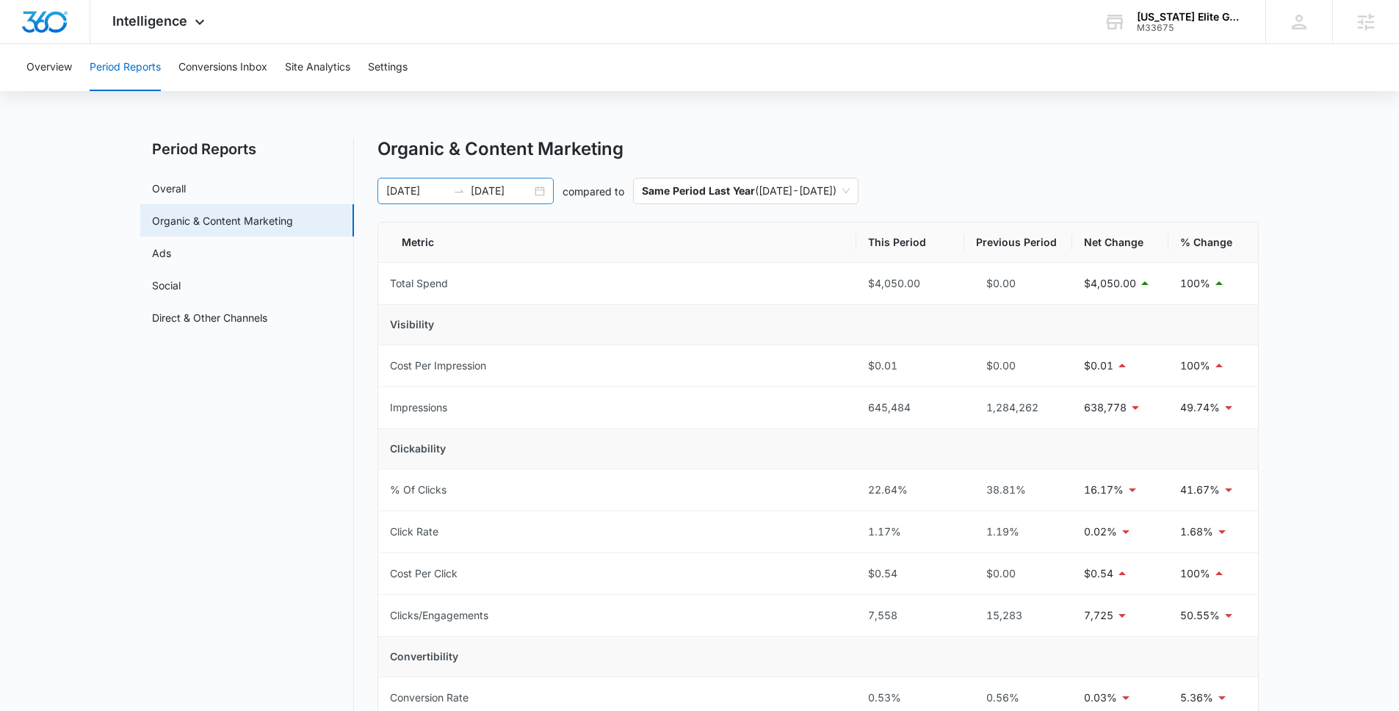
click at [491, 178] on div "01/01/2025 09/16/2025" at bounding box center [465, 191] width 176 height 26
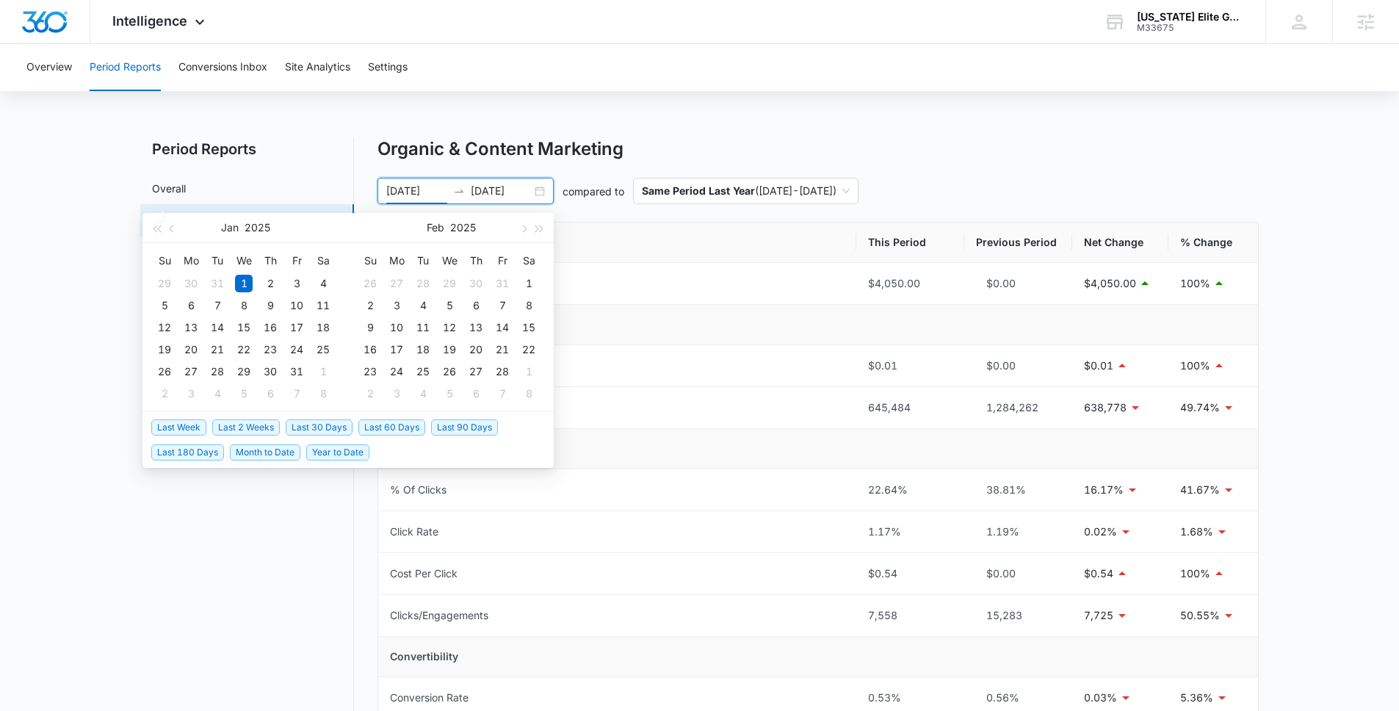
click at [193, 457] on span "Last 180 Days" at bounding box center [187, 452] width 73 height 16
type input "03/19/2025"
type input "09/15/2025"
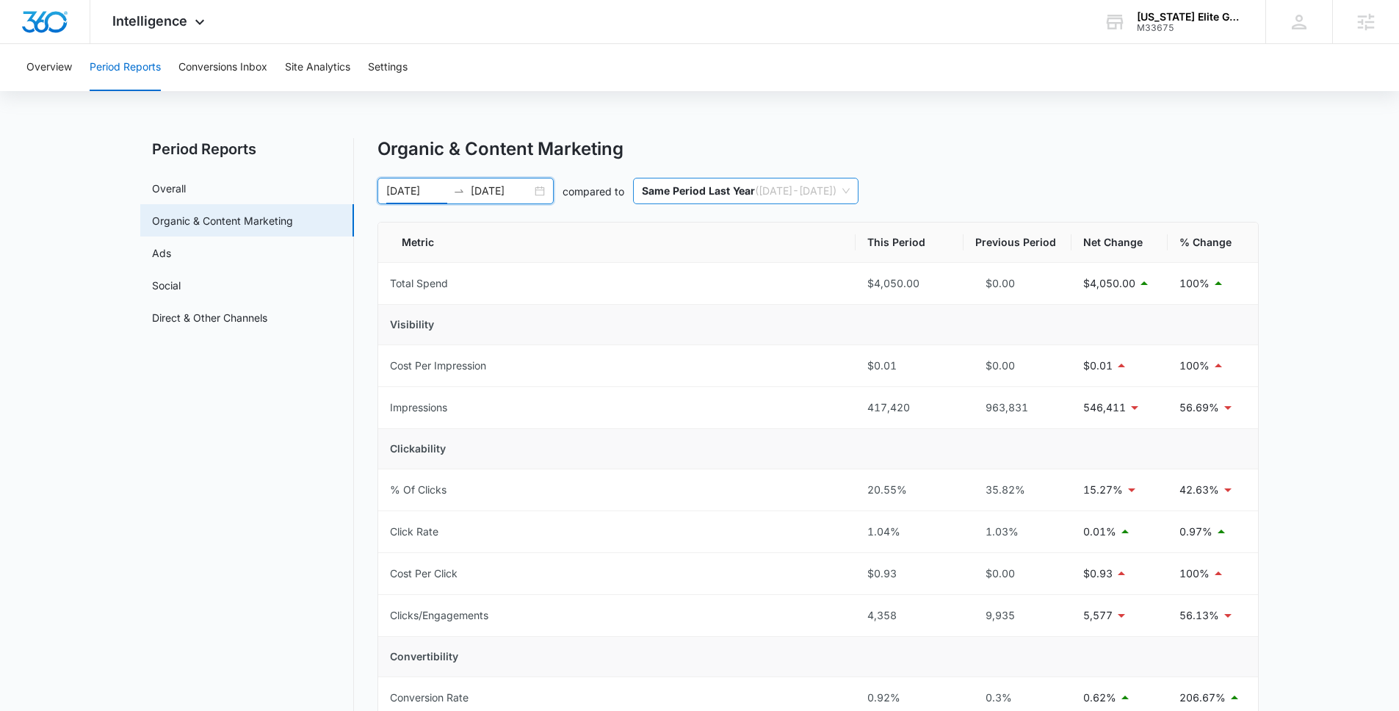
click at [849, 186] on span "Same Period Last Year ( 01/01/2024 - 09/16/2024 )" at bounding box center [746, 190] width 208 height 25
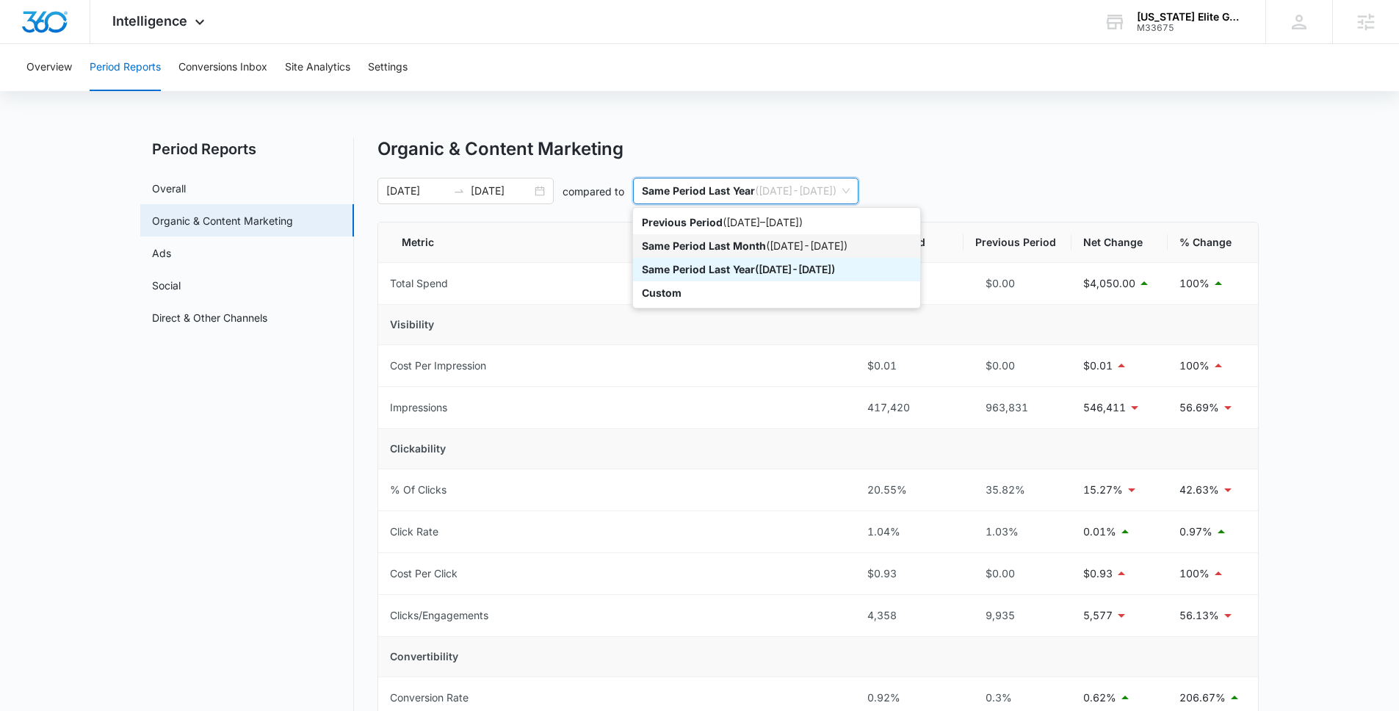
click at [838, 244] on div "Same Period Last Month ( 02/19/2025 - 08/15/2025 )" at bounding box center [776, 246] width 269 height 16
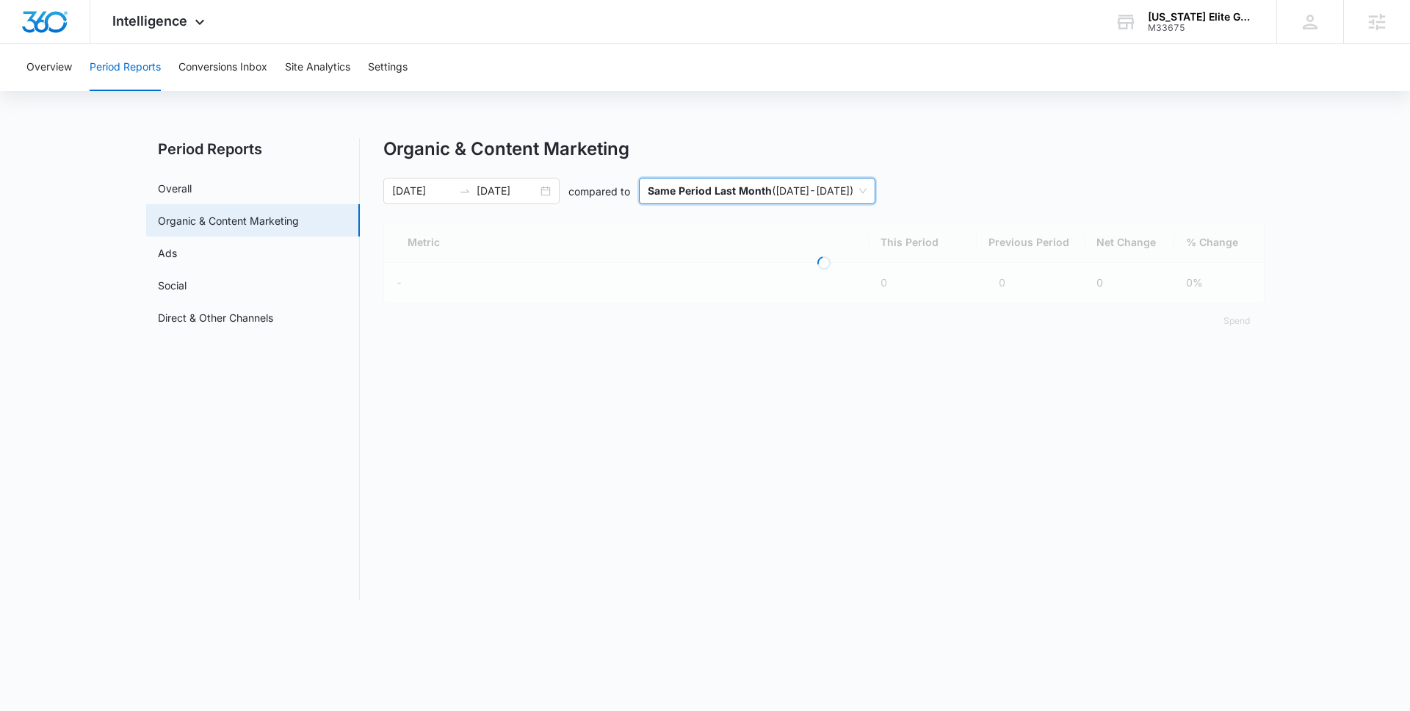
click at [1266, 173] on main "Period Reports Overall Organic & Content Marketing Ads Social Direct & Other Ch…" at bounding box center [705, 377] width 1410 height 479
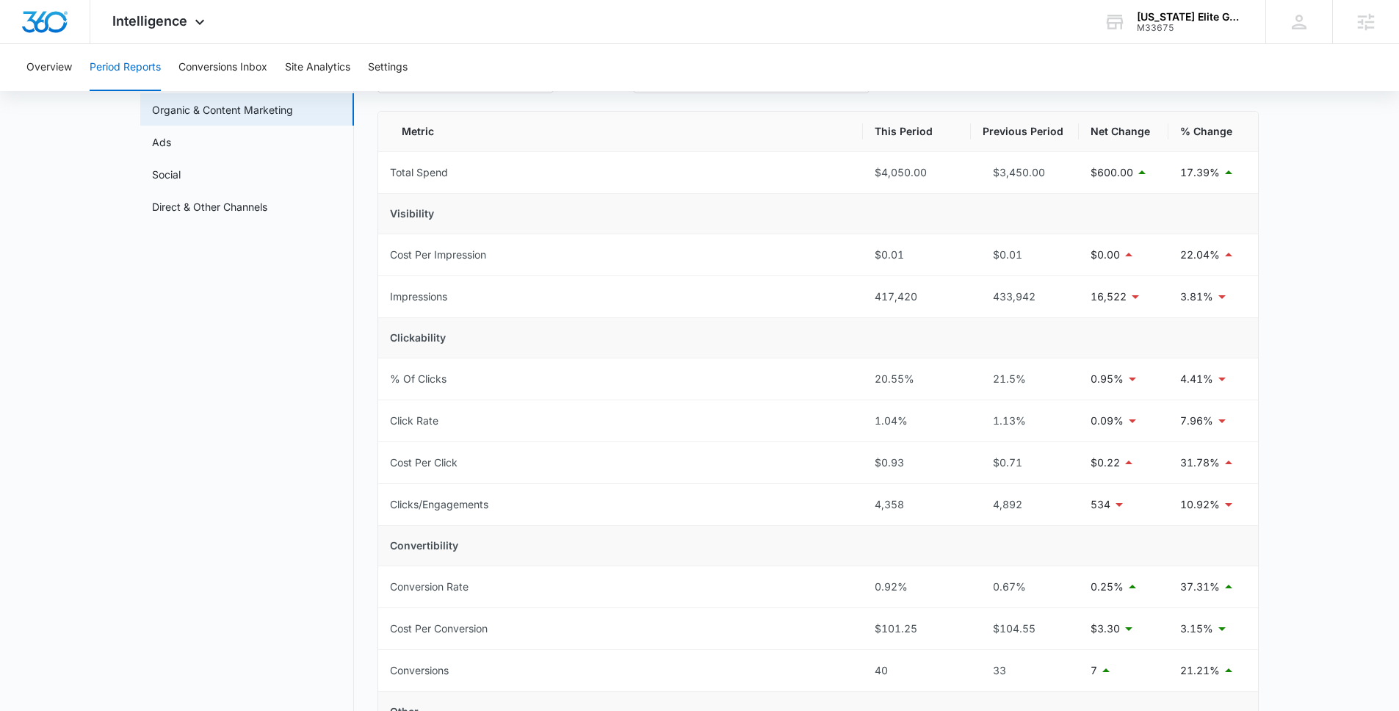
scroll to position [113, 0]
click at [171, 137] on link "Ads" at bounding box center [161, 139] width 19 height 15
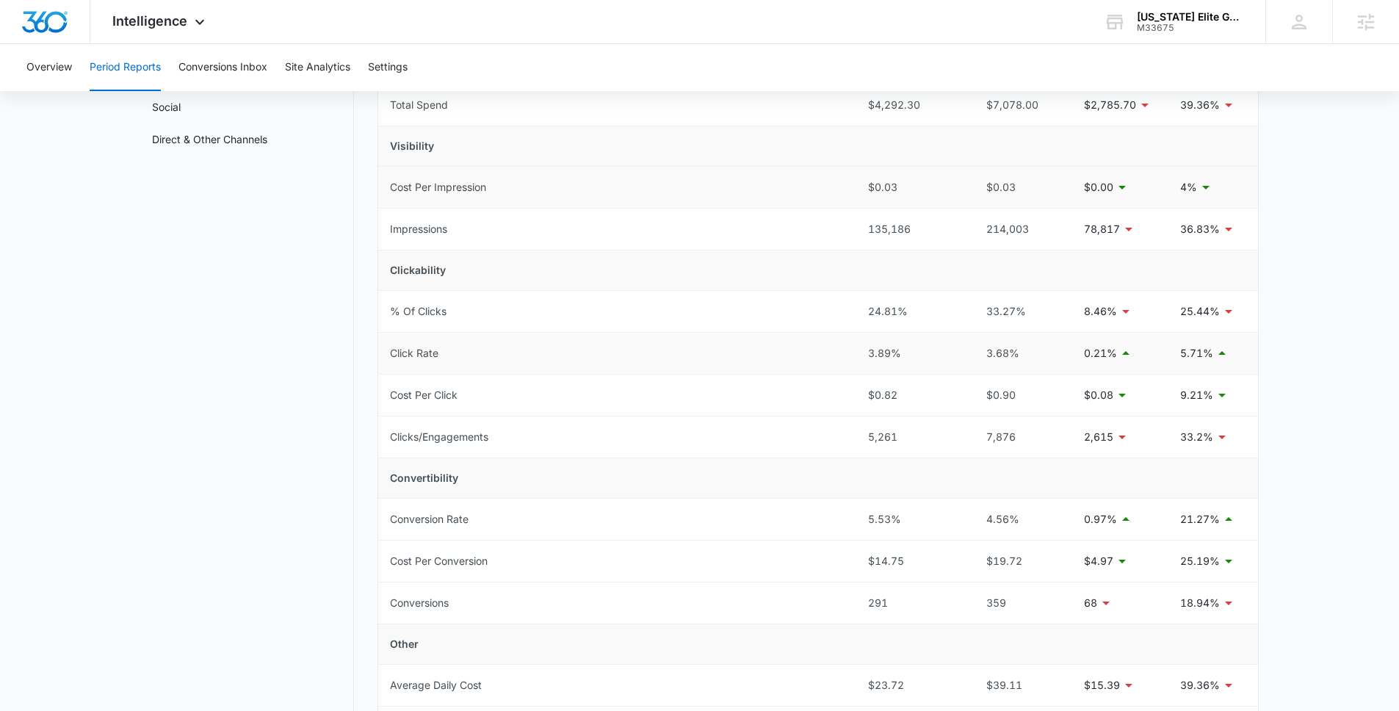
scroll to position [63, 0]
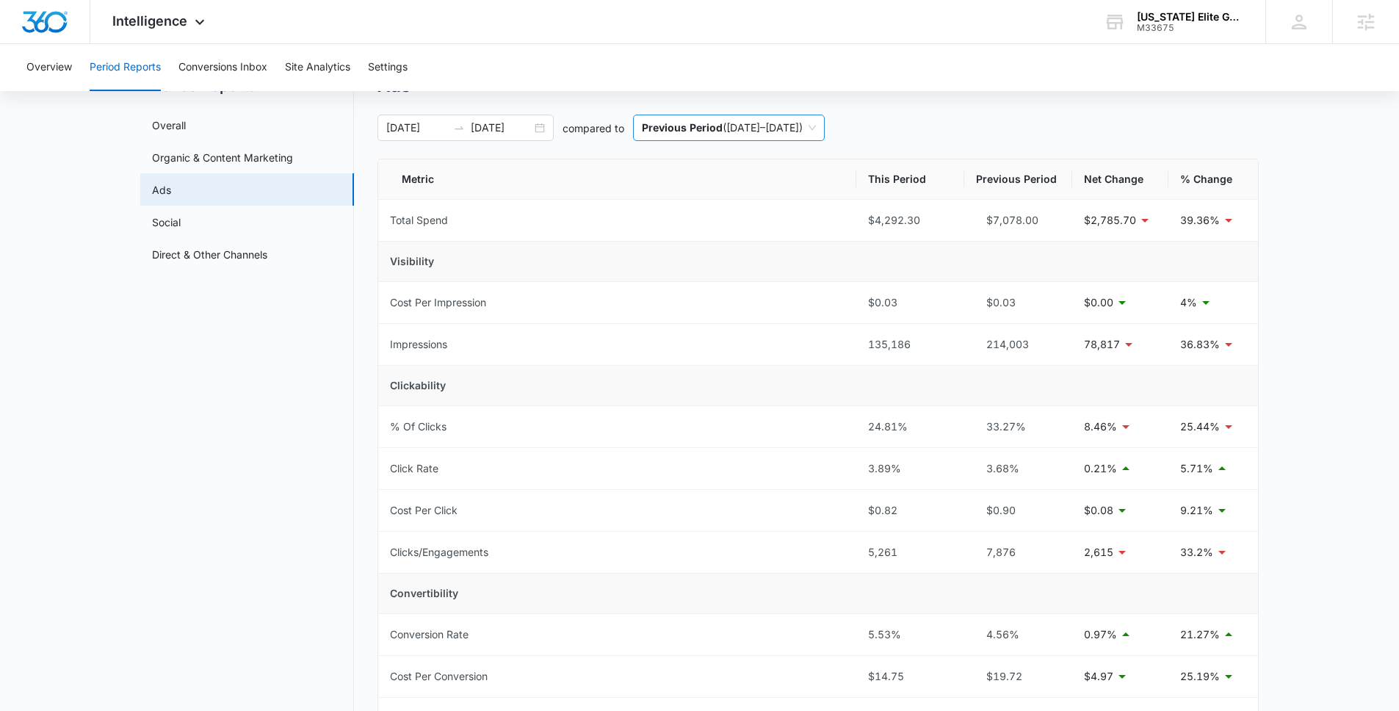
click at [714, 119] on span "Previous Period ( 09/19/2024 – 03/18/2025 )" at bounding box center [729, 127] width 174 height 25
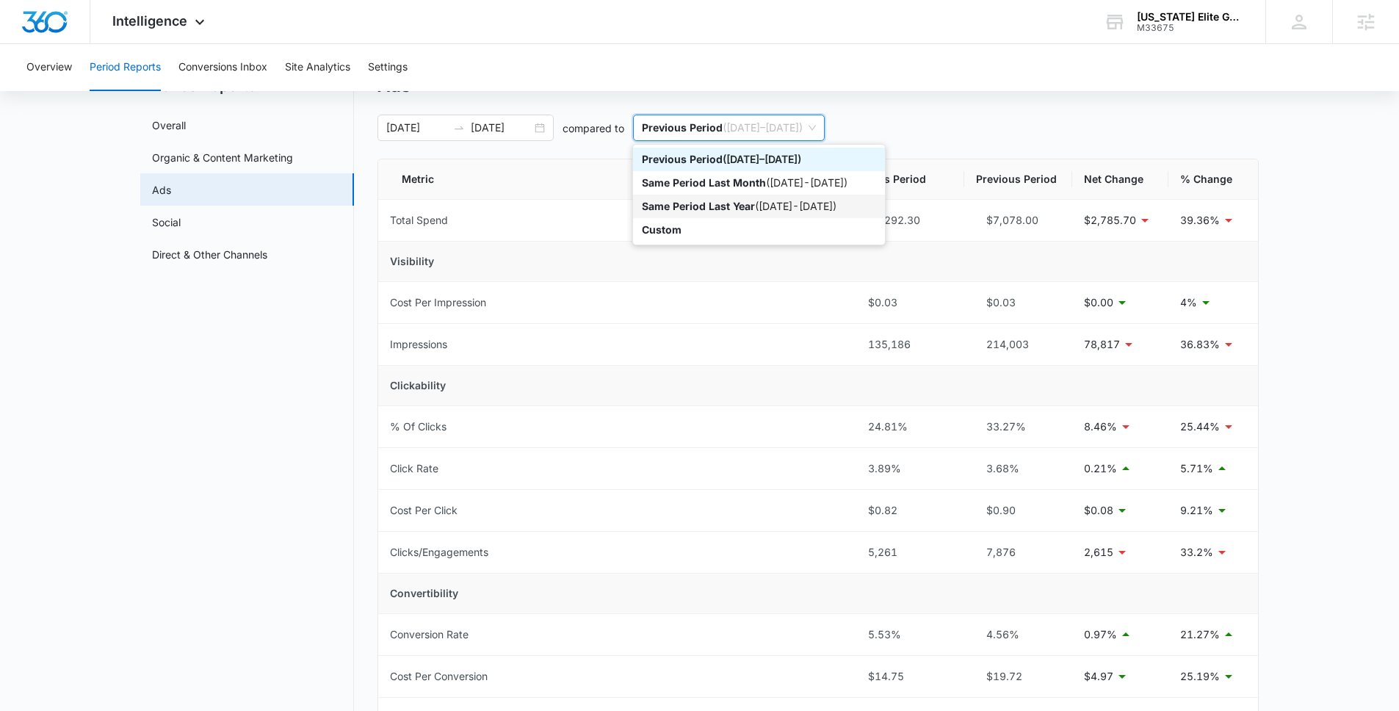
click at [775, 207] on div "Same Period Last Year ( 03/19/2024 - 09/15/2024 )" at bounding box center [759, 206] width 234 height 16
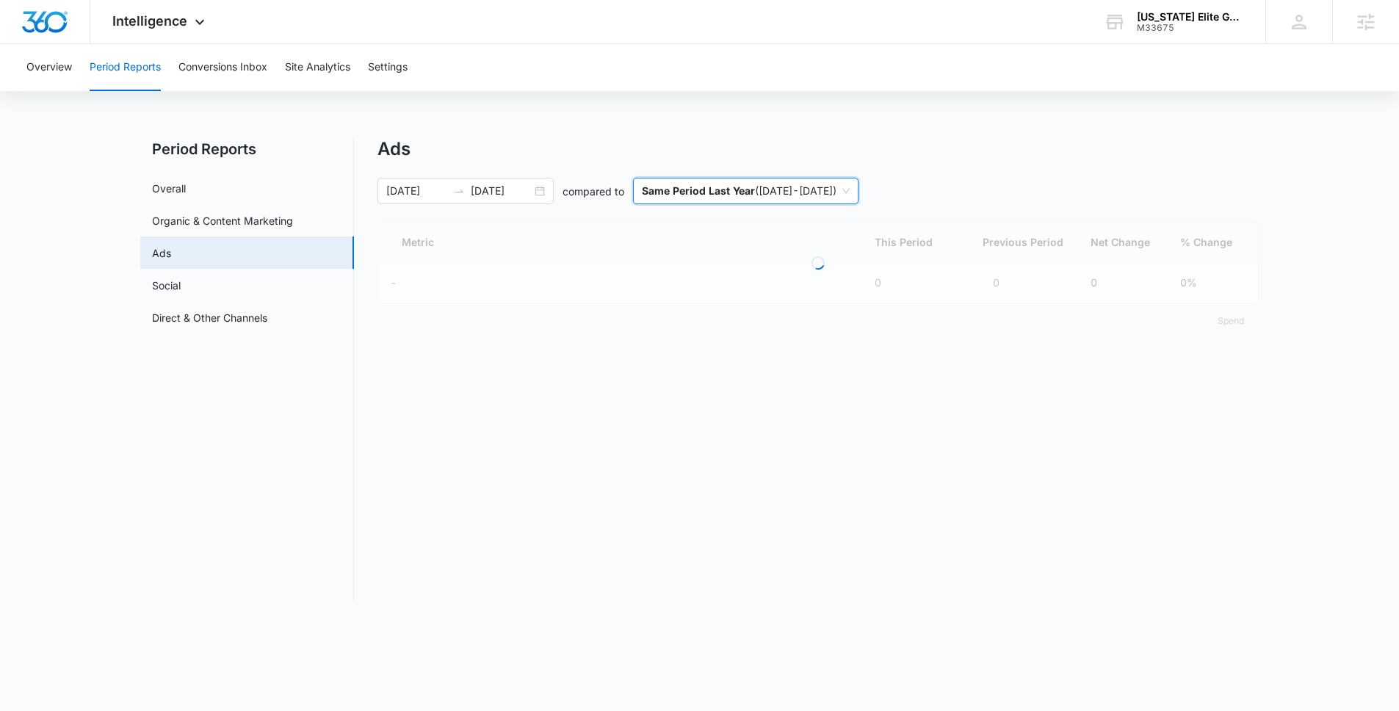
scroll to position [0, 0]
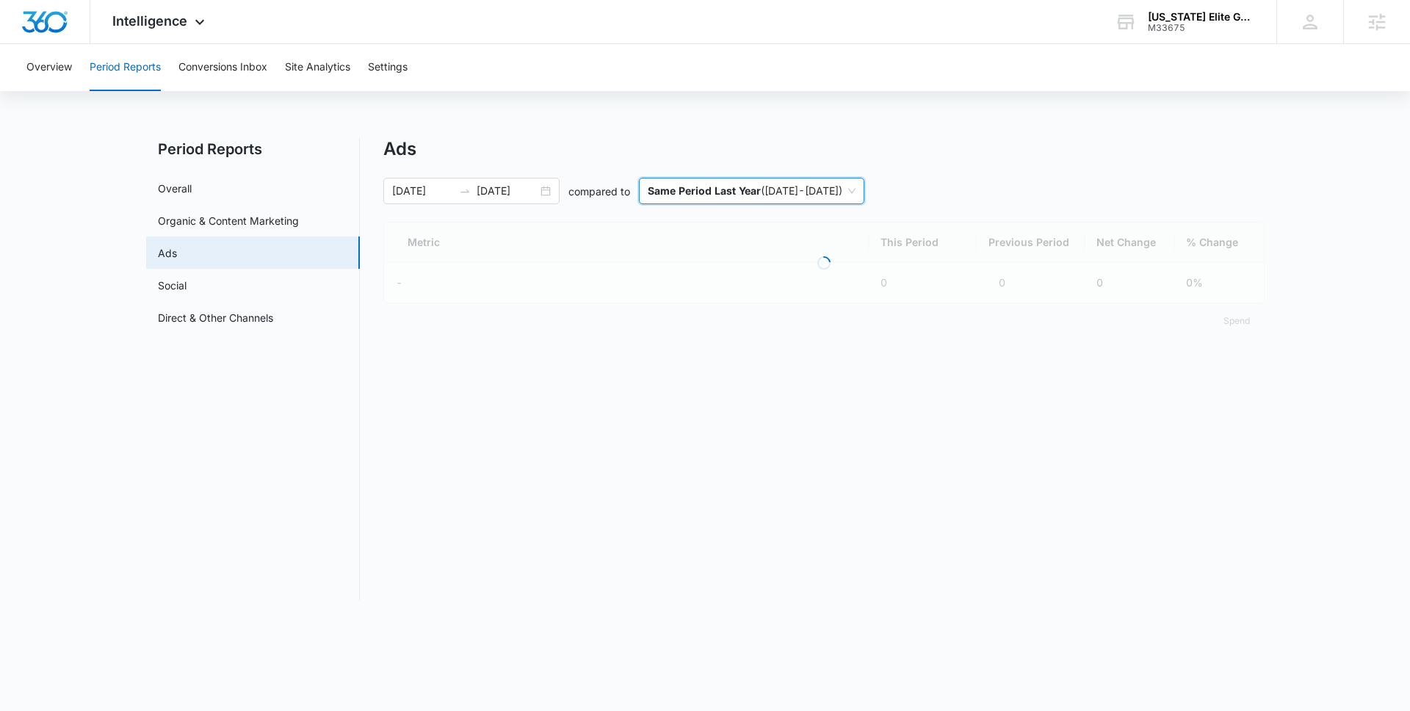
click at [1224, 225] on div "Loading" at bounding box center [823, 262] width 881 height 81
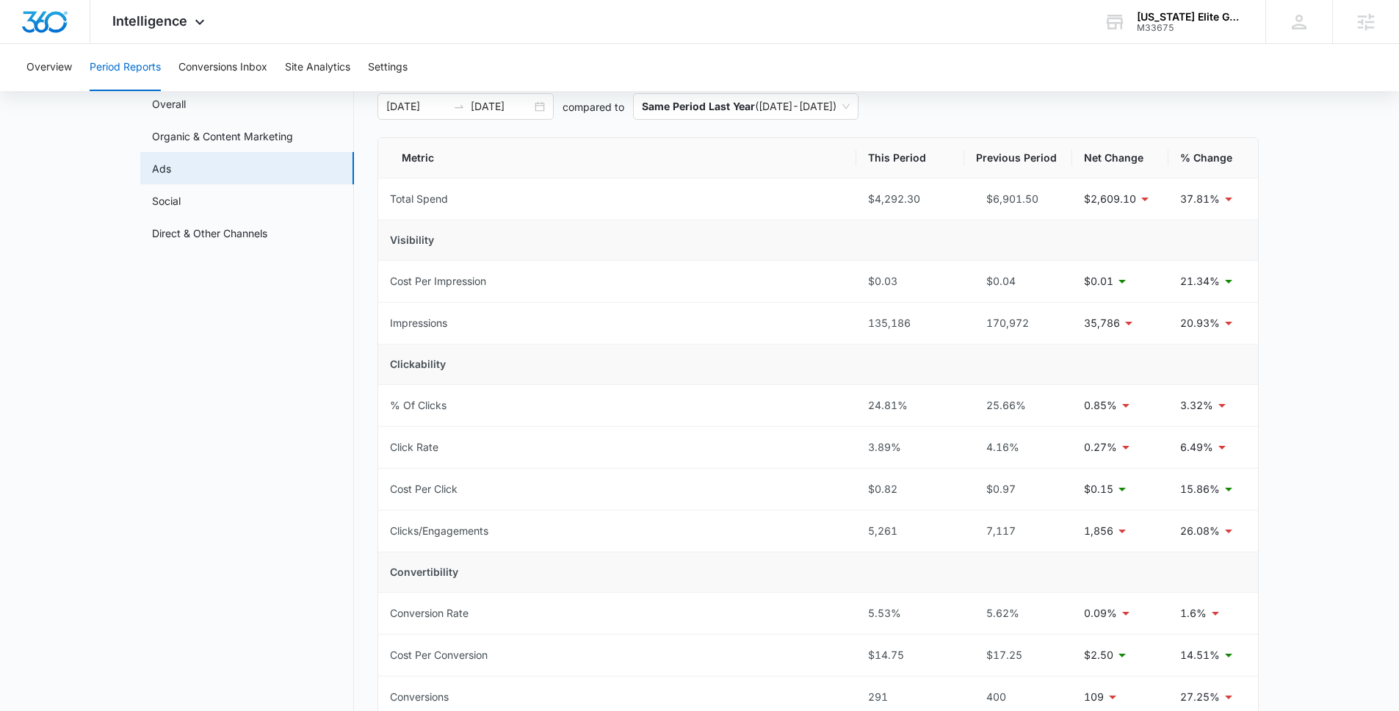
scroll to position [65, 0]
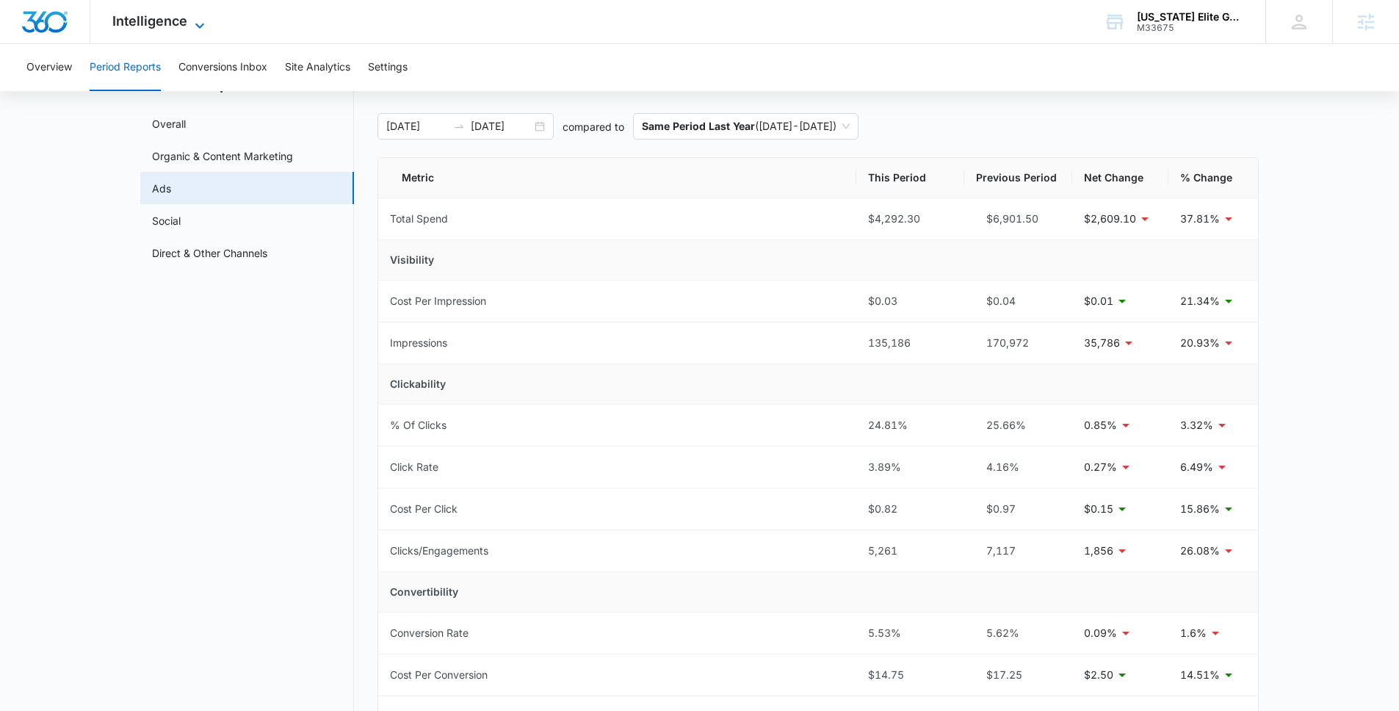
click at [172, 24] on span "Intelligence" at bounding box center [149, 20] width 75 height 15
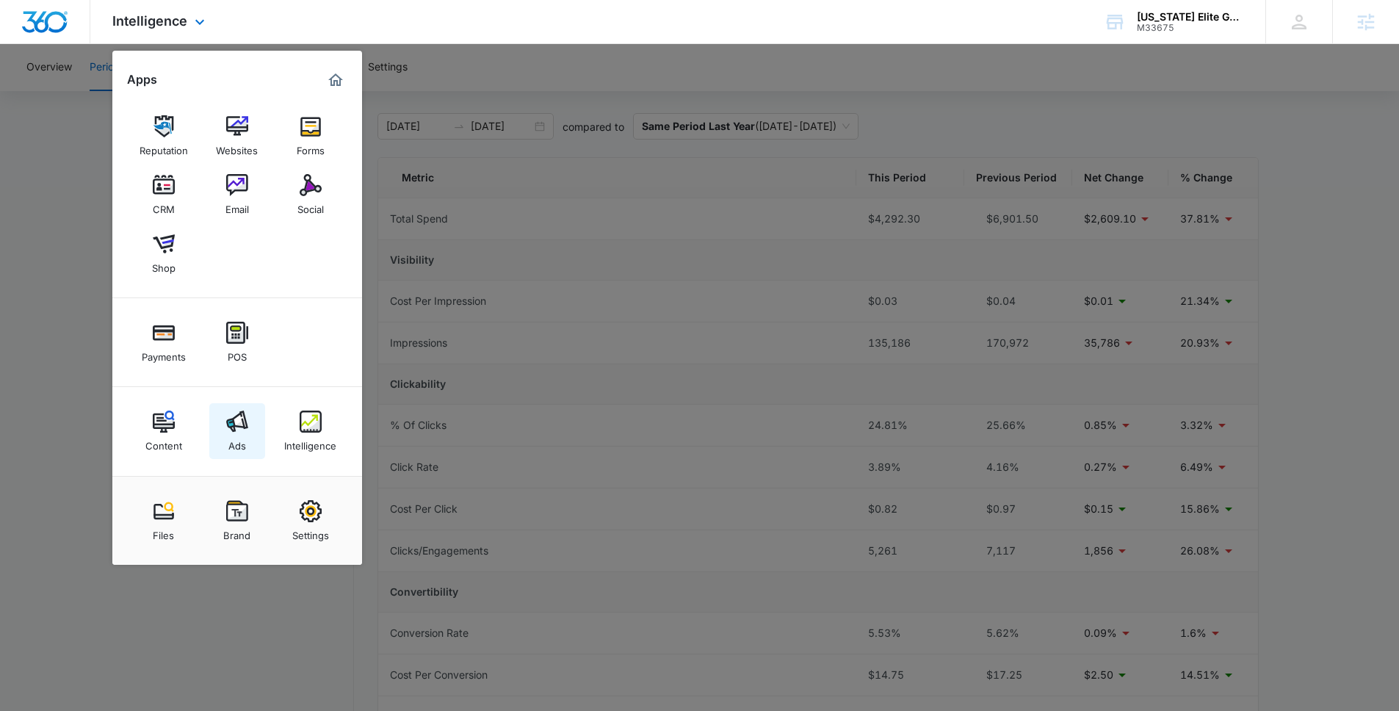
click at [244, 416] on img at bounding box center [237, 421] width 22 height 22
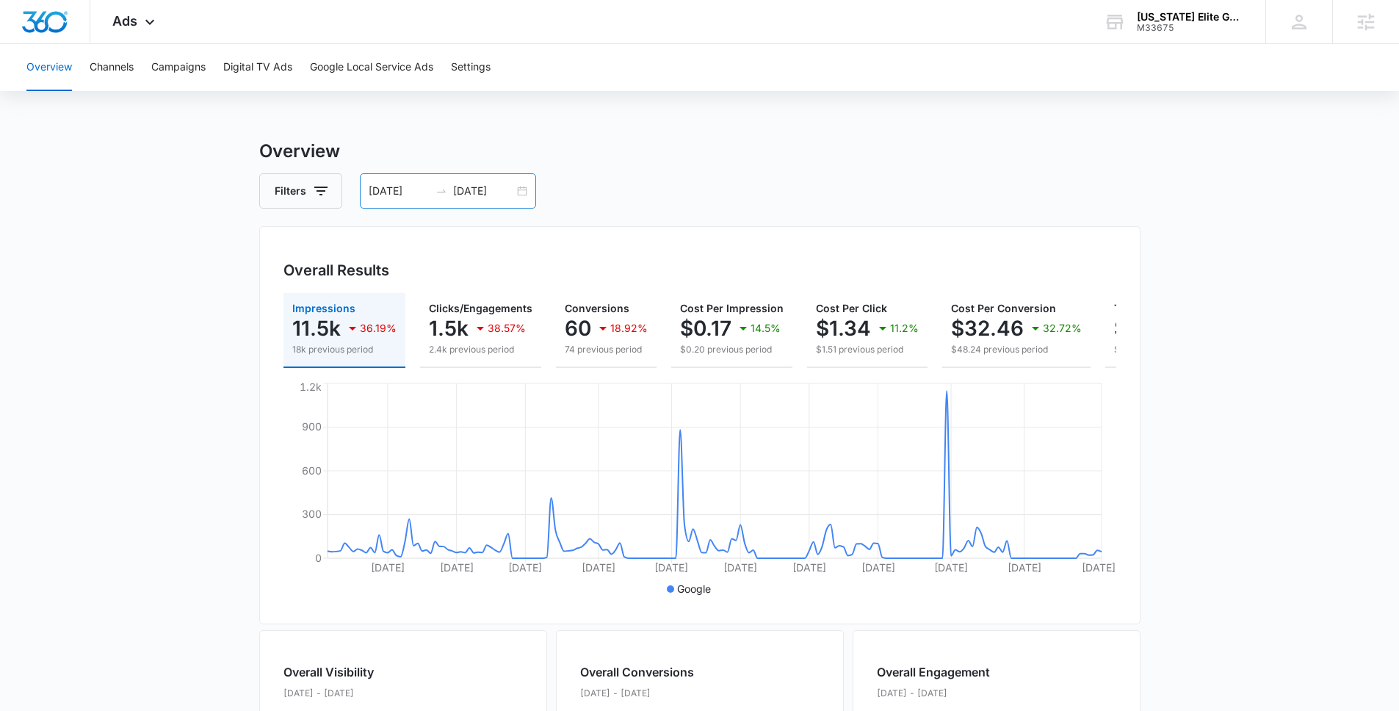
click at [479, 189] on input "[DATE]" at bounding box center [483, 191] width 61 height 16
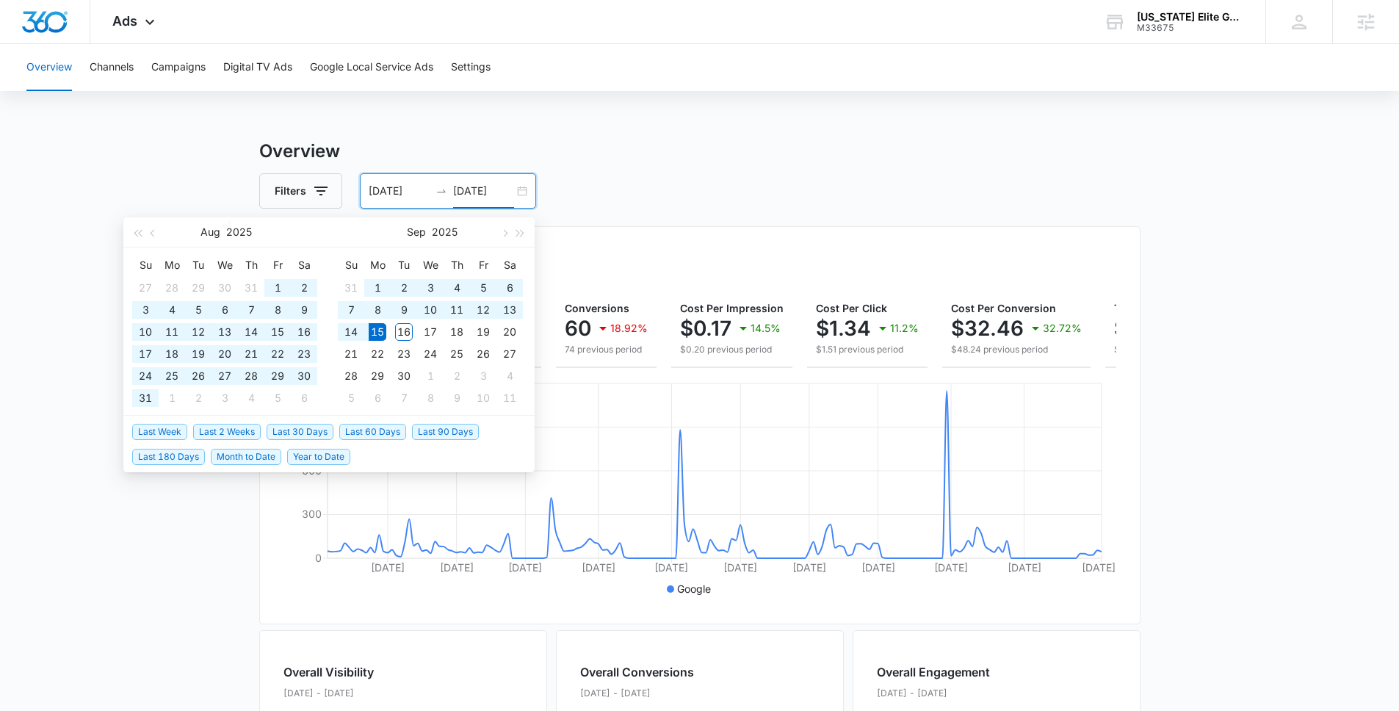
type input "[DATE]"
click at [439, 433] on span "Last 90 Days" at bounding box center [445, 432] width 67 height 16
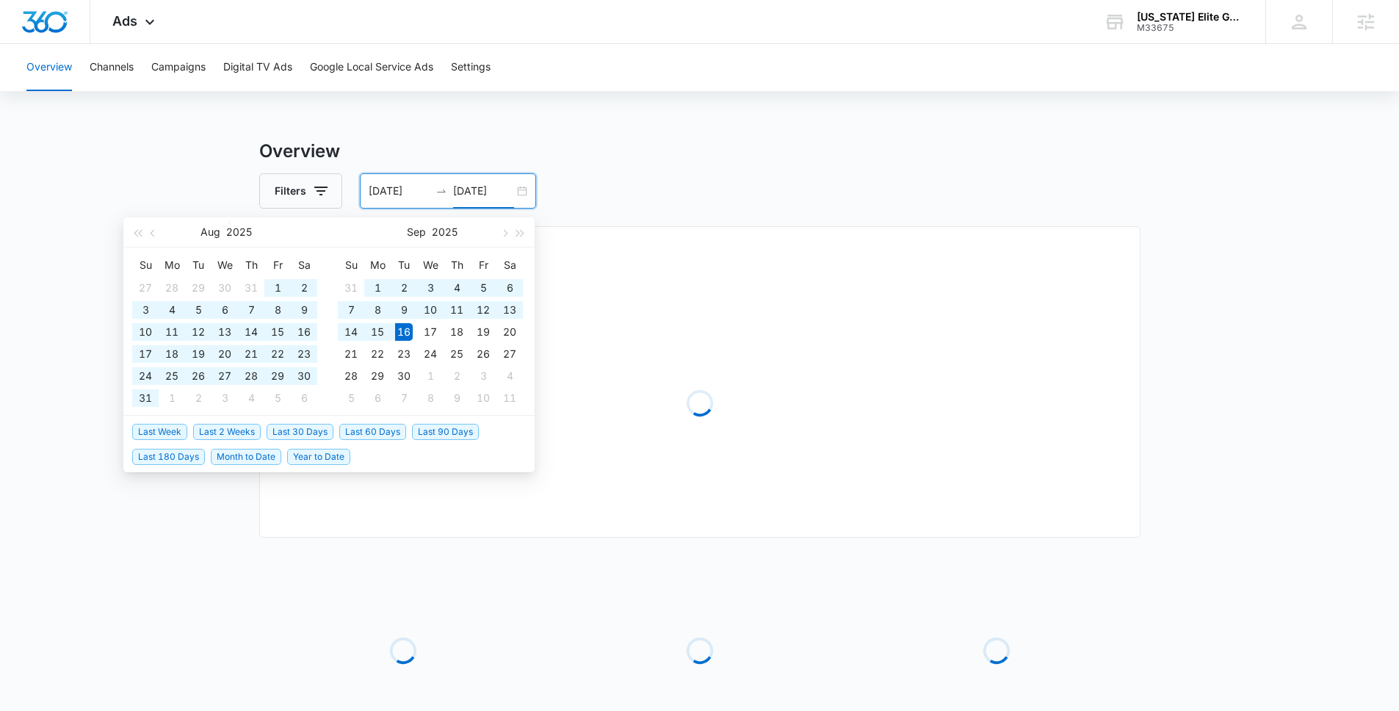
type input "06/18/2025"
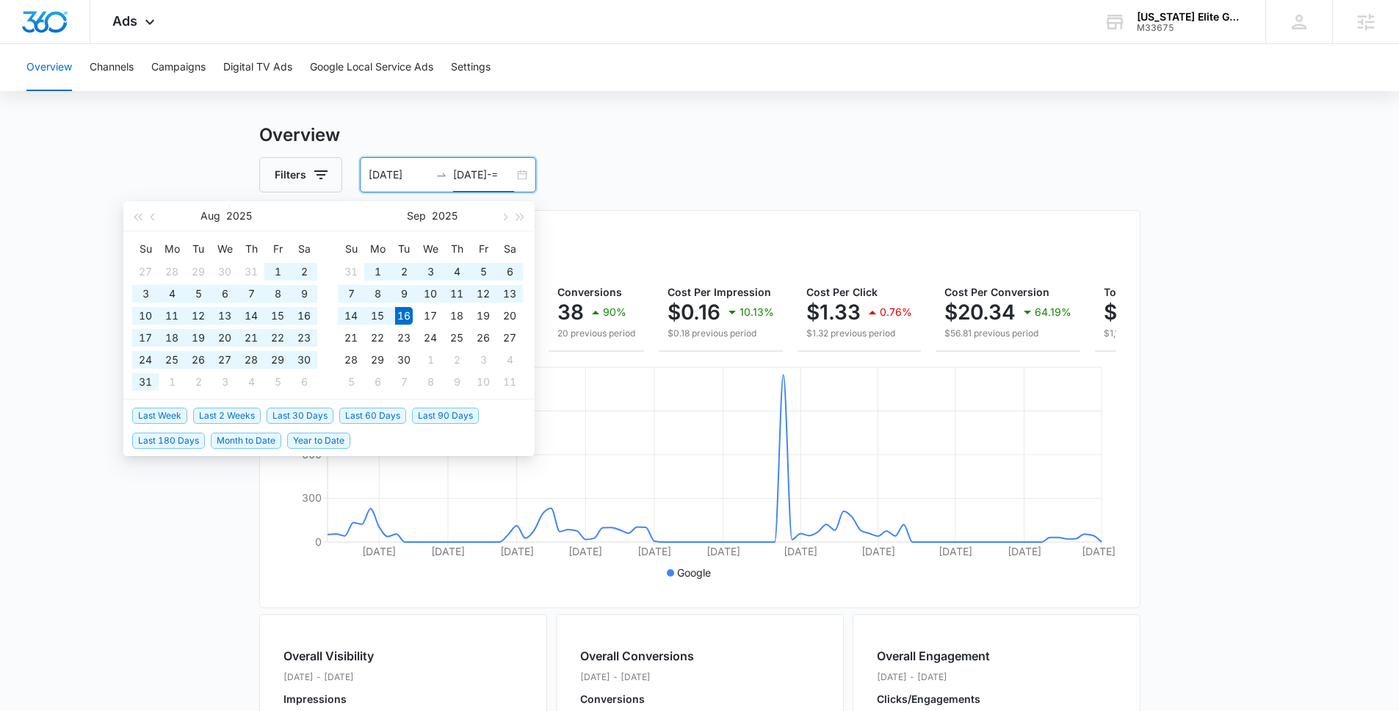
type input "[DATE]"
click at [426, 139] on h3 "Overview" at bounding box center [699, 135] width 881 height 26
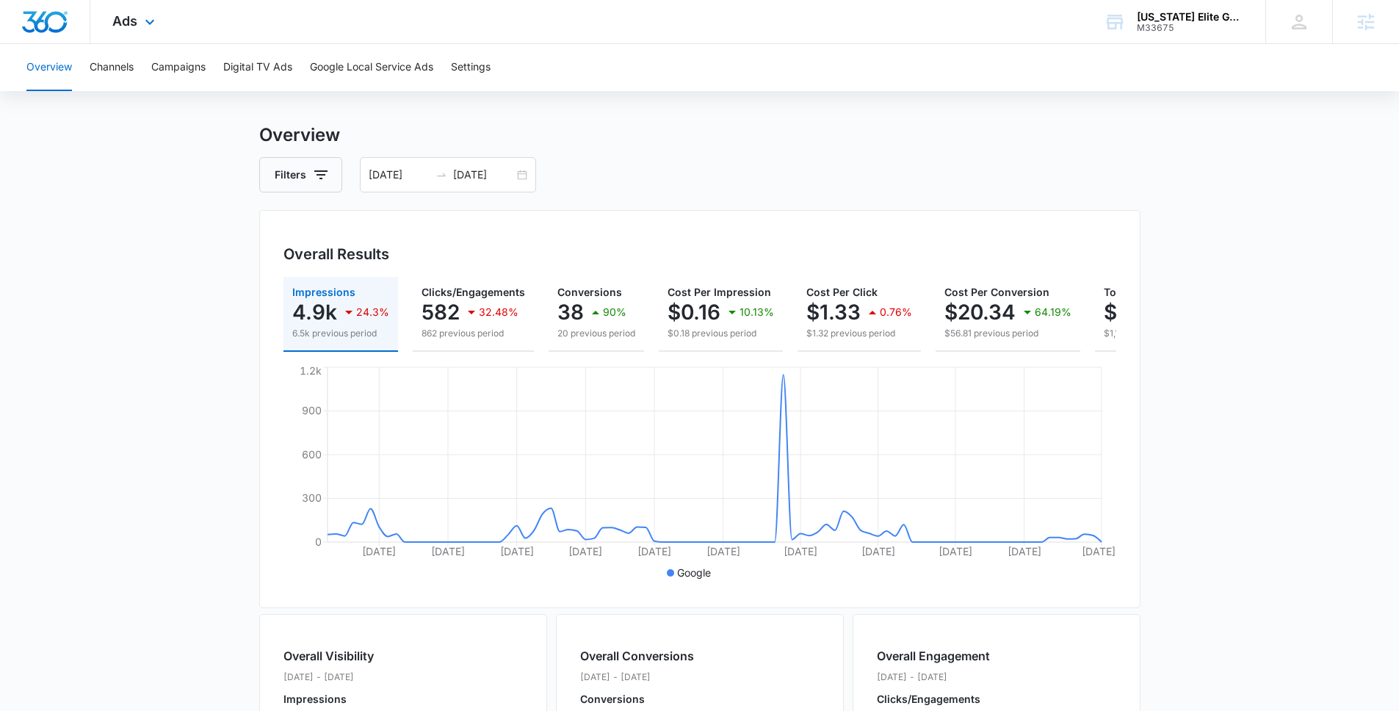
click at [111, 11] on div "Ads Apps Reputation Websites Forms CRM Email Social Shop Payments POS Content A…" at bounding box center [135, 21] width 90 height 43
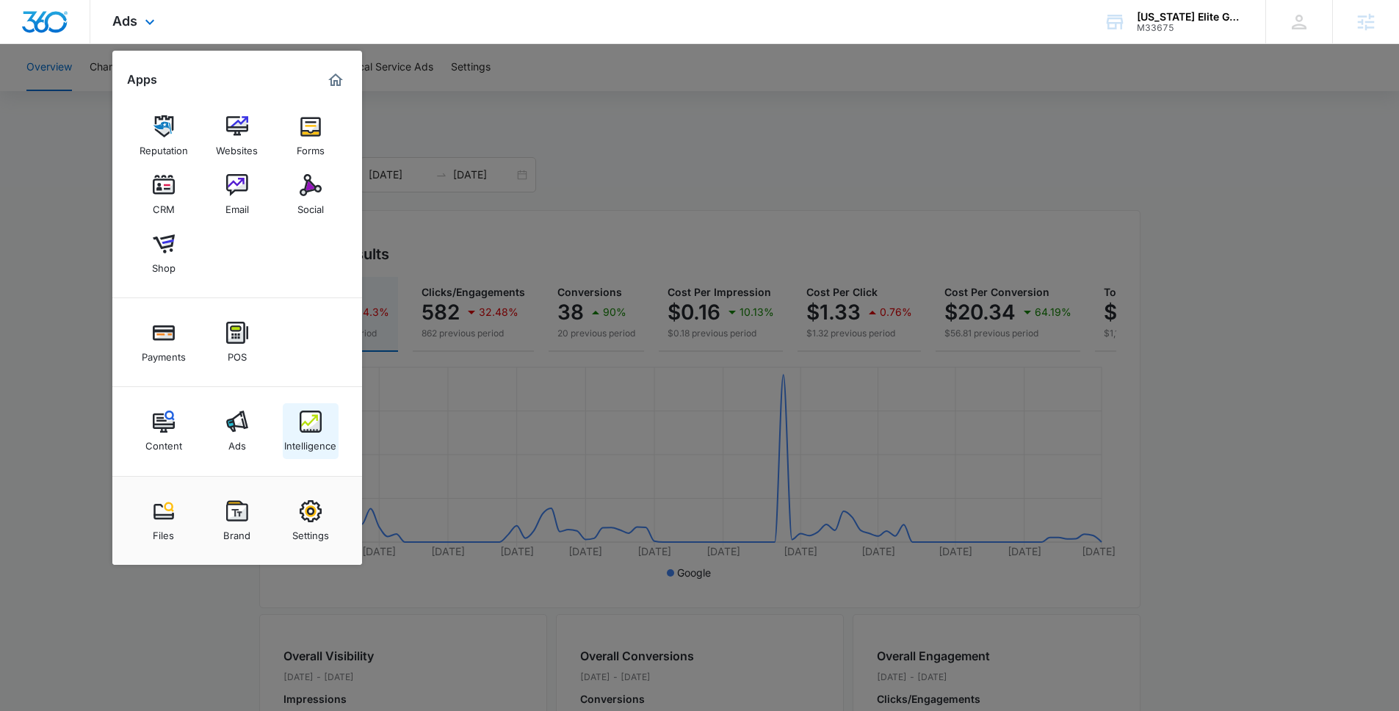
click at [315, 411] on img at bounding box center [311, 421] width 22 height 22
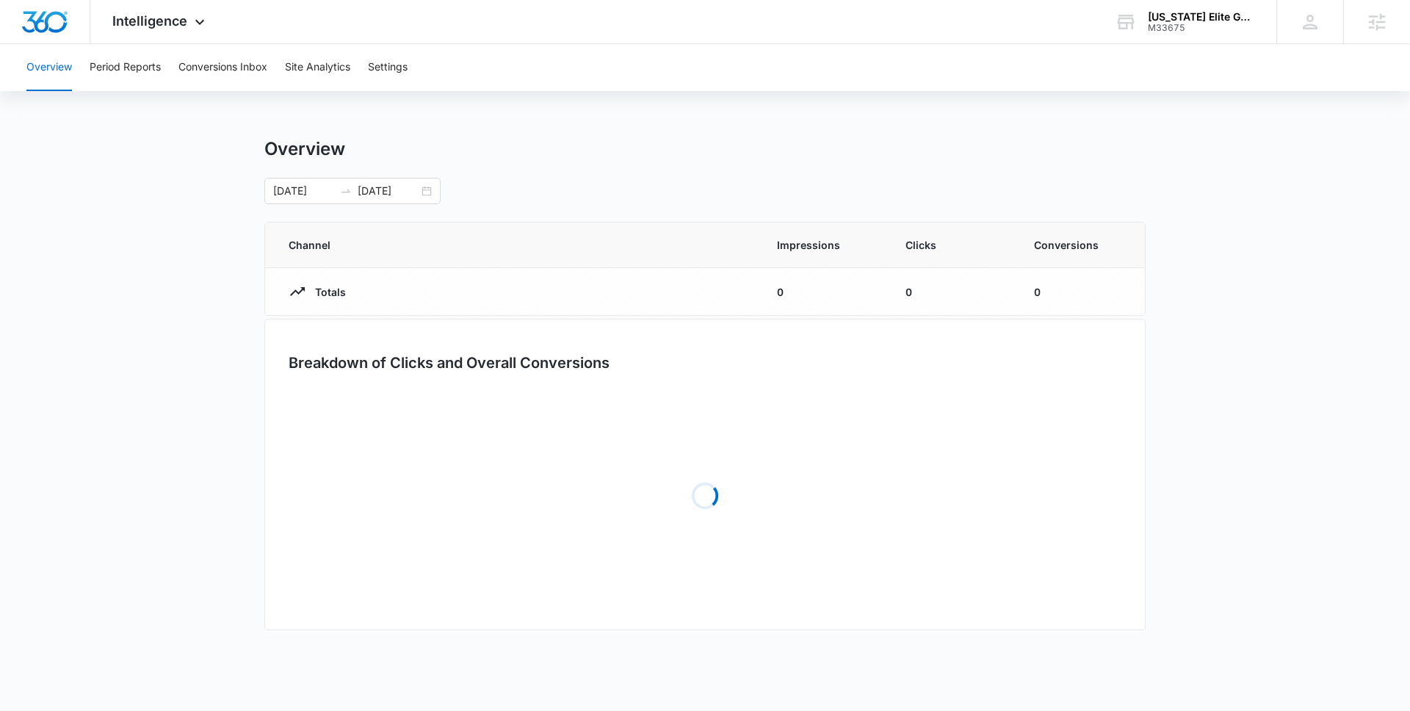
click at [166, 74] on div "Overview Period Reports Conversions Inbox Site Analytics Settings" at bounding box center [705, 67] width 1374 height 47
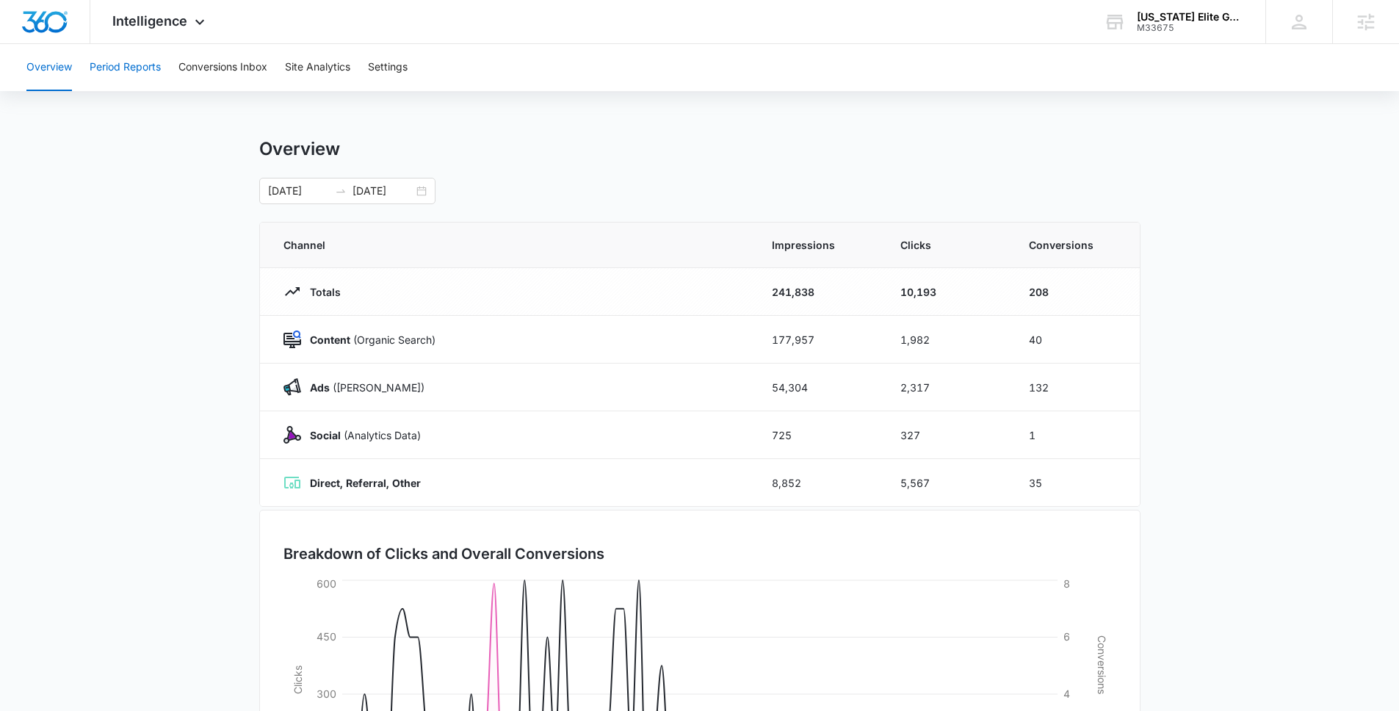
click at [152, 72] on button "Period Reports" at bounding box center [125, 67] width 71 height 47
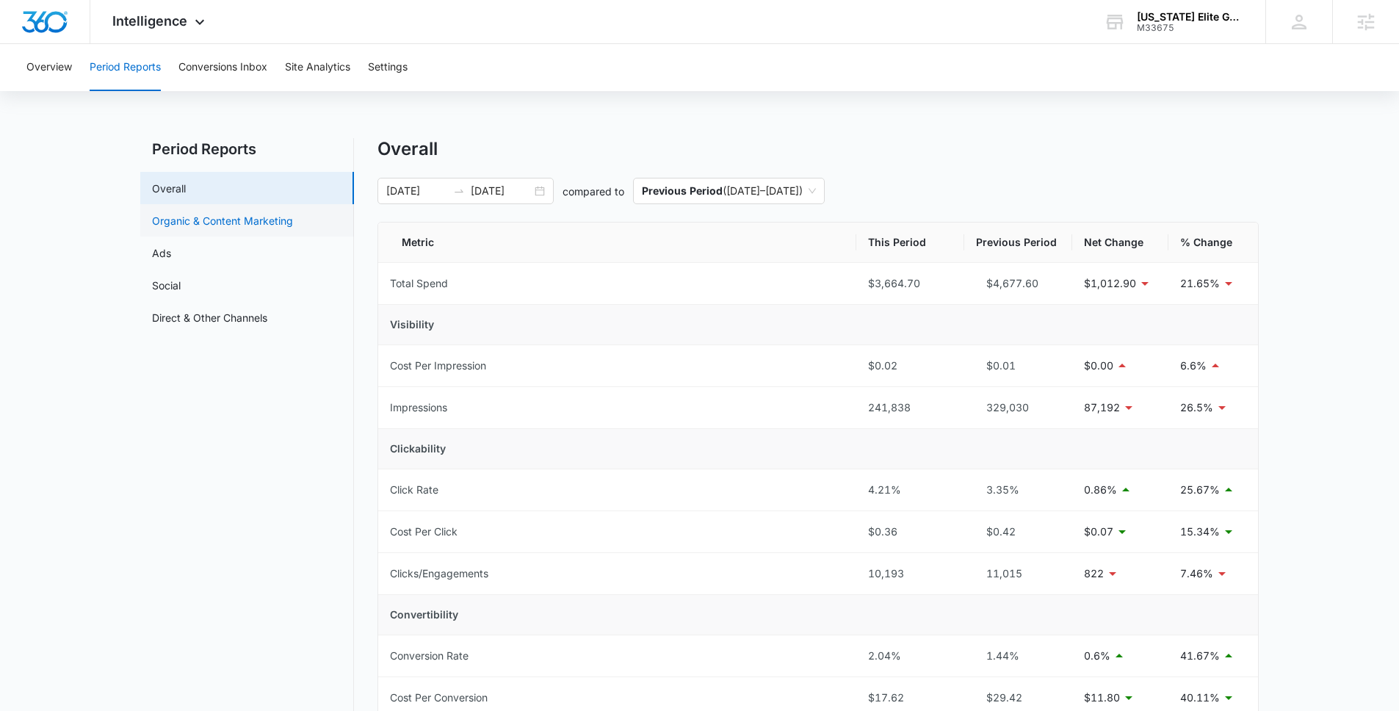
click at [239, 217] on link "Organic & Content Marketing" at bounding box center [222, 220] width 141 height 15
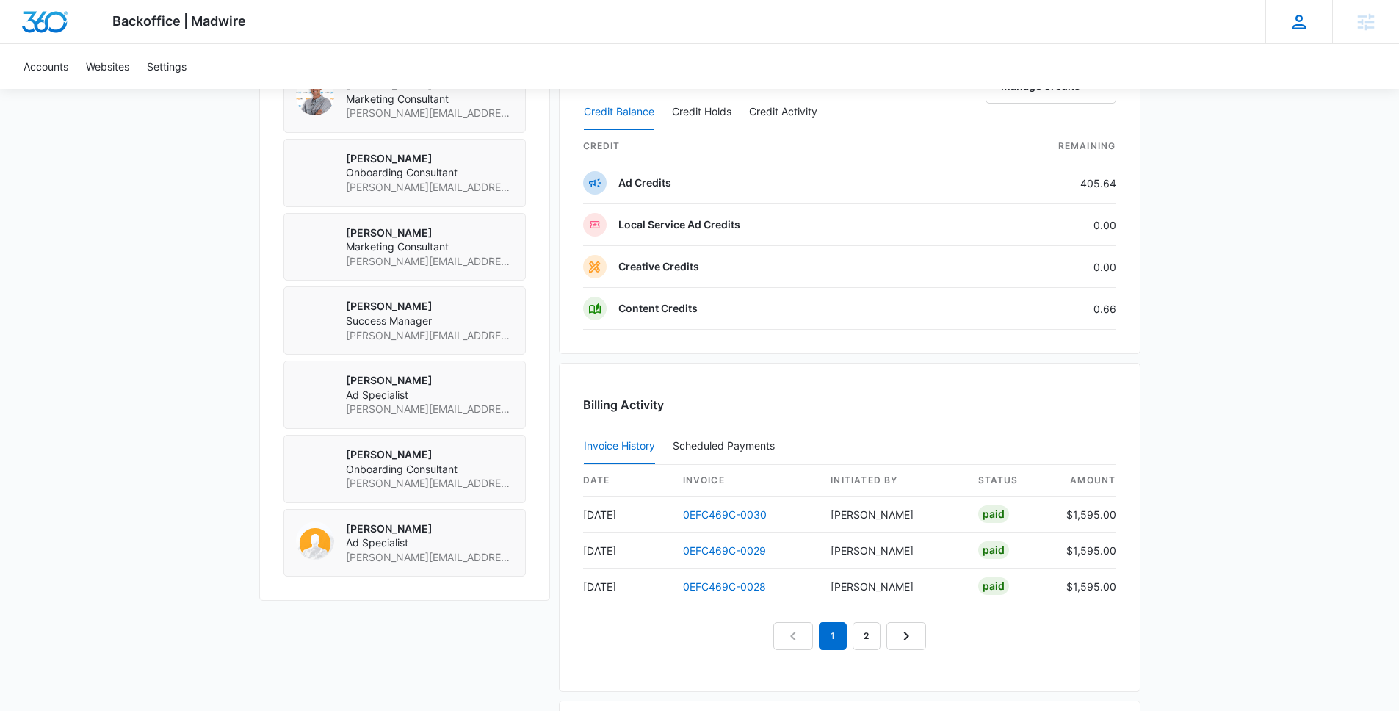
scroll to position [1310, 0]
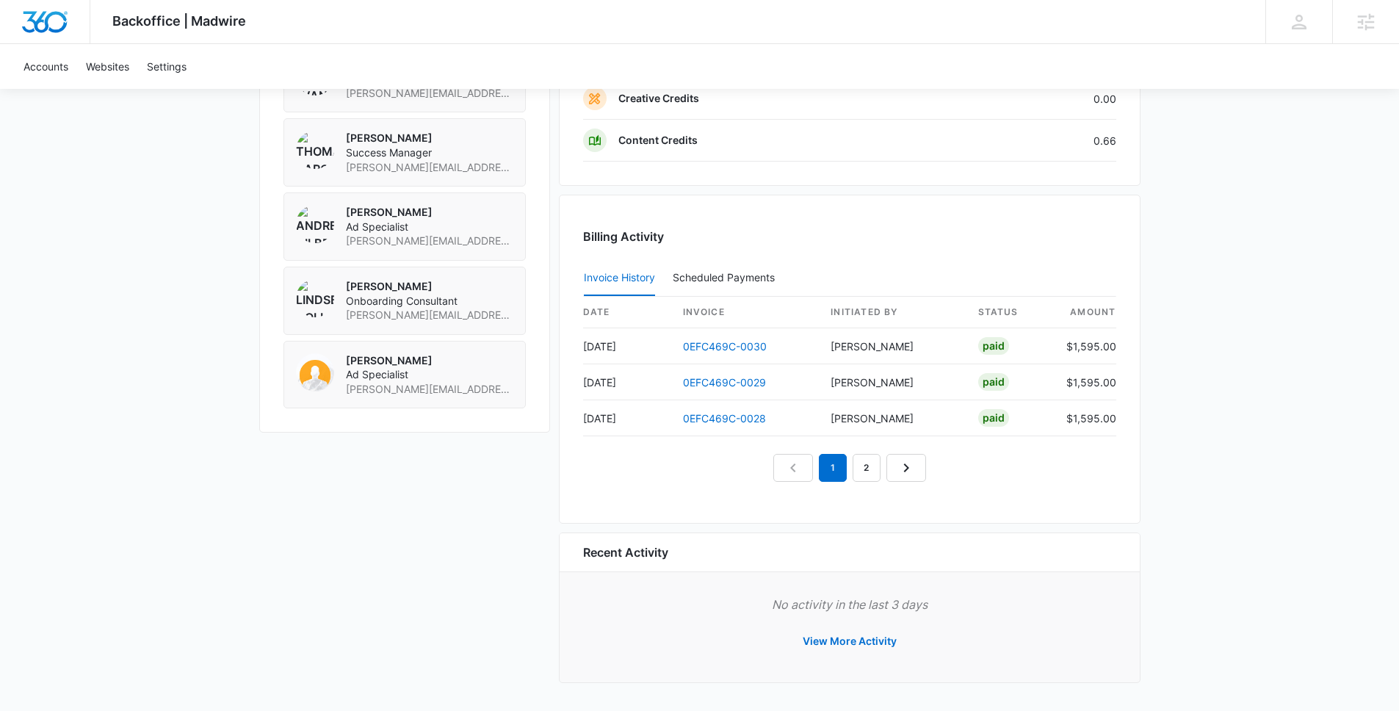
click at [880, 472] on nav "1 2" at bounding box center [849, 468] width 153 height 28
click at [875, 468] on link "2" at bounding box center [866, 468] width 28 height 28
click at [875, 467] on link "3" at bounding box center [883, 468] width 28 height 28
click at [891, 466] on link "4" at bounding box center [900, 468] width 28 height 28
click at [891, 466] on em "4" at bounding box center [883, 468] width 28 height 28
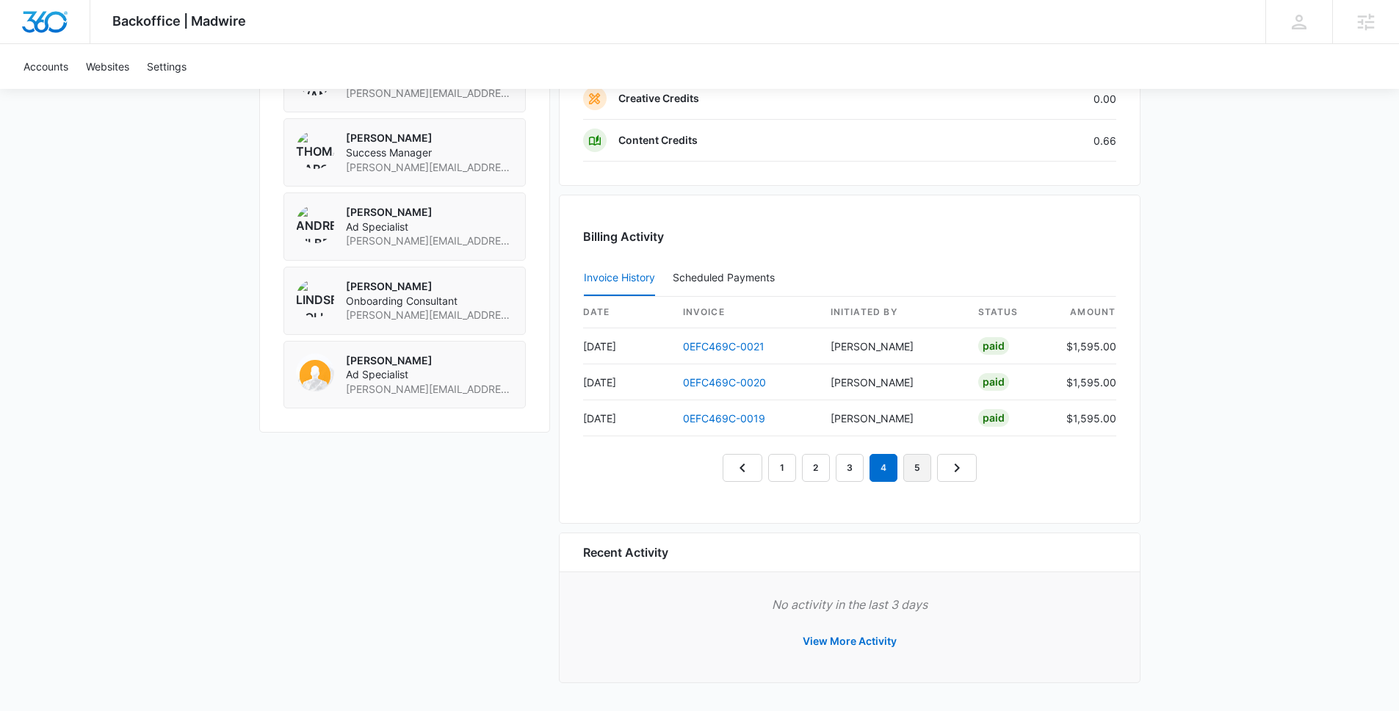
click at [923, 473] on link "5" at bounding box center [917, 468] width 28 height 28
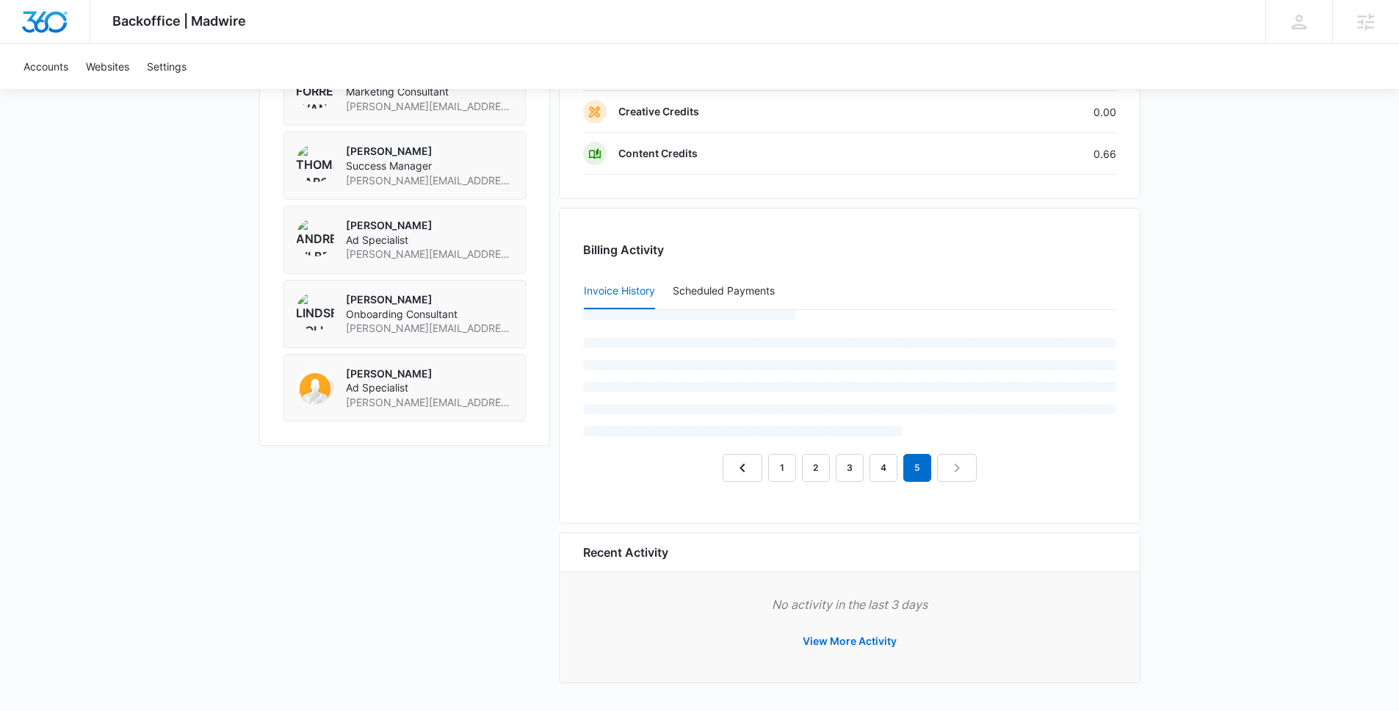
scroll to position [1297, 0]
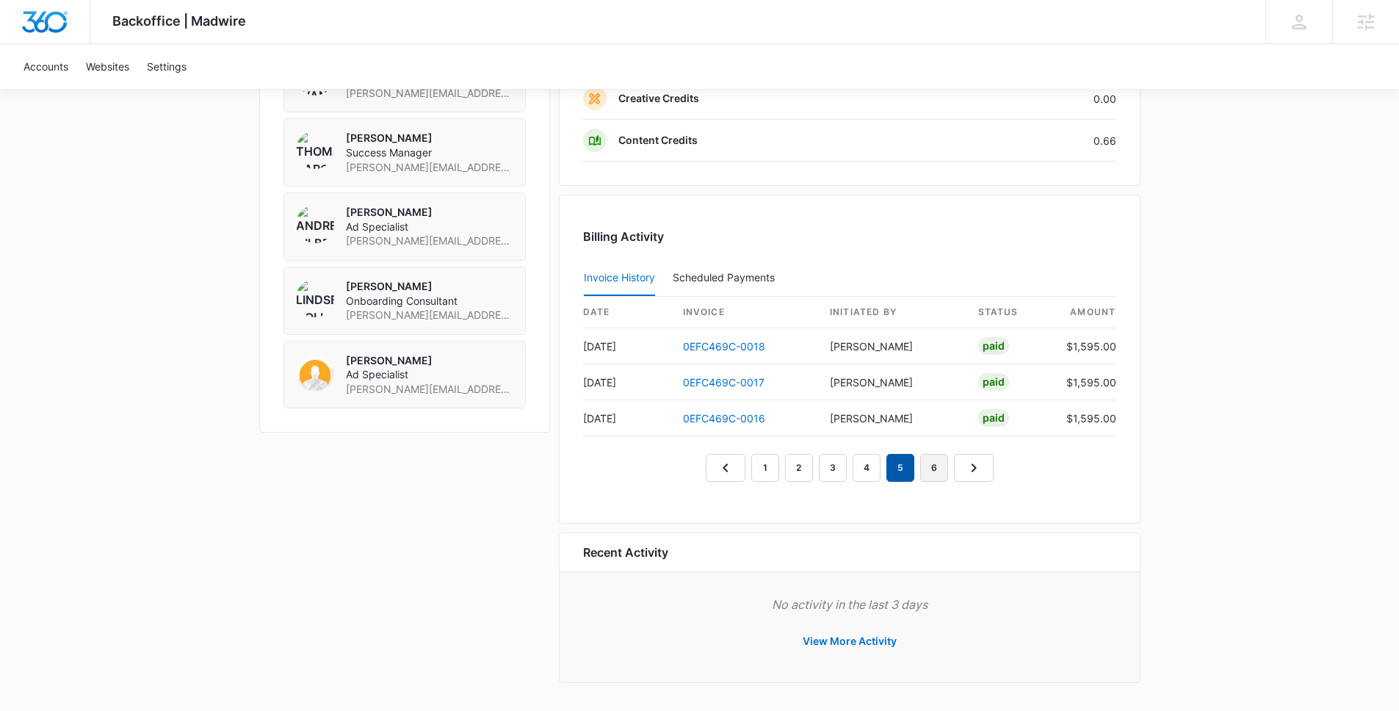
click at [927, 472] on link "6" at bounding box center [934, 468] width 28 height 28
click at [947, 474] on link "7" at bounding box center [951, 468] width 28 height 28
click at [965, 477] on link "8" at bounding box center [968, 468] width 28 height 28
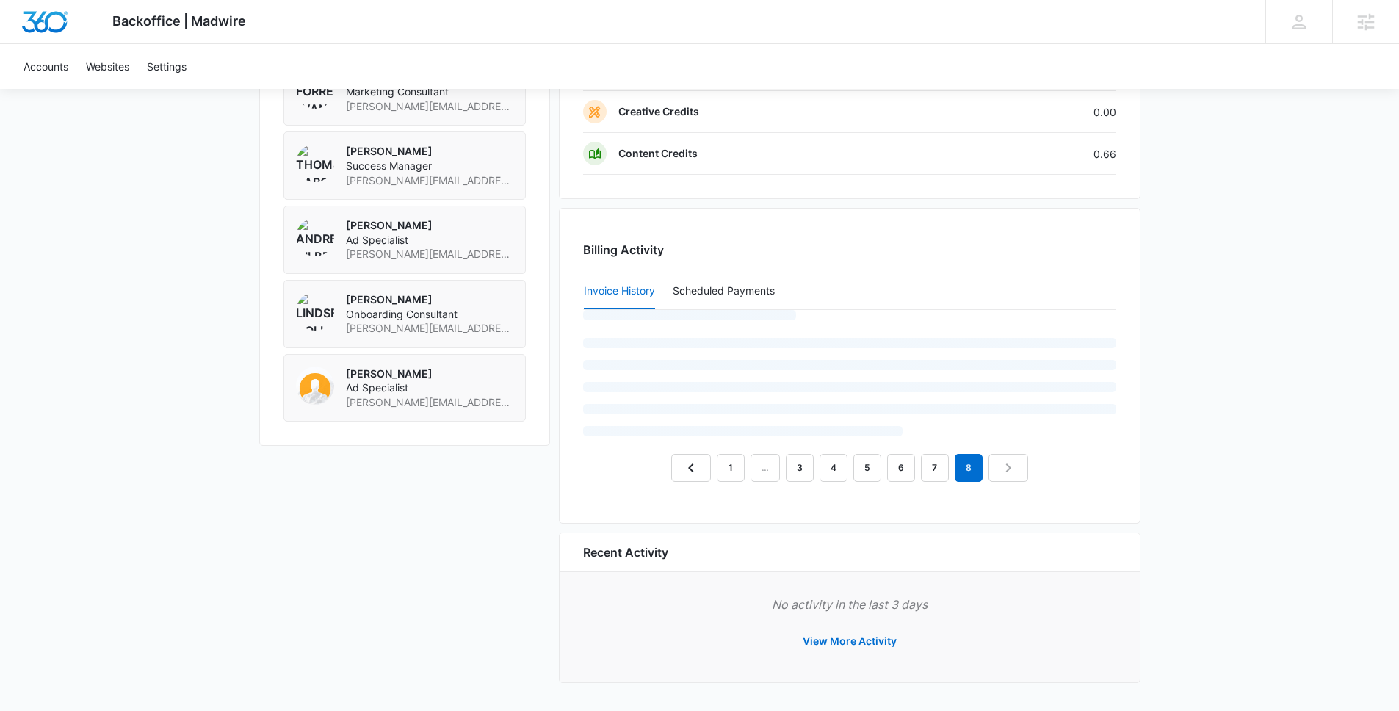
scroll to position [1310, 0]
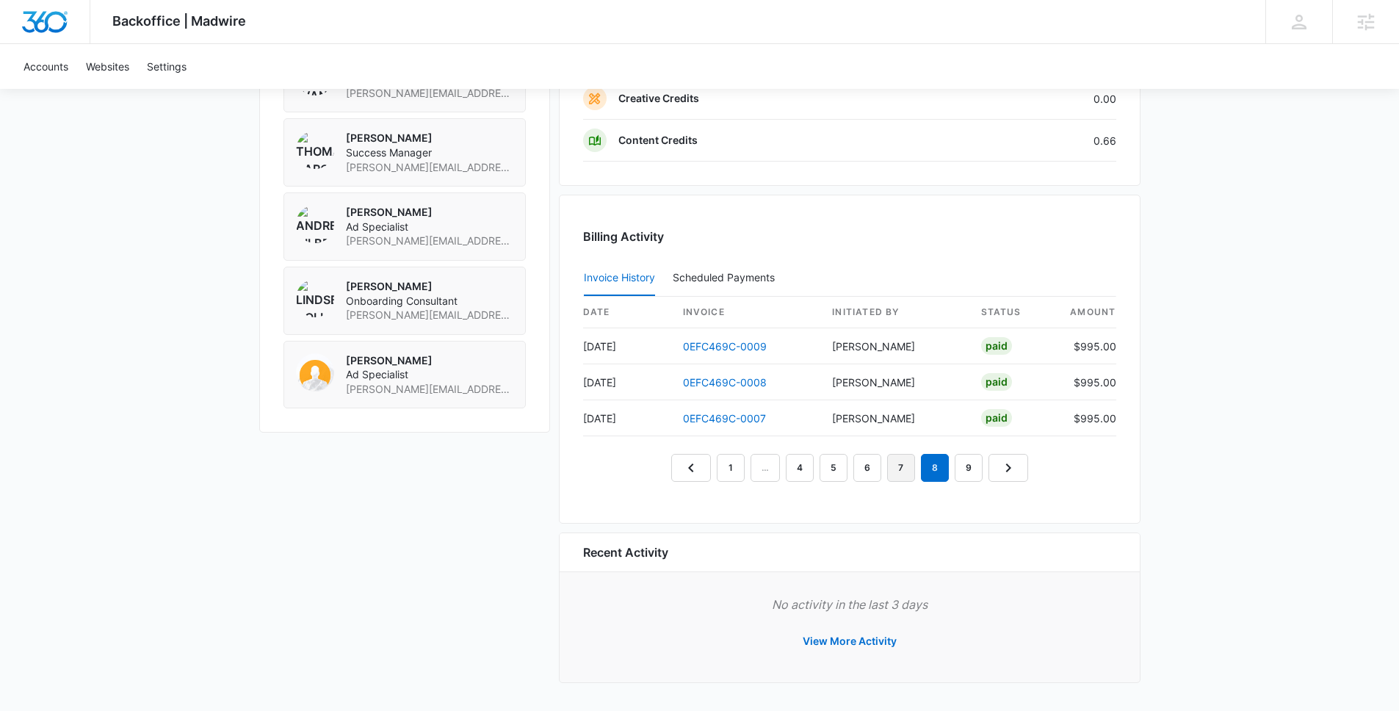
click at [910, 474] on link "7" at bounding box center [901, 468] width 28 height 28
click at [710, 423] on link "0EFC469C-0010" at bounding box center [724, 418] width 82 height 12
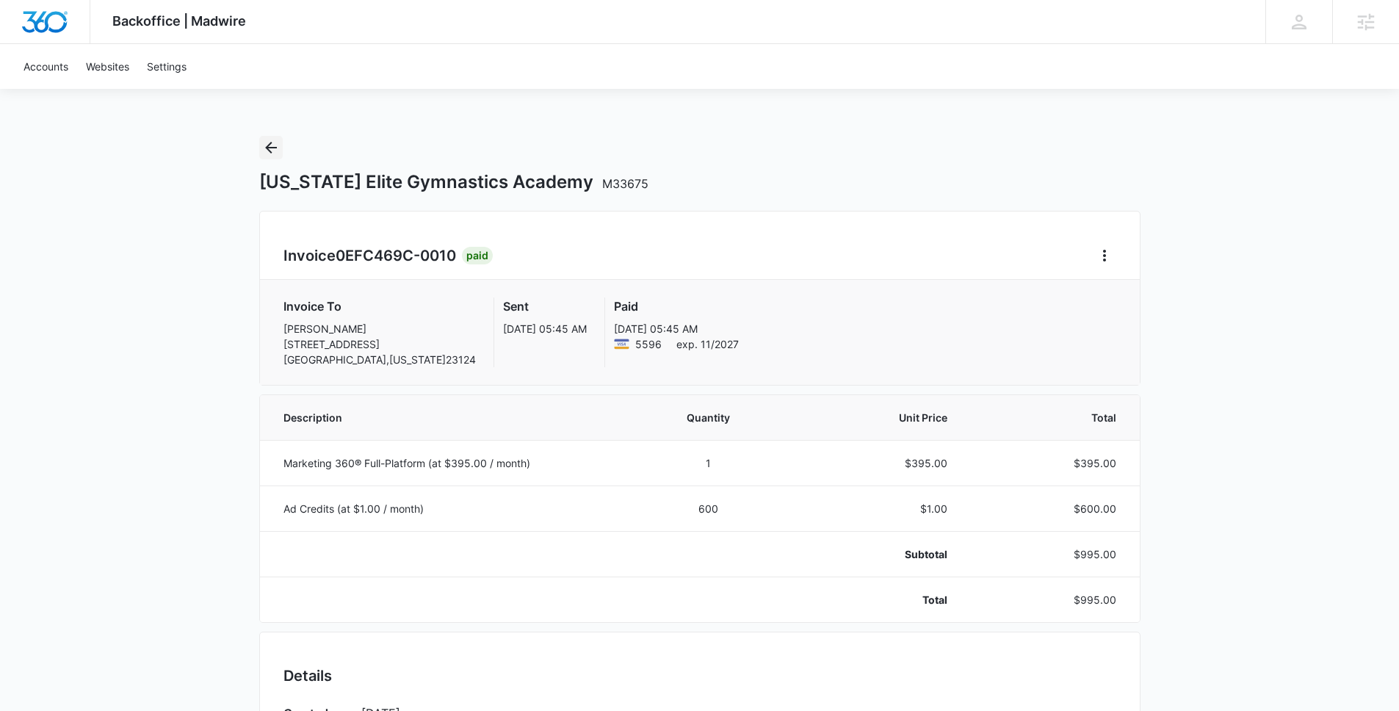
click at [262, 139] on icon "Back" at bounding box center [271, 148] width 18 height 18
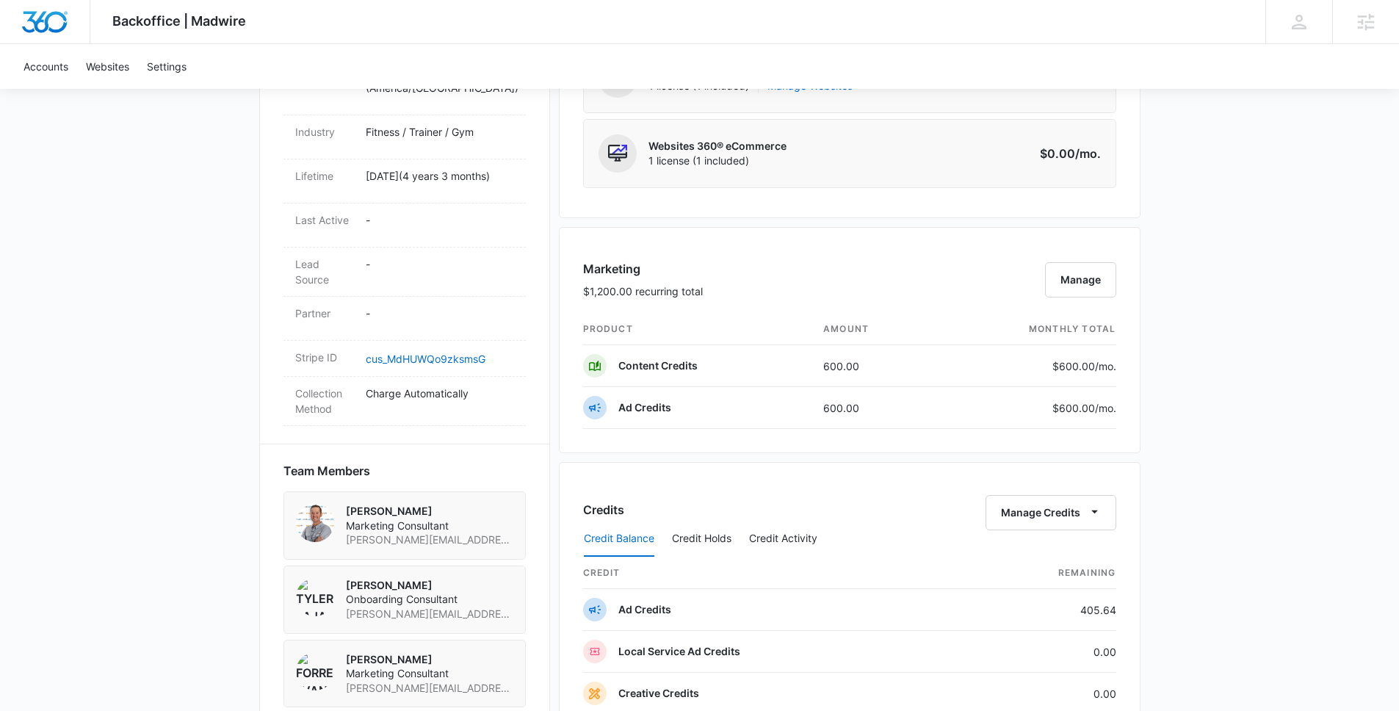
scroll to position [1310, 0]
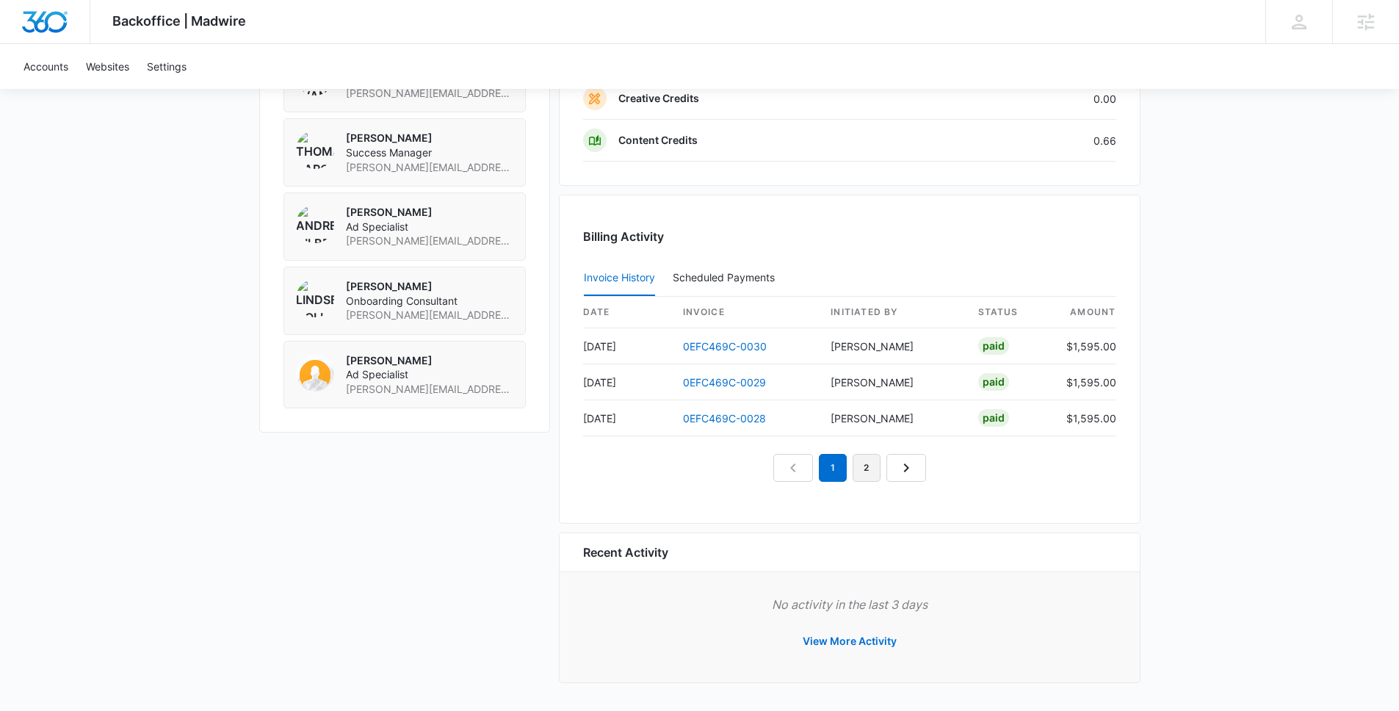
click at [877, 468] on link "2" at bounding box center [866, 468] width 28 height 28
click at [889, 460] on link "3" at bounding box center [883, 468] width 28 height 28
click at [898, 470] on link "4" at bounding box center [900, 468] width 28 height 28
click at [926, 467] on link "5" at bounding box center [917, 468] width 28 height 28
click at [929, 472] on link "6" at bounding box center [934, 468] width 28 height 28
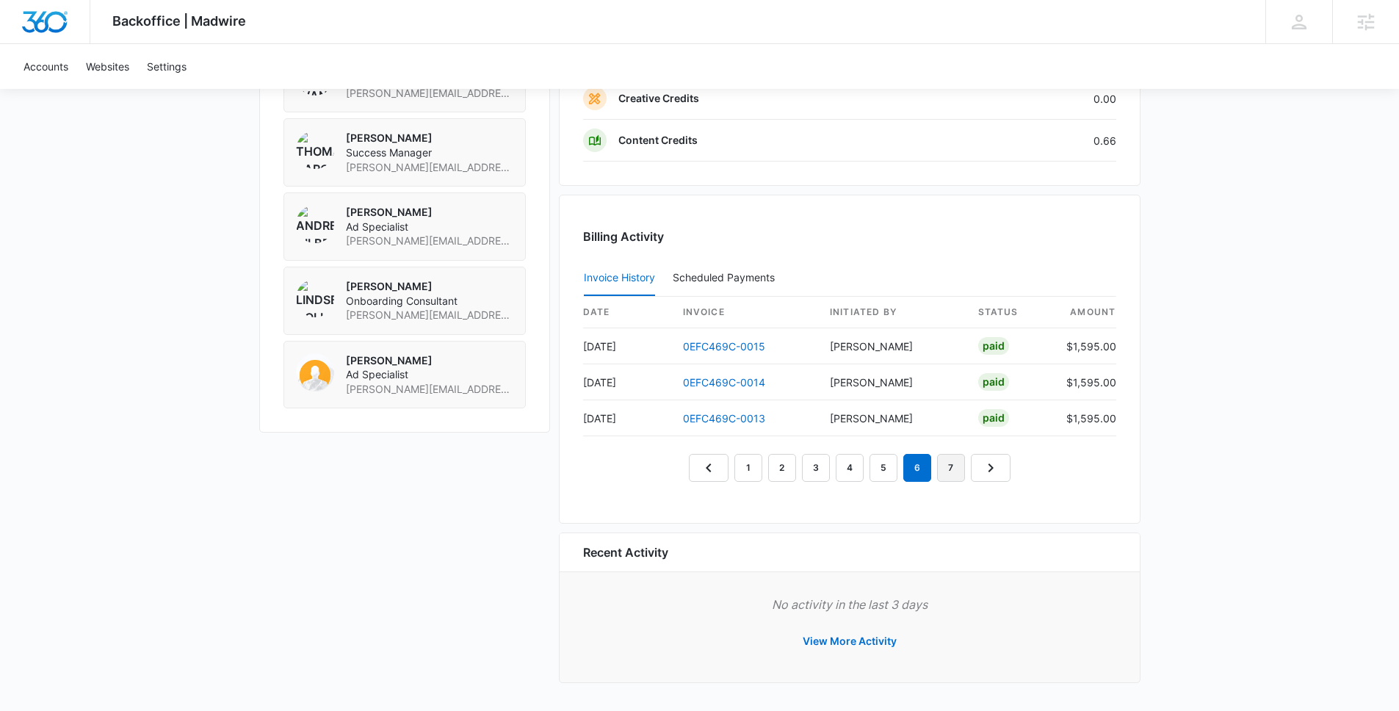
click at [951, 474] on link "7" at bounding box center [951, 468] width 28 height 28
click at [961, 476] on link "8" at bounding box center [968, 468] width 28 height 28
click at [974, 470] on link "9" at bounding box center [968, 468] width 28 height 28
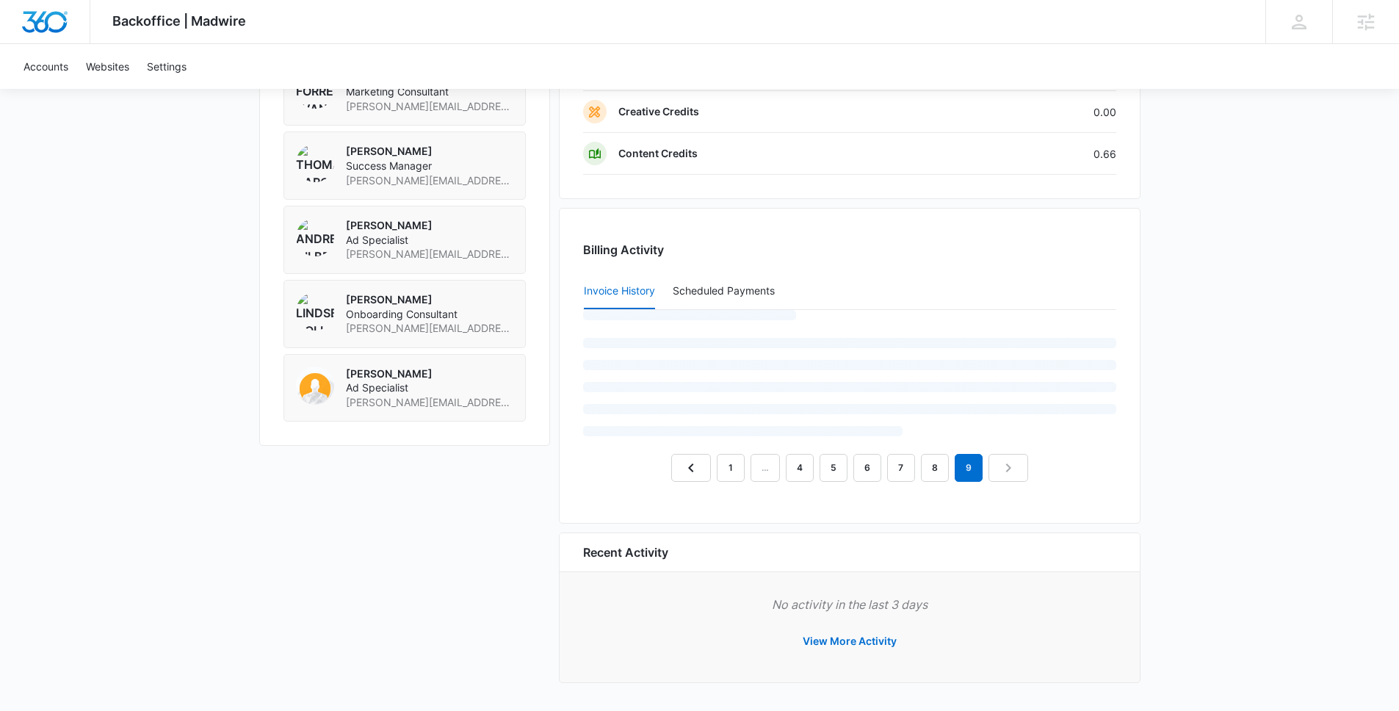
scroll to position [1297, 0]
click at [974, 470] on em "9" at bounding box center [968, 468] width 28 height 28
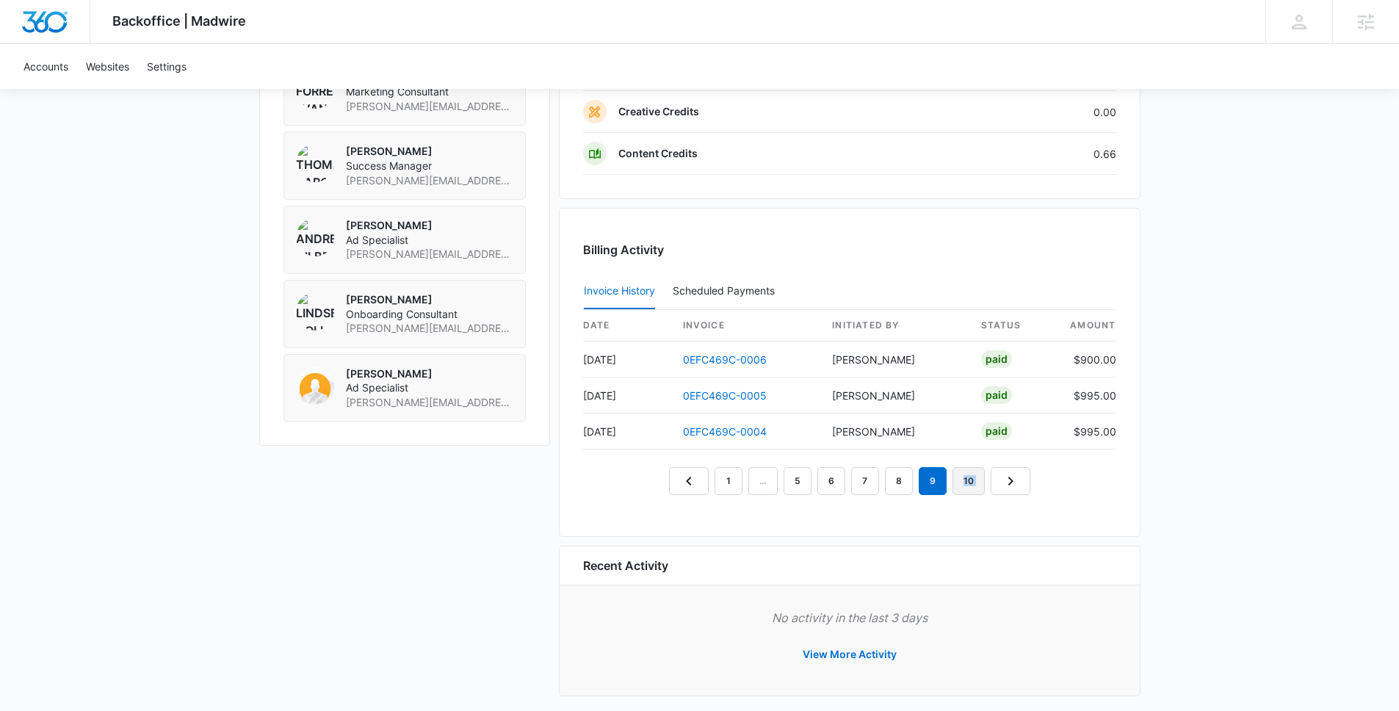
click at [978, 476] on link "10" at bounding box center [968, 481] width 32 height 28
click at [841, 492] on link "6" at bounding box center [831, 481] width 28 height 28
click at [876, 485] on link "7" at bounding box center [881, 481] width 28 height 28
click at [822, 487] on link "6" at bounding box center [831, 481] width 28 height 28
click at [793, 486] on link "4" at bounding box center [780, 481] width 28 height 28
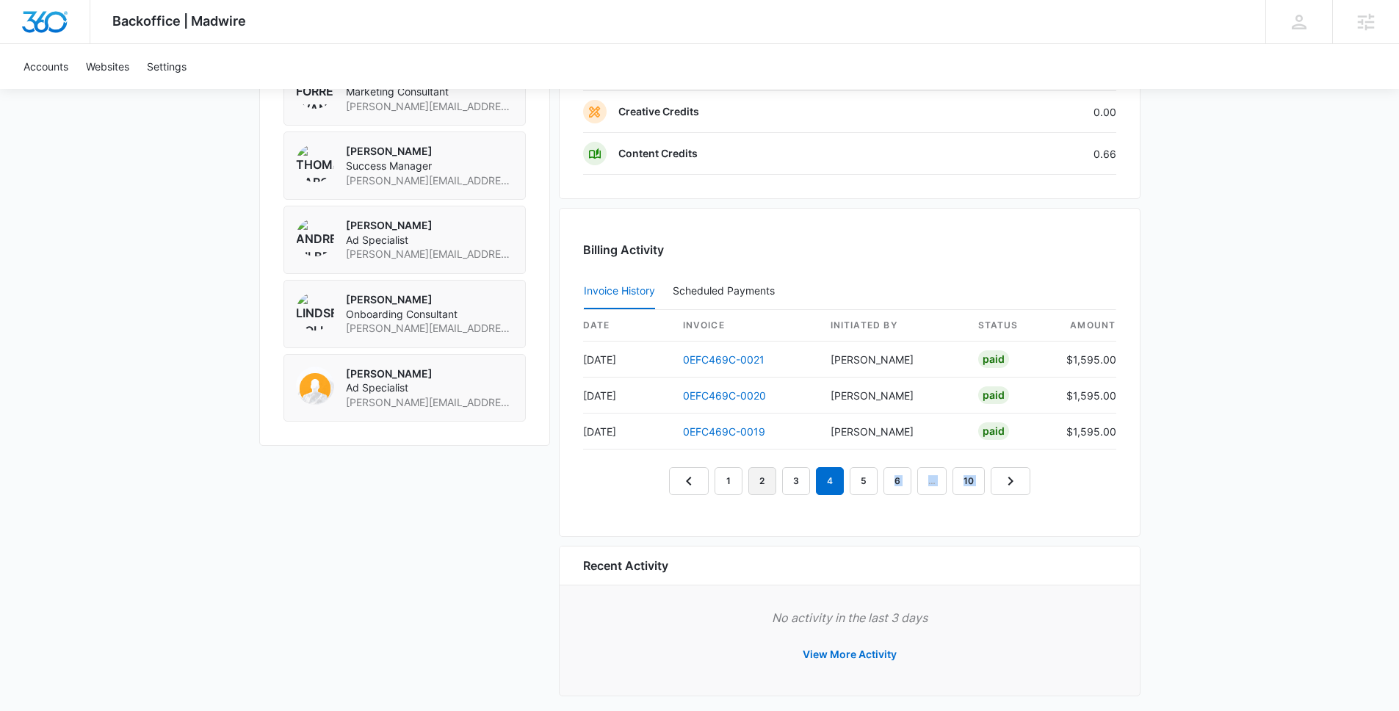
click at [769, 486] on link "2" at bounding box center [762, 481] width 28 height 28
click at [796, 487] on link "3" at bounding box center [796, 481] width 28 height 28
click at [820, 485] on link "4" at bounding box center [830, 481] width 28 height 28
click at [864, 485] on link "5" at bounding box center [863, 481] width 28 height 28
click at [888, 487] on link "6" at bounding box center [881, 481] width 28 height 28
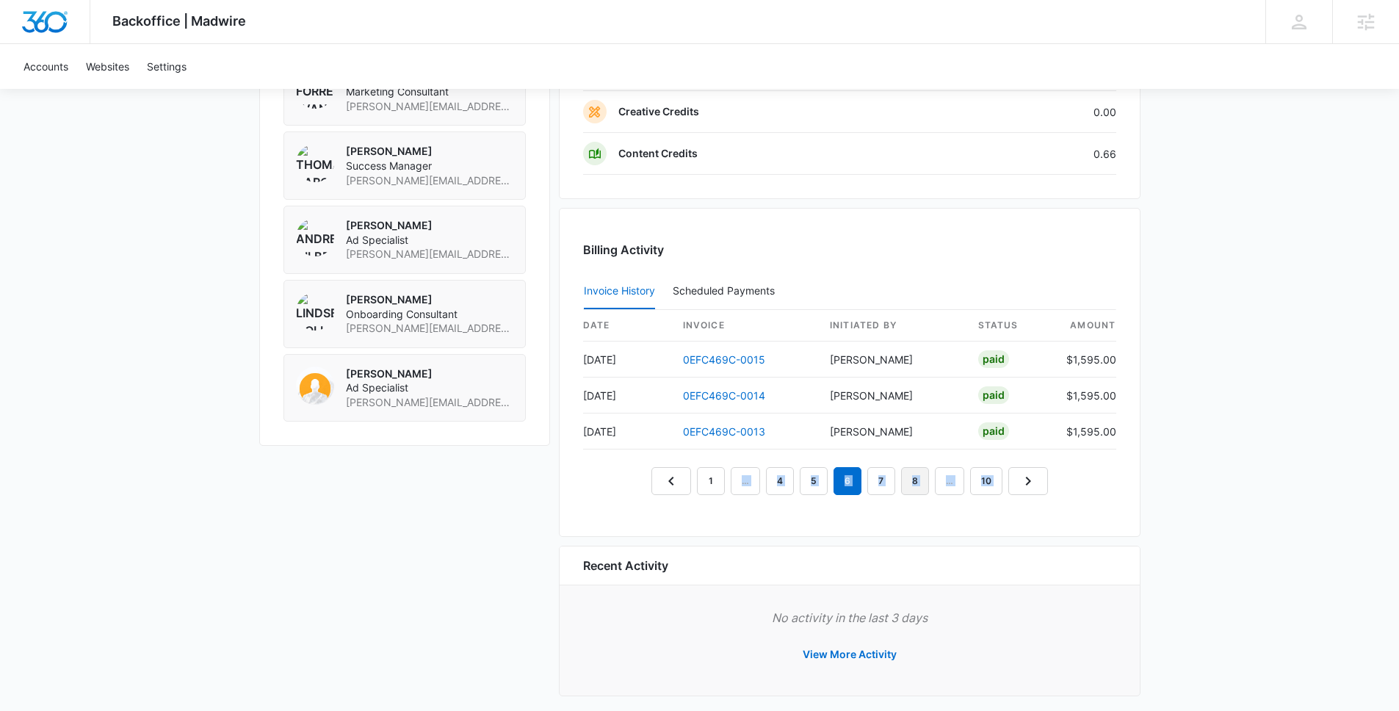
click at [920, 487] on link "8" at bounding box center [915, 481] width 28 height 28
click at [876, 484] on link "7" at bounding box center [865, 481] width 28 height 28
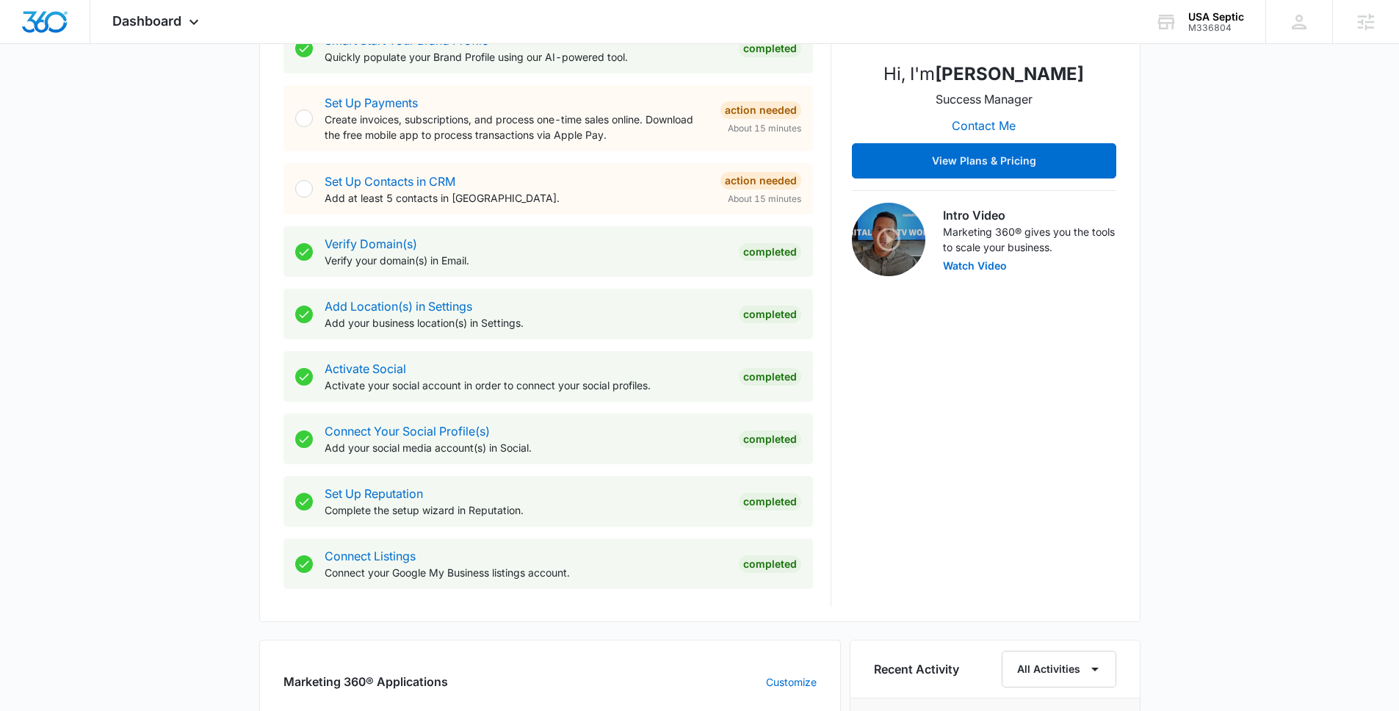
scroll to position [499, 0]
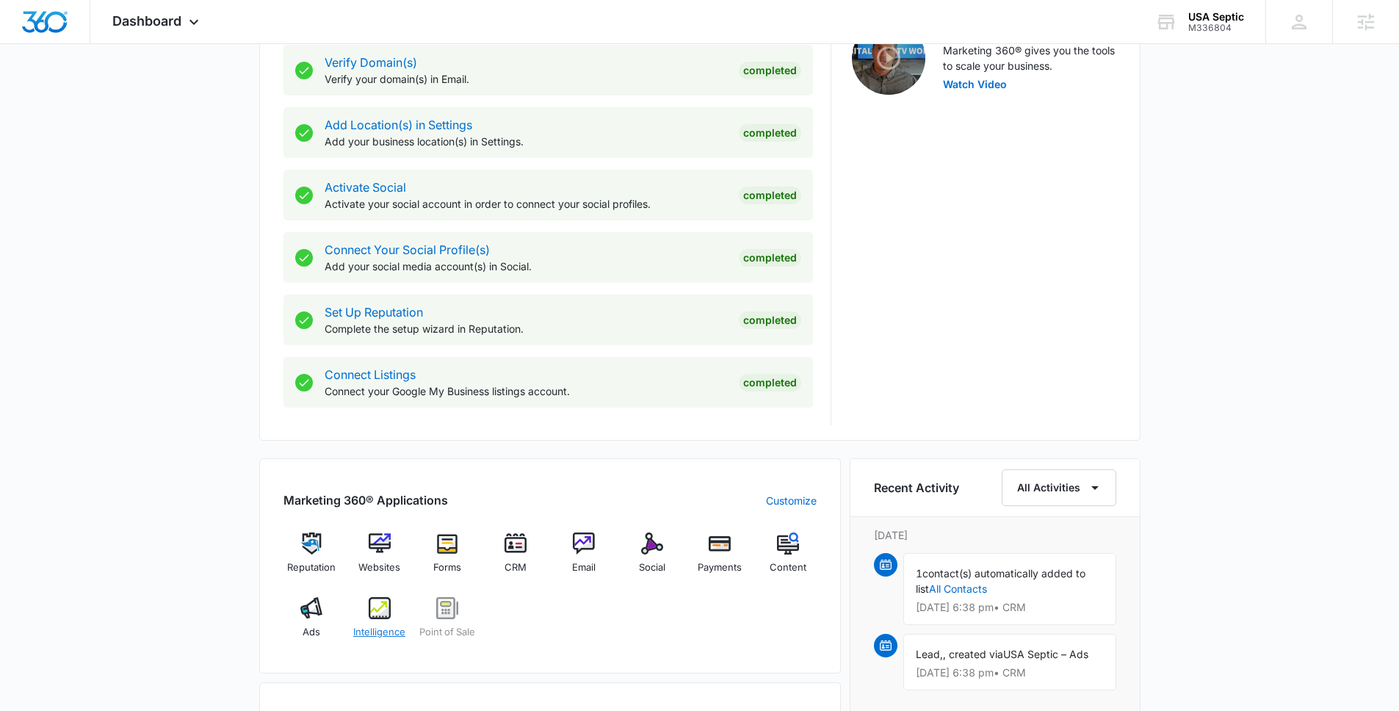
click at [390, 612] on div "Intelligence" at bounding box center [379, 623] width 57 height 53
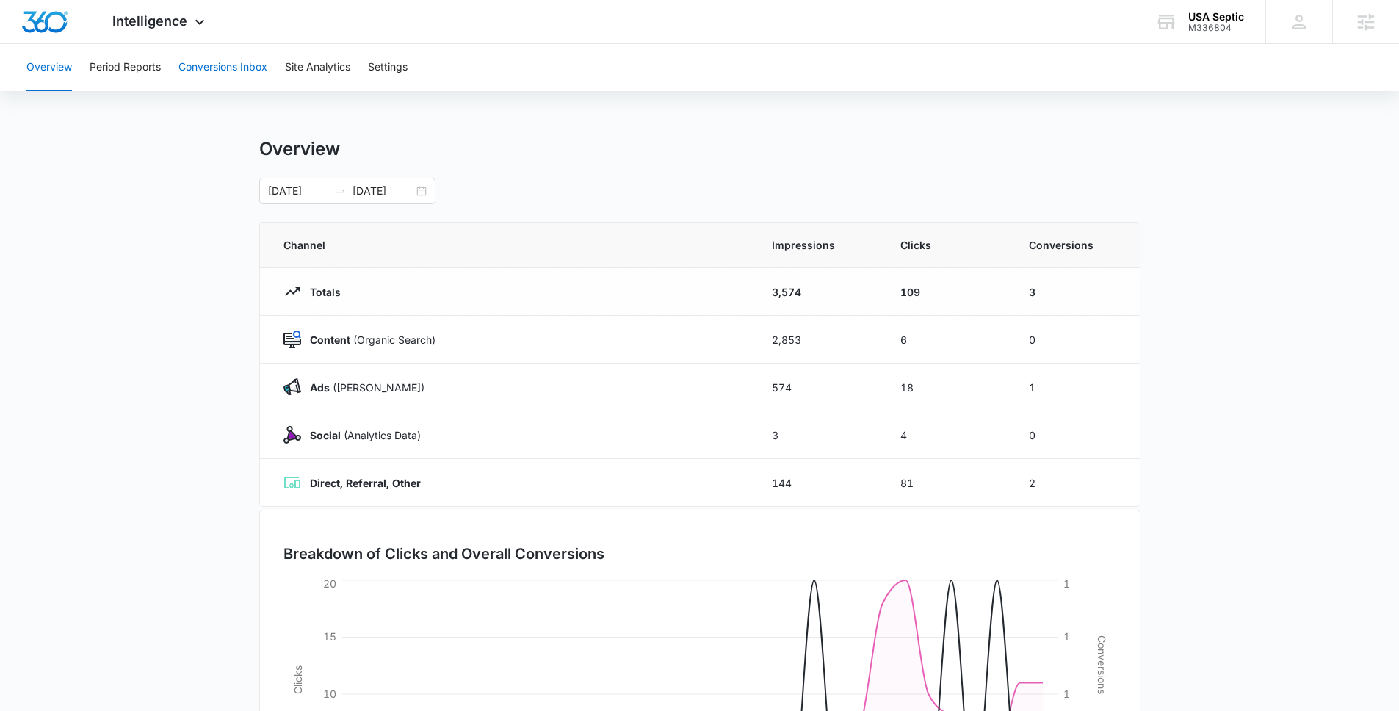
click at [236, 75] on button "Conversions Inbox" at bounding box center [222, 67] width 89 height 47
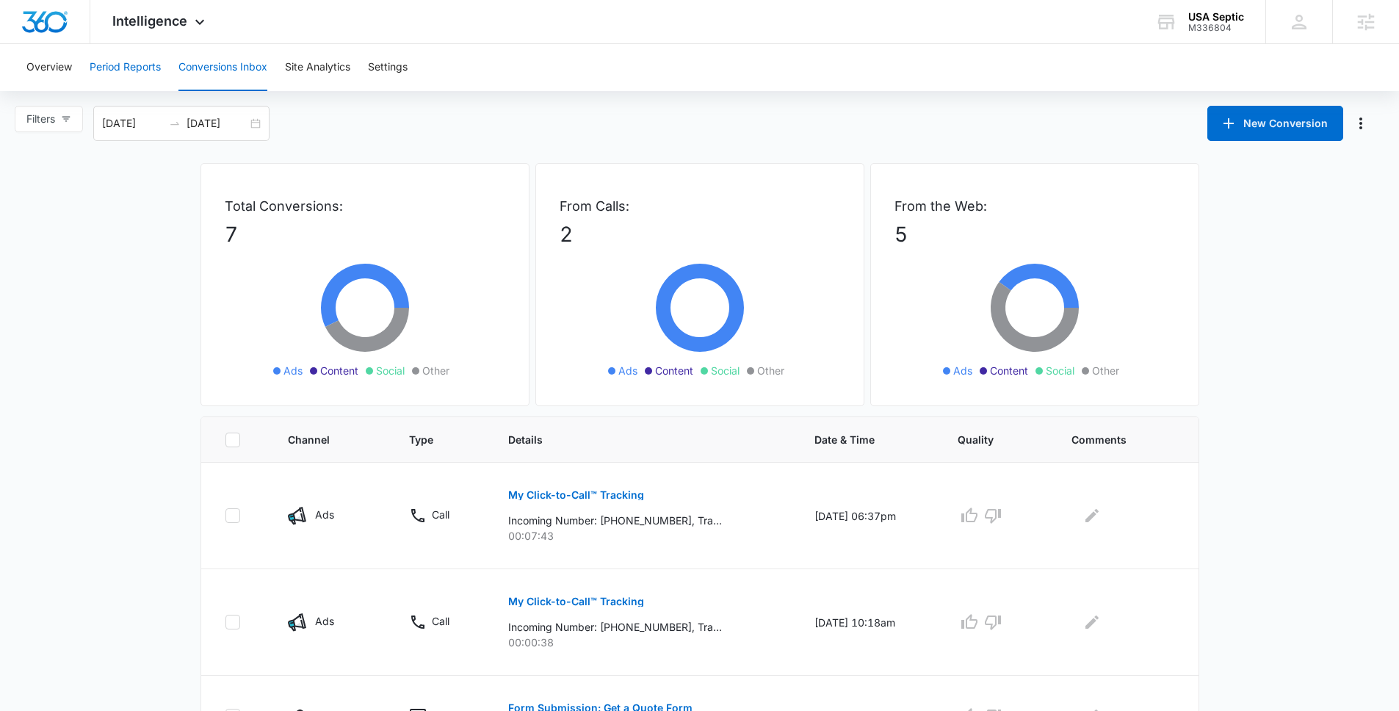
click at [130, 65] on button "Period Reports" at bounding box center [125, 67] width 71 height 47
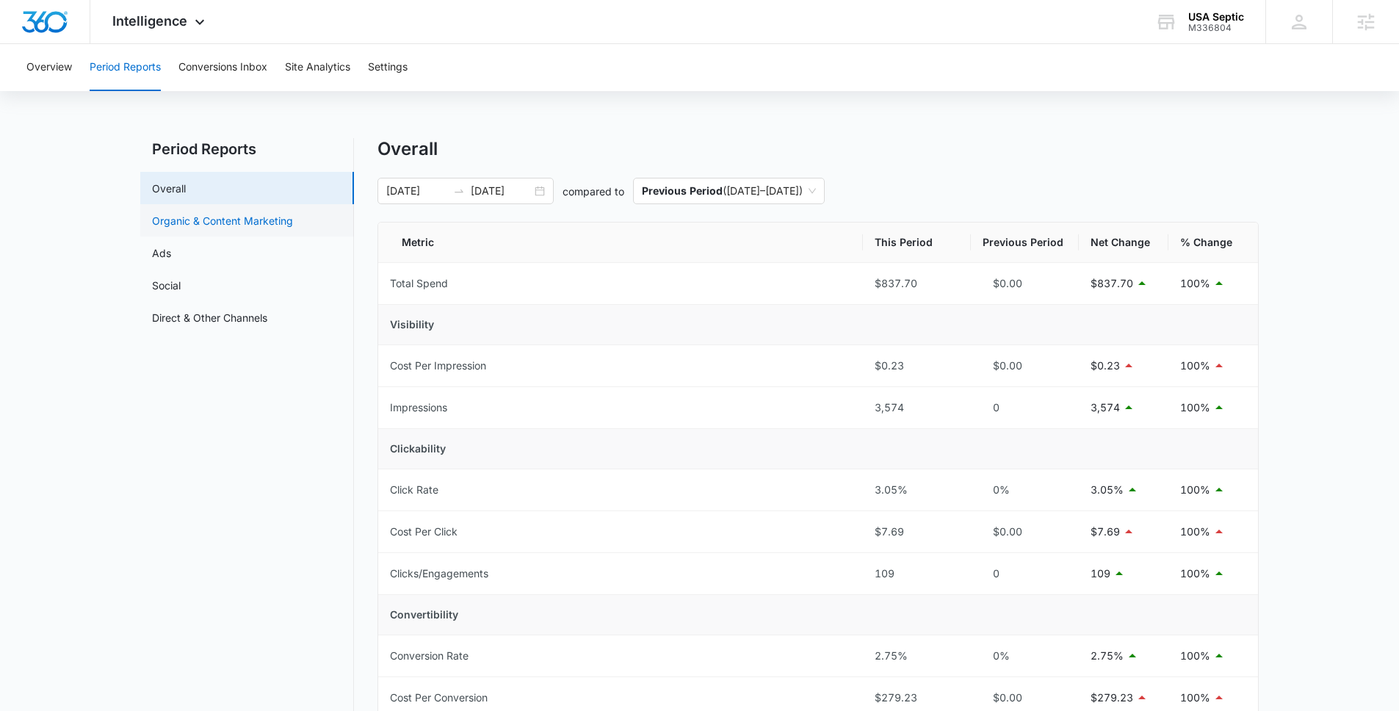
click at [269, 219] on link "Organic & Content Marketing" at bounding box center [222, 220] width 141 height 15
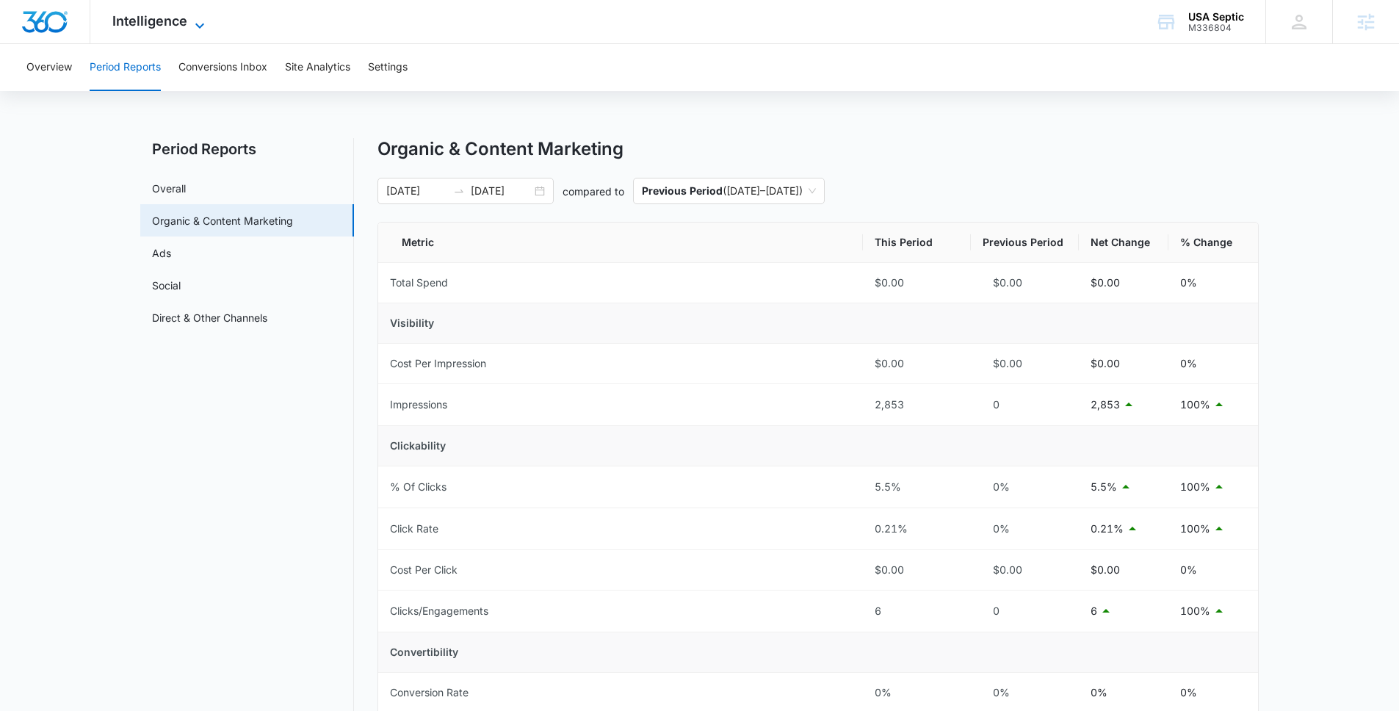
click at [178, 23] on span "Intelligence" at bounding box center [149, 20] width 75 height 15
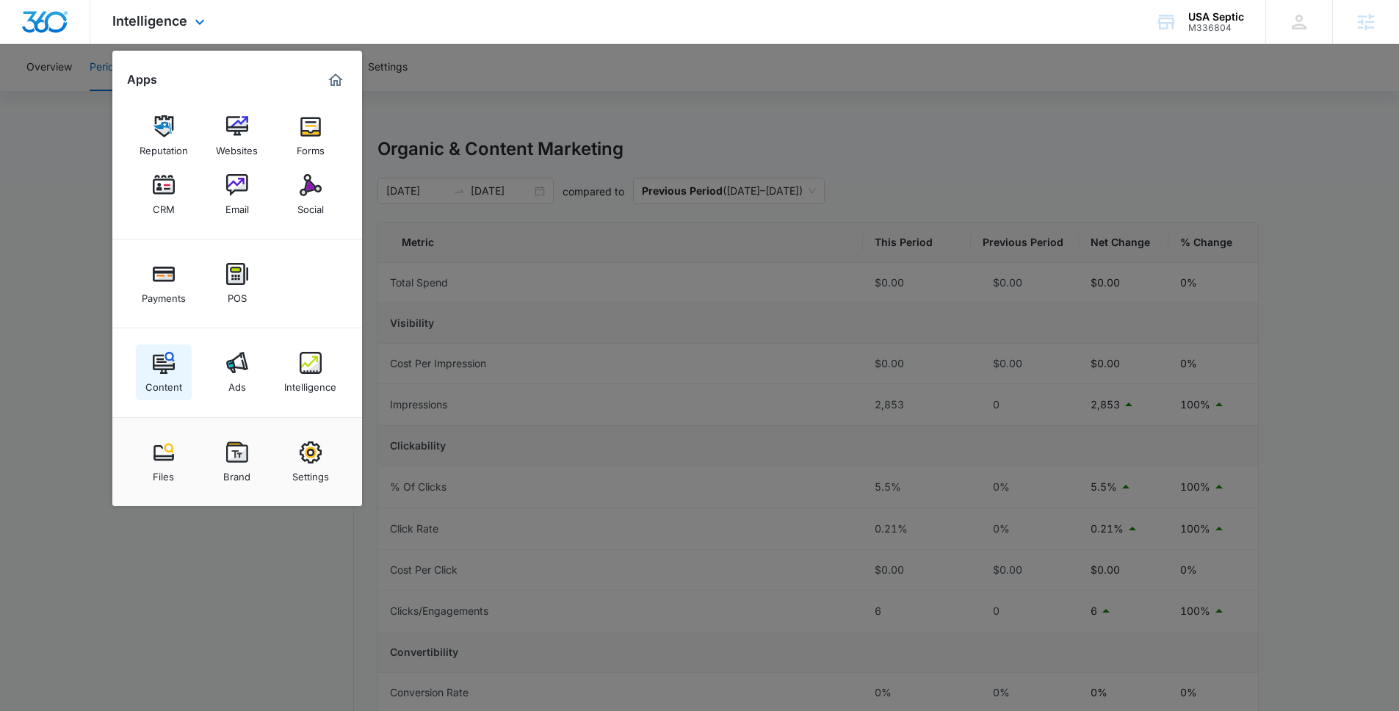
click at [169, 385] on div "Content" at bounding box center [163, 383] width 37 height 19
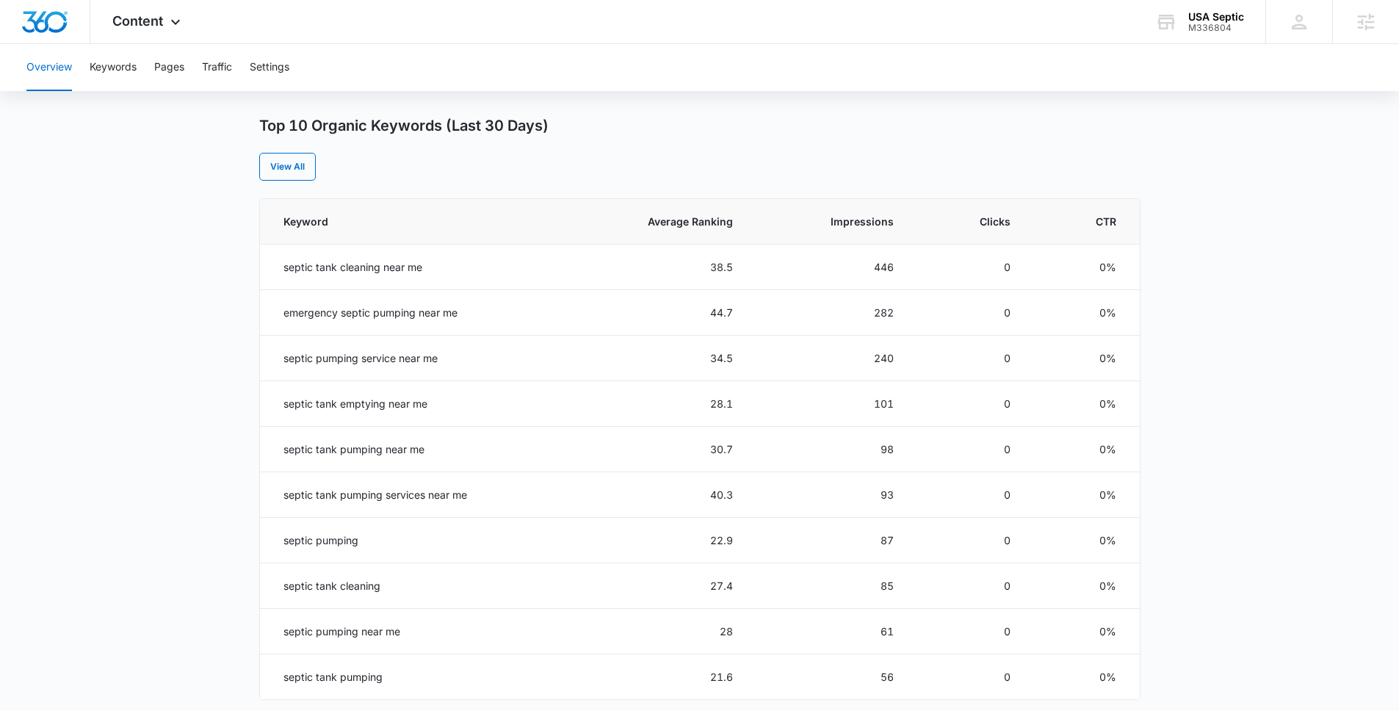
scroll to position [102, 0]
